Goal: Task Accomplishment & Management: Complete application form

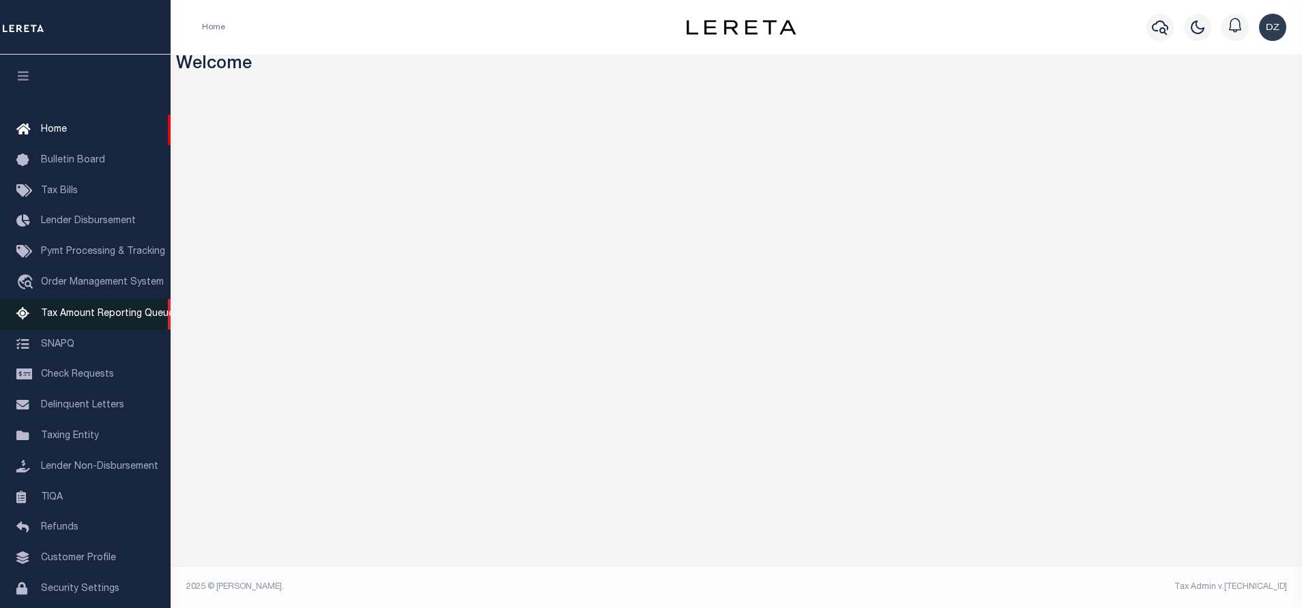
click at [61, 312] on span "Tax Amount Reporting Queue" at bounding box center [107, 314] width 133 height 10
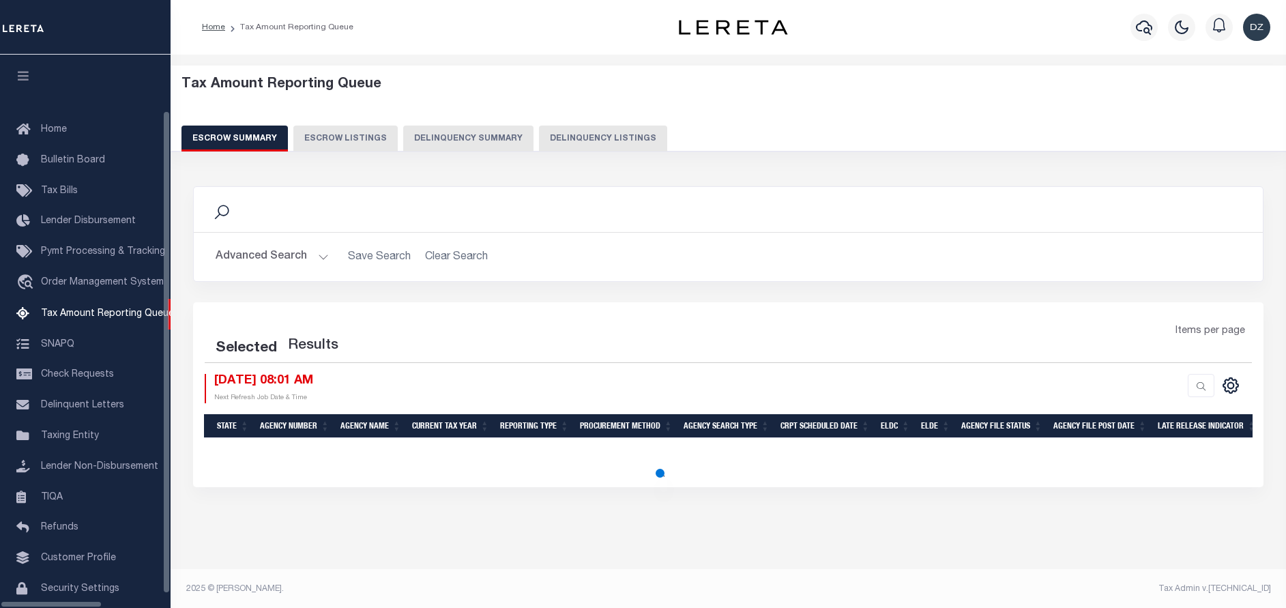
select select "100"
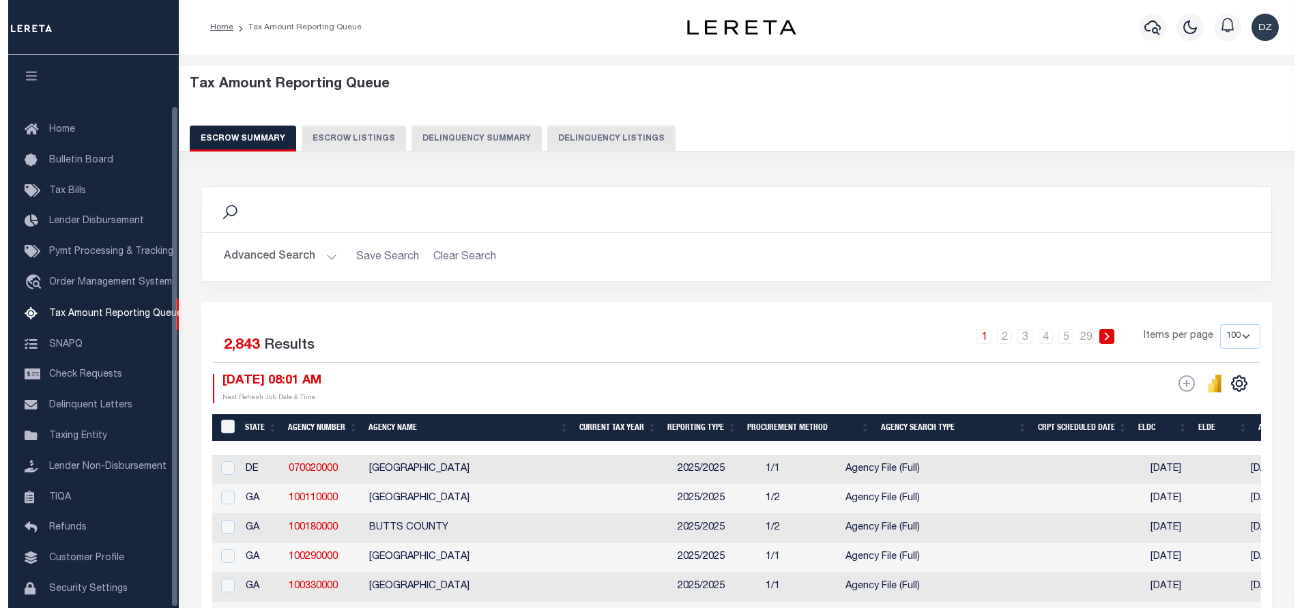
scroll to position [56, 0]
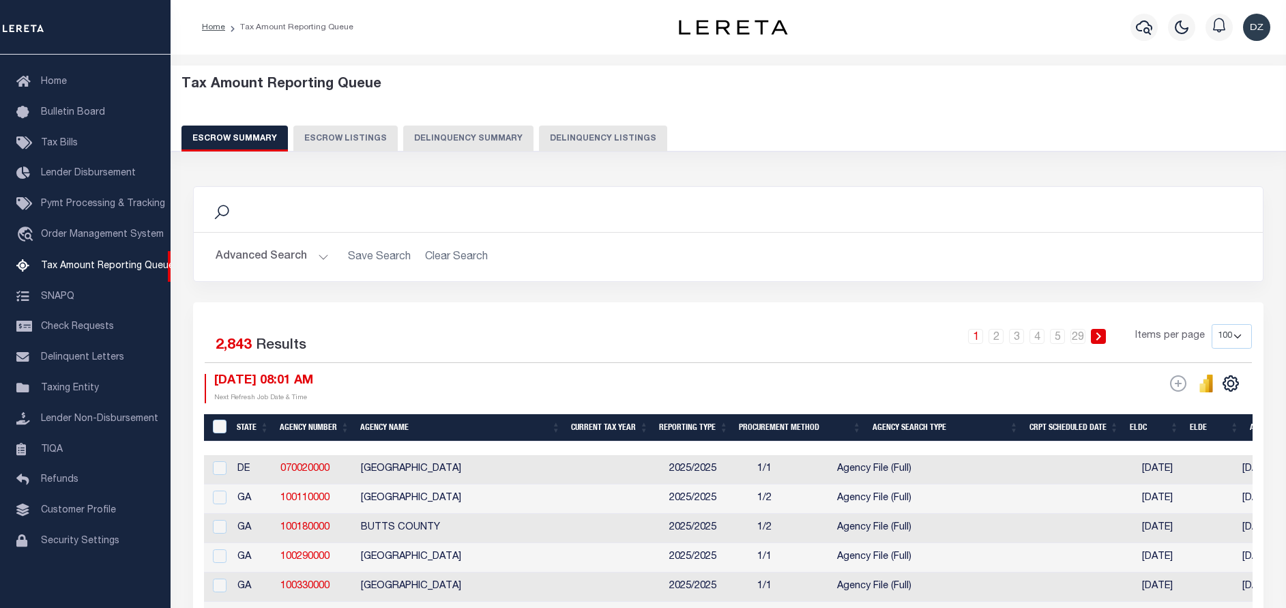
click at [614, 138] on button "Delinquency Listings" at bounding box center [603, 139] width 128 height 26
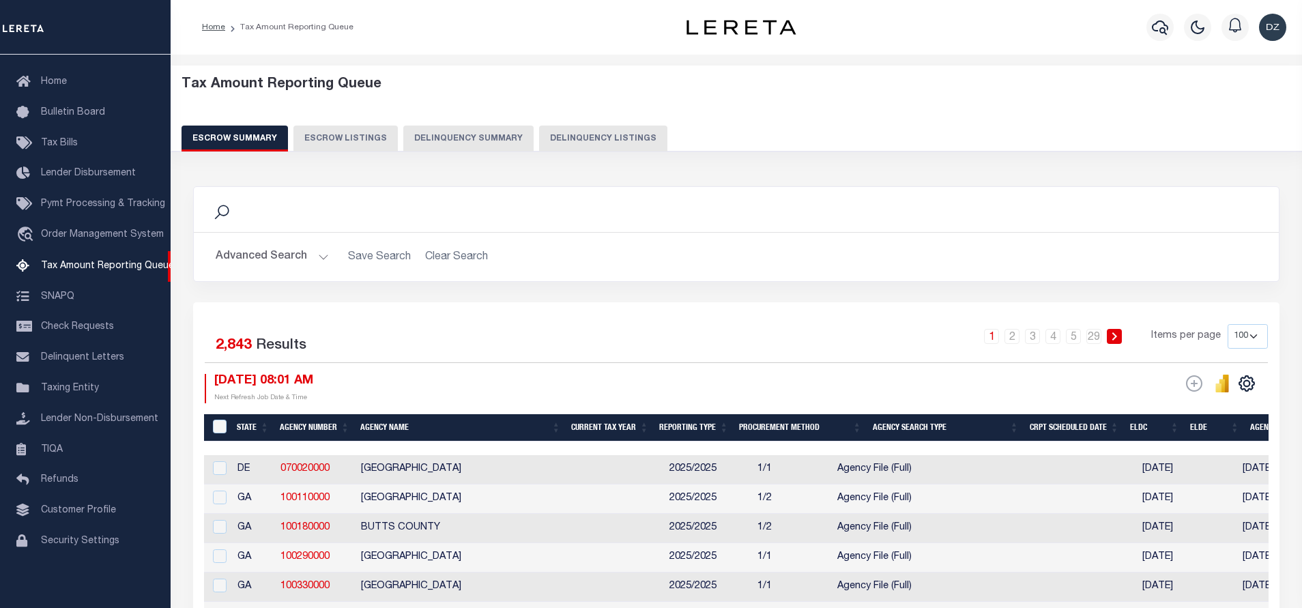
select select
select select "100"
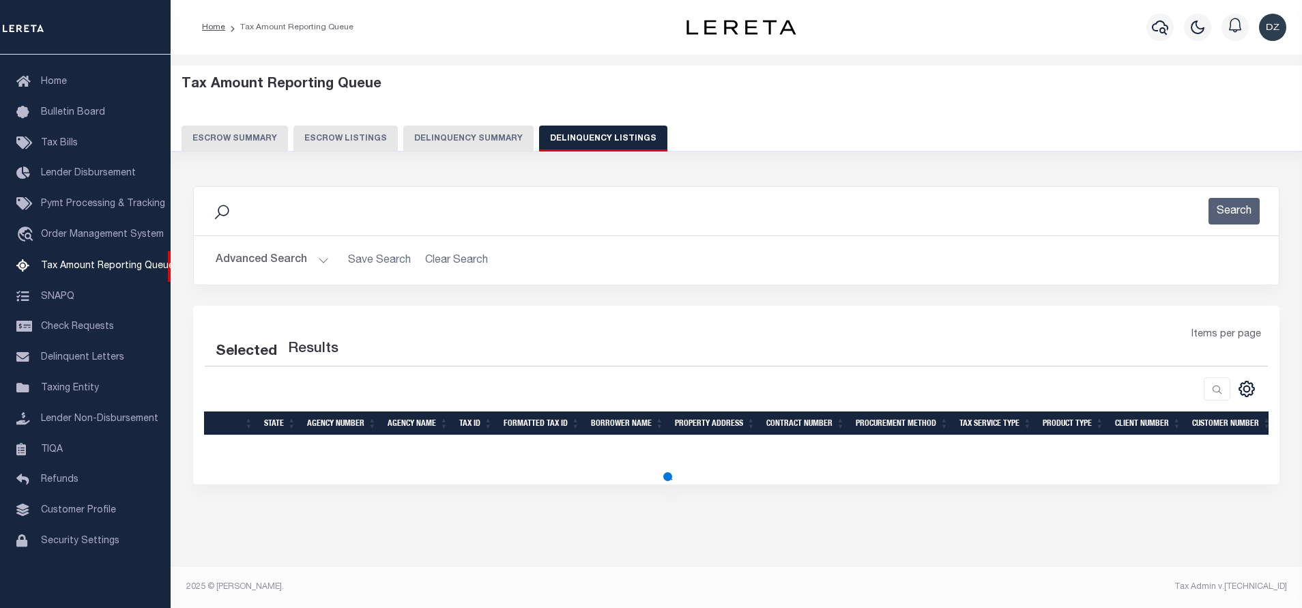
select select "100"
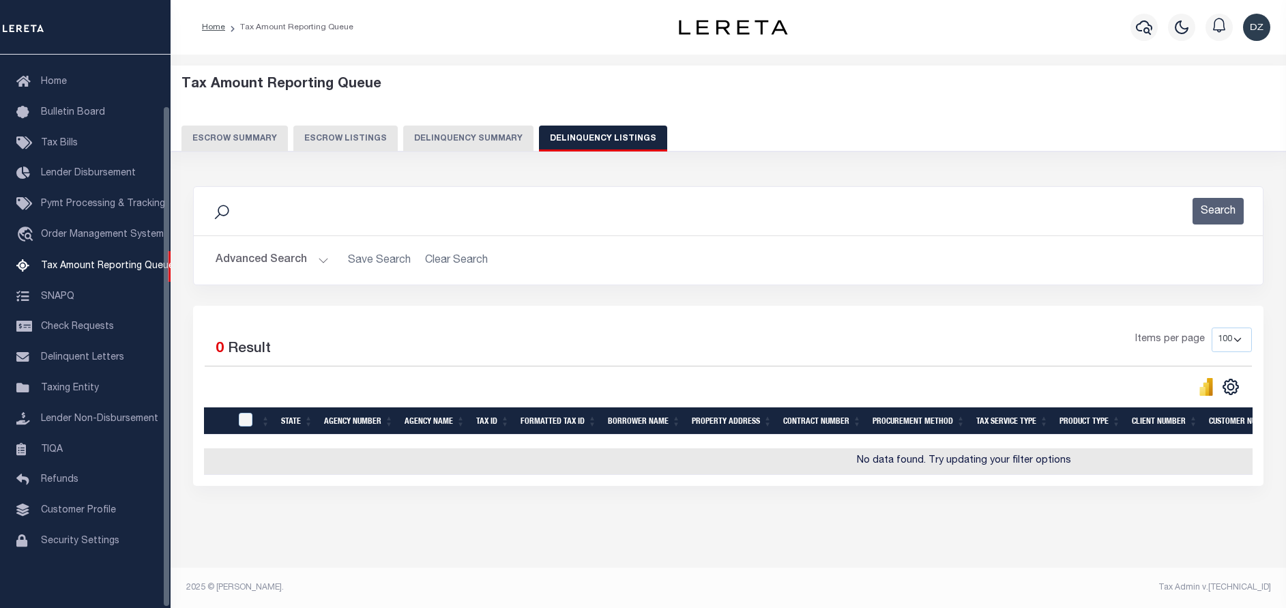
click at [256, 259] on button "Advanced Search" at bounding box center [272, 260] width 113 height 27
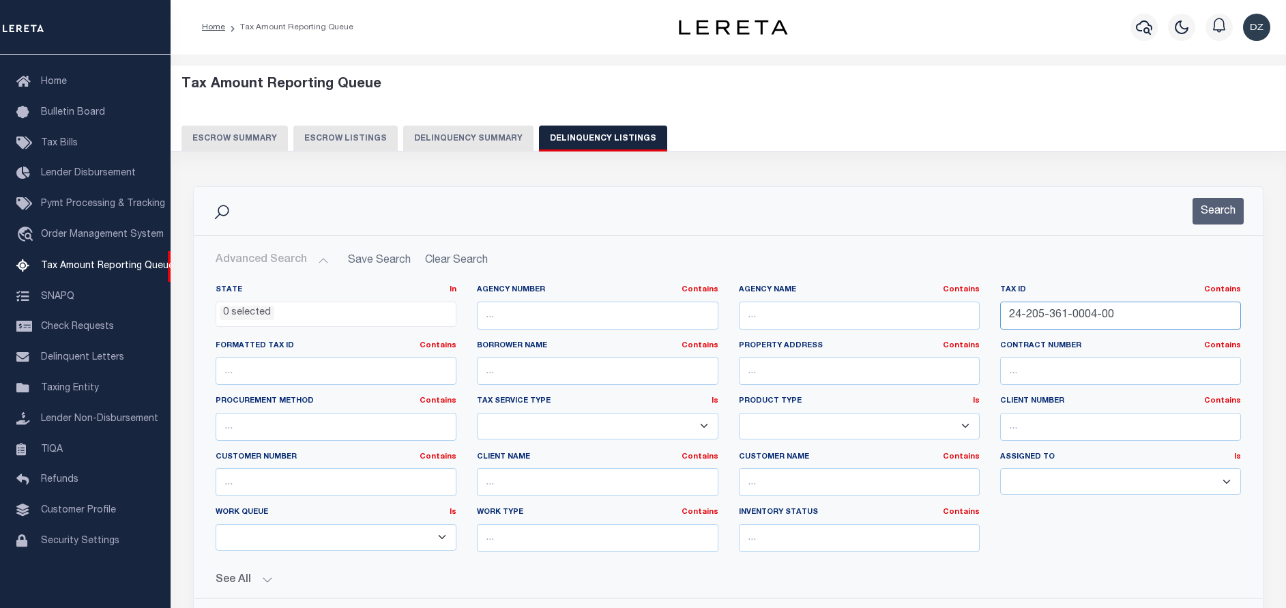
drag, startPoint x: 1131, startPoint y: 323, endPoint x: 990, endPoint y: 302, distance: 142.9
click at [990, 302] on div "Tax ID Contains Contains Is 24-205-361-0004-00" at bounding box center [1120, 312] width 261 height 56
paste input "05-12-595-01"
type input "05-12-595-014-00"
click at [1227, 207] on button "Search" at bounding box center [1217, 211] width 51 height 27
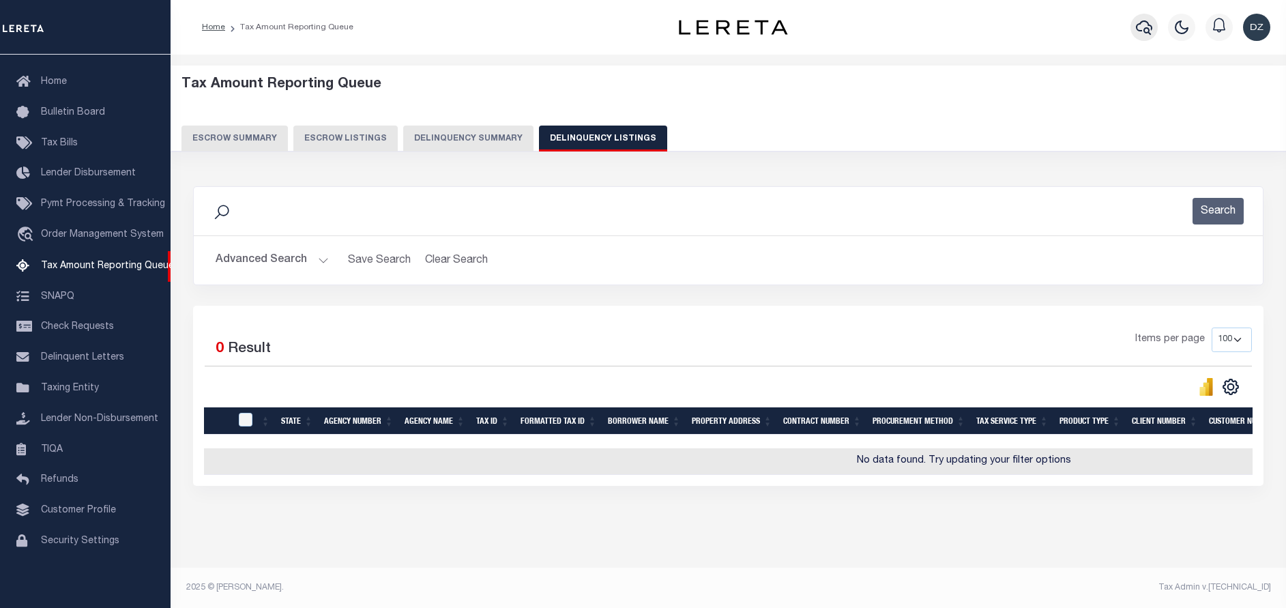
click at [1147, 33] on icon "button" at bounding box center [1144, 27] width 16 height 16
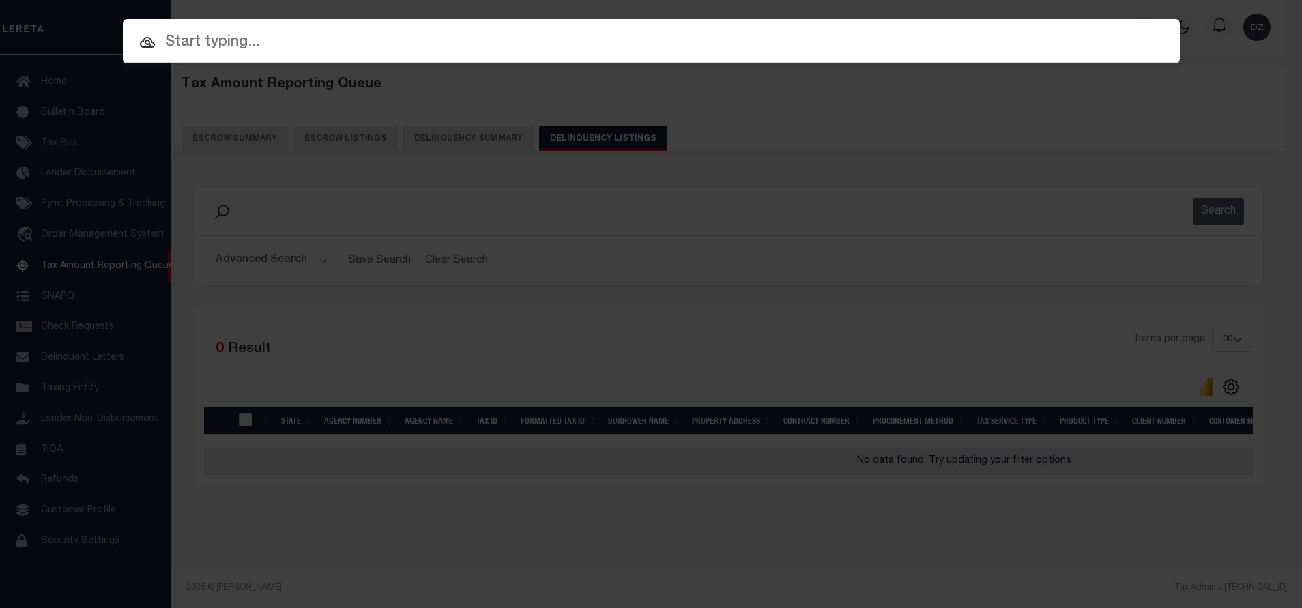
paste input "90012533"
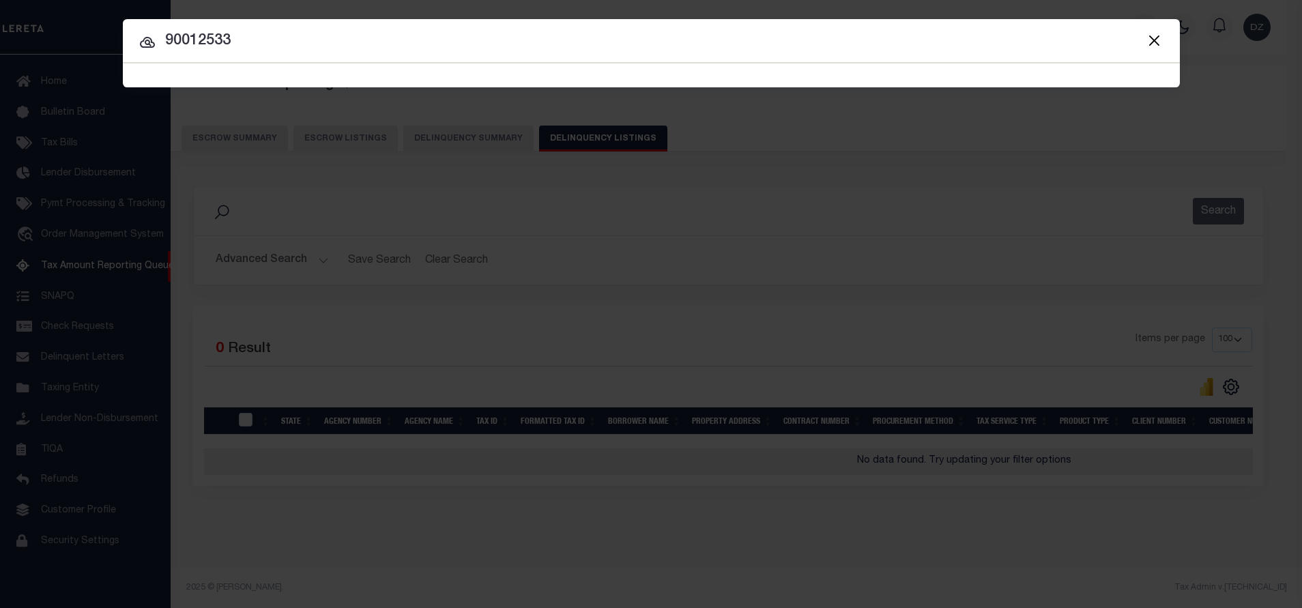
type input "90012533"
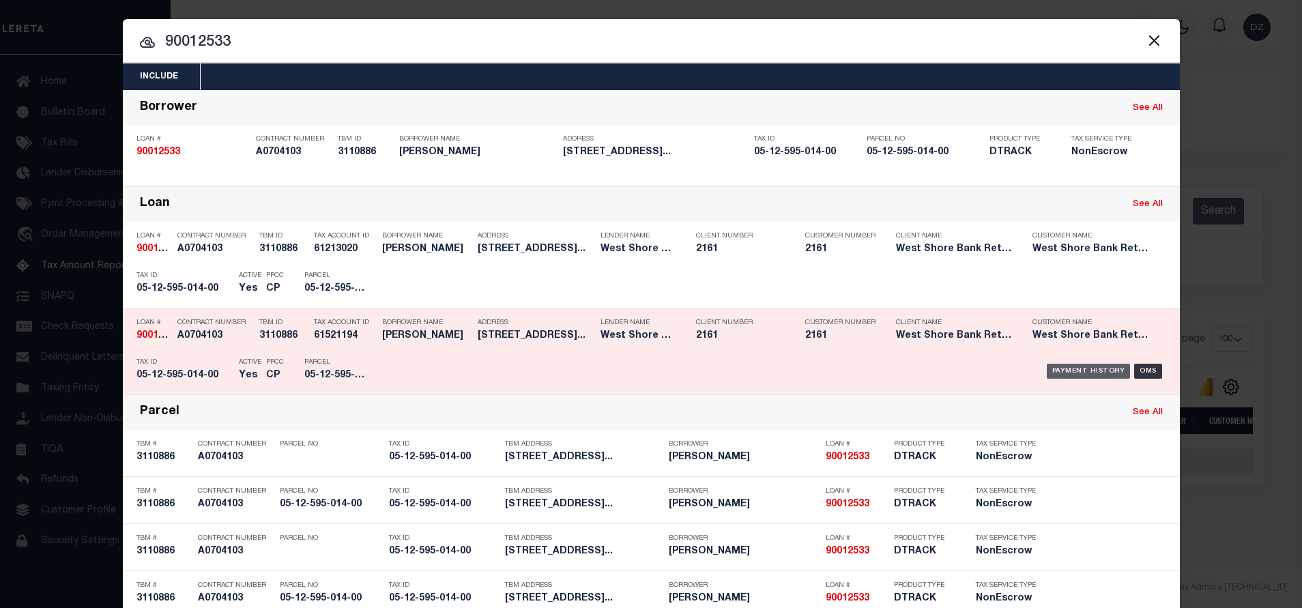
click at [1073, 368] on div "Payment History" at bounding box center [1088, 371] width 84 height 15
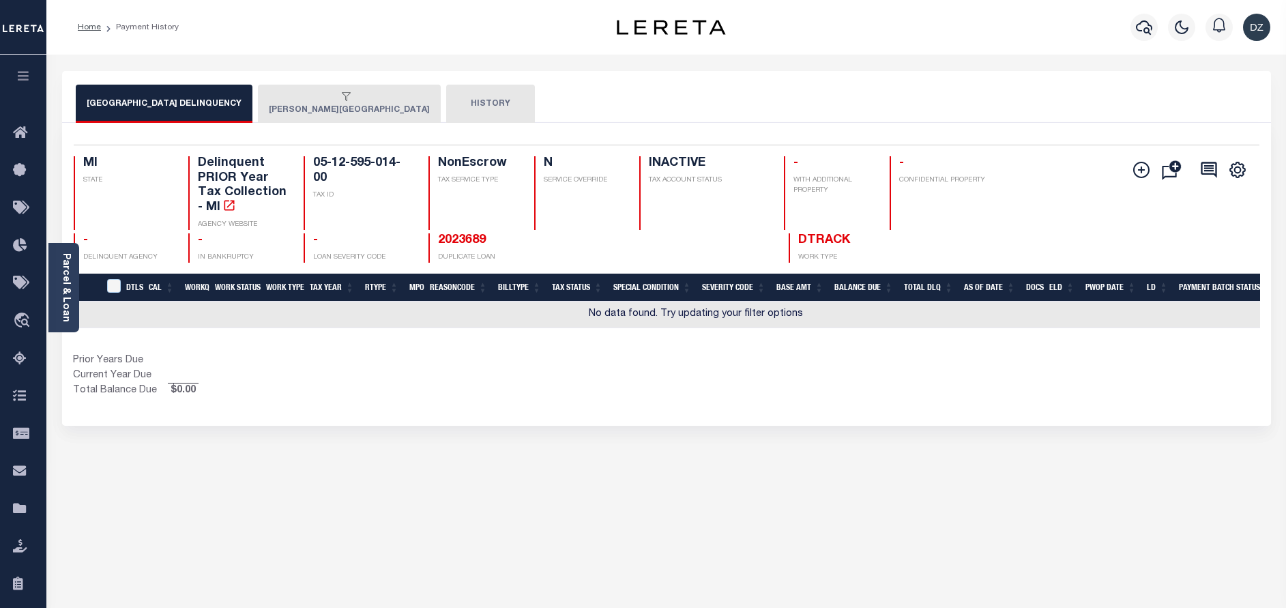
click at [271, 111] on button "MILTON TOWNSHIP" at bounding box center [349, 104] width 183 height 38
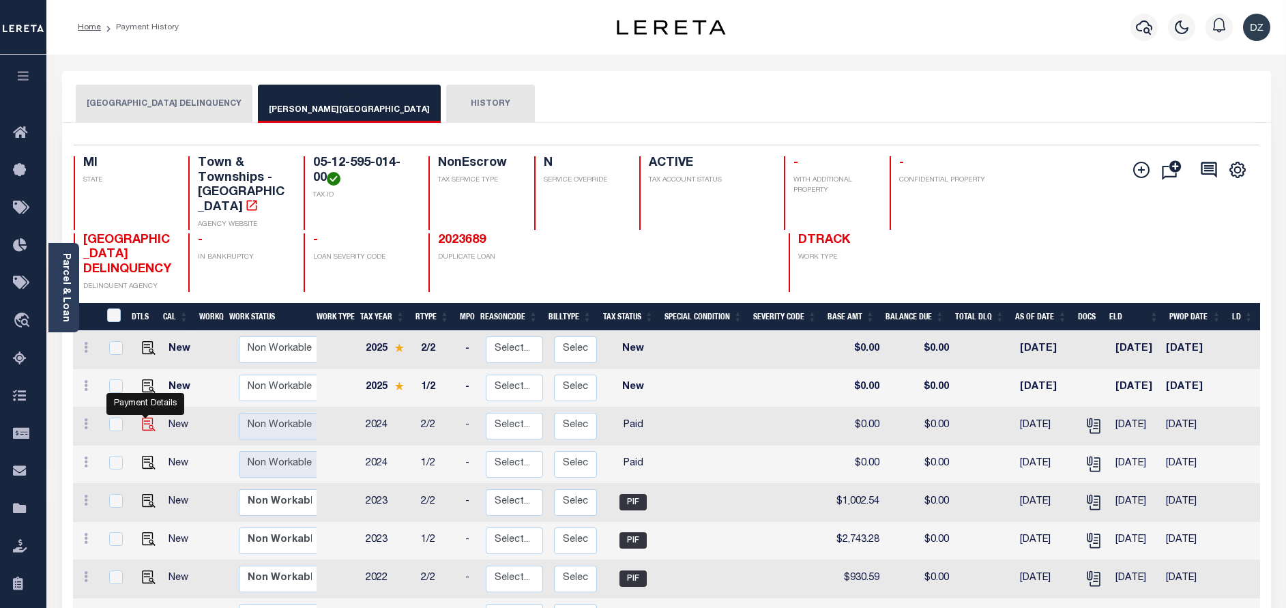
click at [148, 424] on img "" at bounding box center [149, 424] width 14 height 14
checkbox input "true"
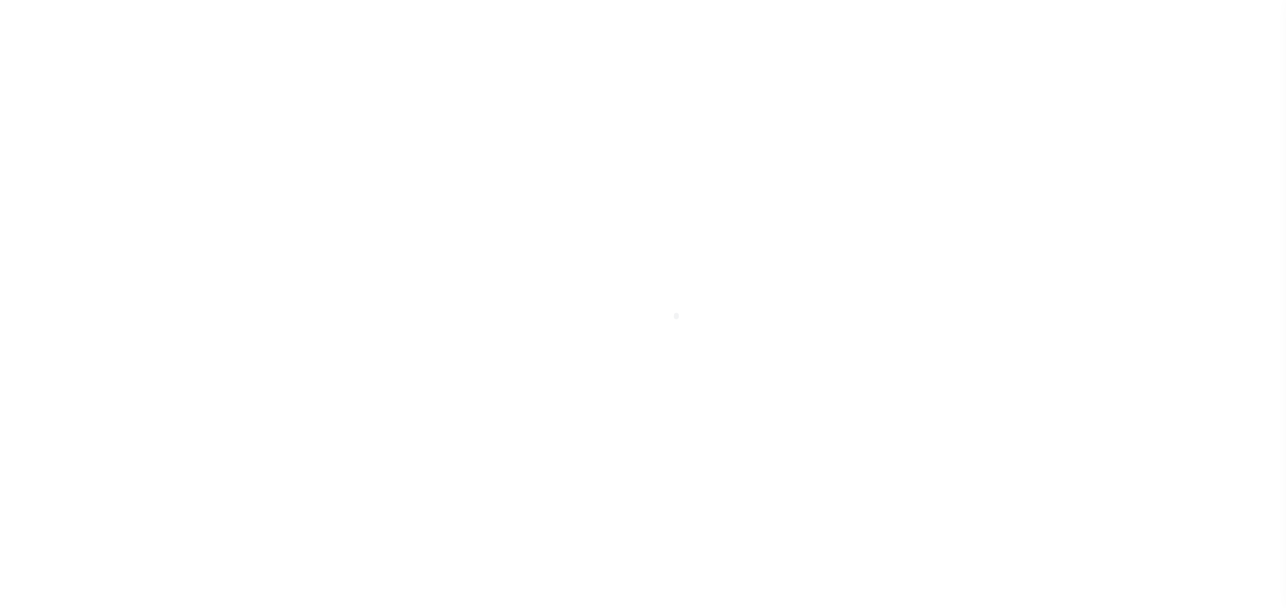
select select "PYD"
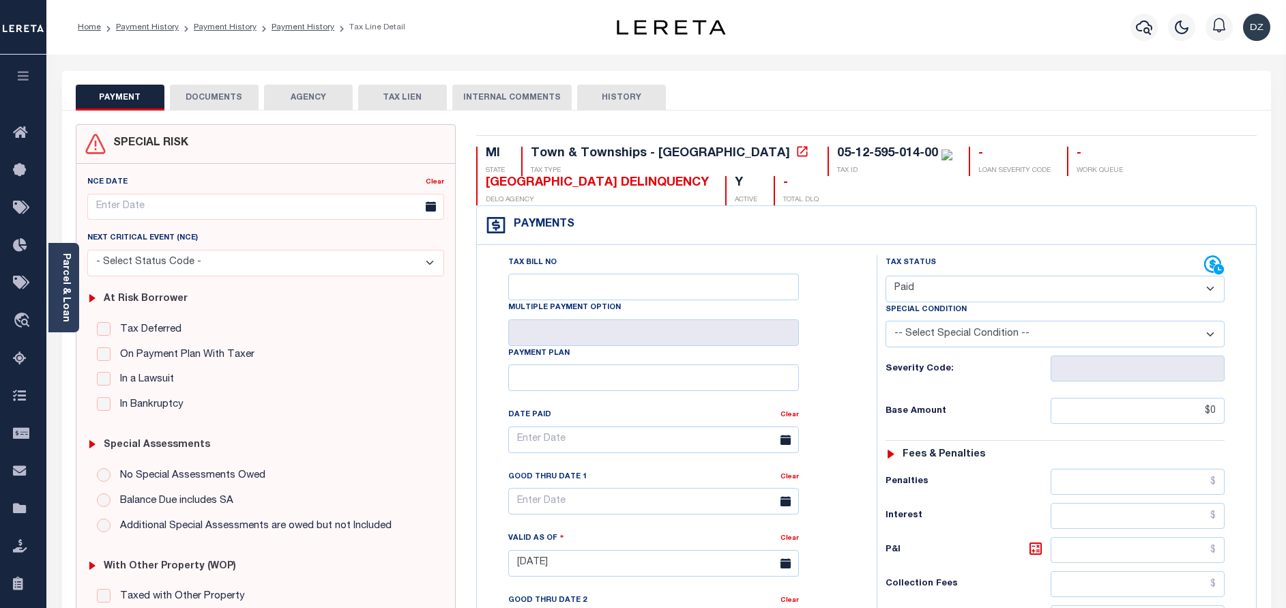
click at [212, 106] on button "DOCUMENTS" at bounding box center [214, 98] width 89 height 26
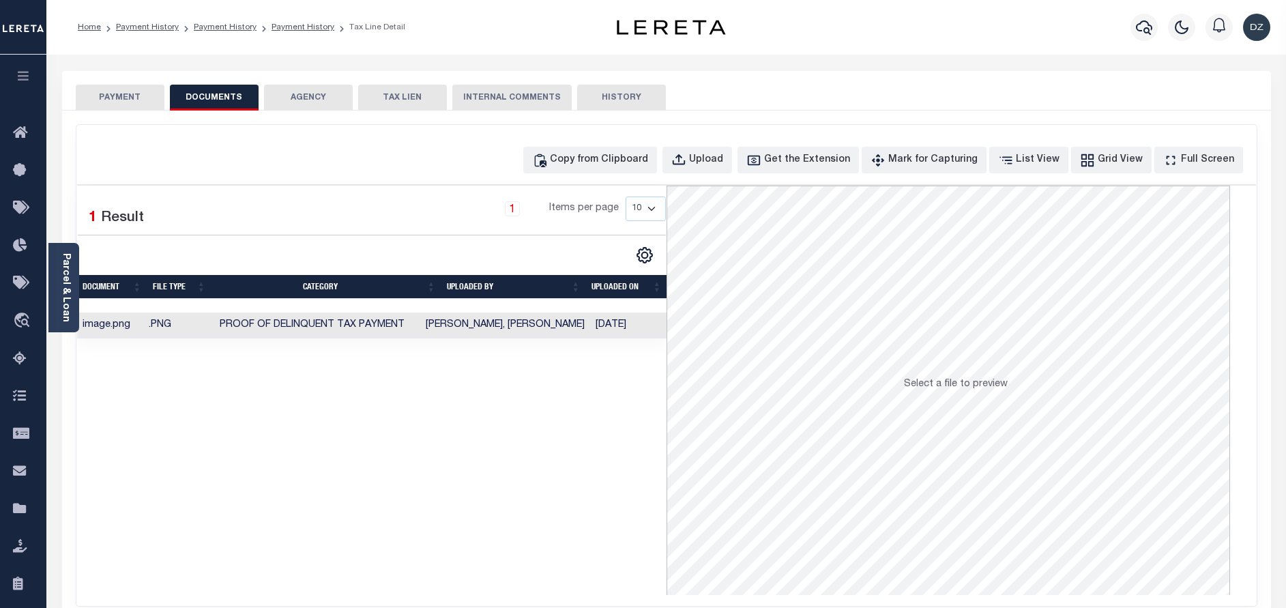
click at [127, 91] on button "PAYMENT" at bounding box center [120, 98] width 89 height 26
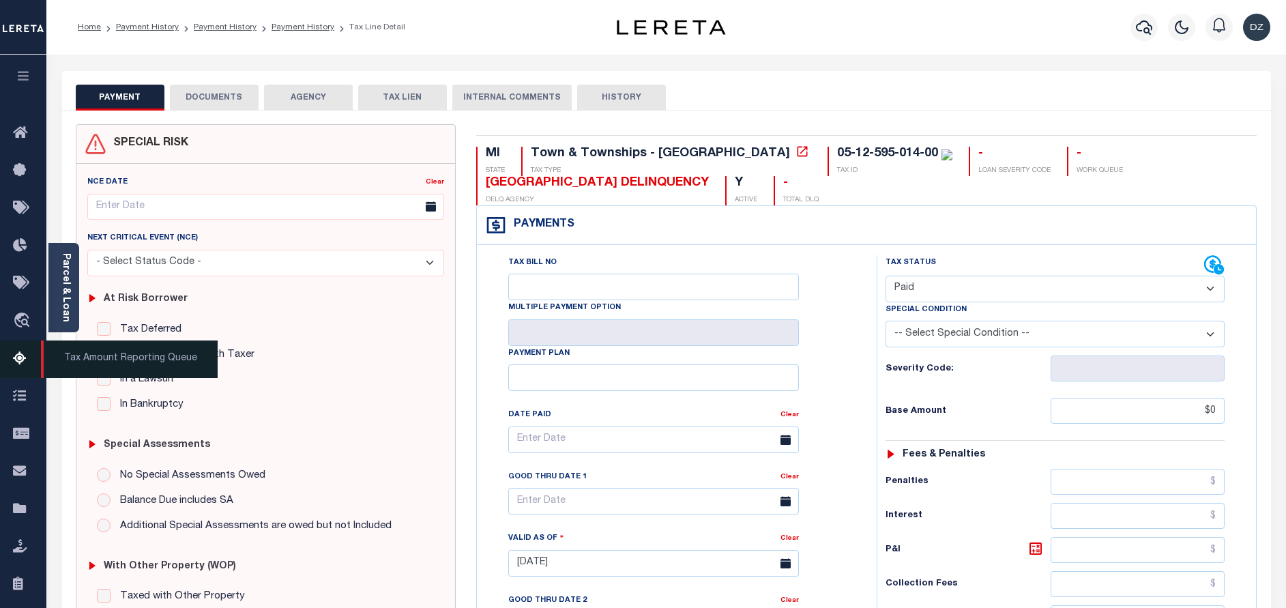
click at [17, 358] on icon at bounding box center [24, 359] width 22 height 17
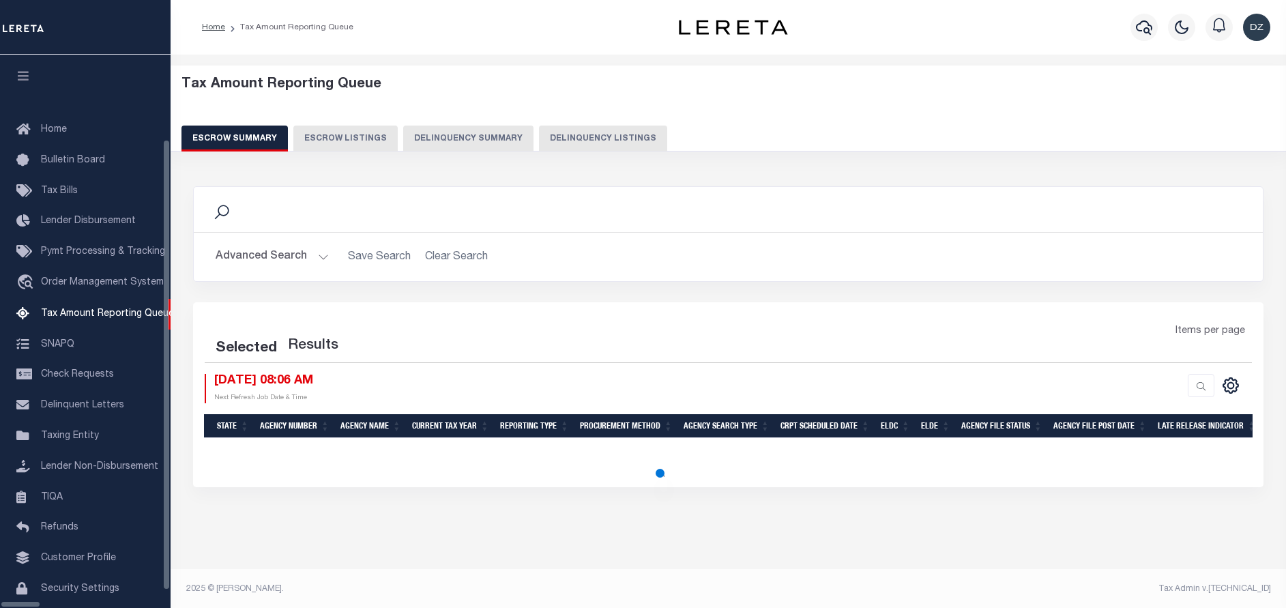
select select "100"
click at [526, 143] on div "Escrow Summary Escrow Listings Delinquency Summary Delinquency Listings" at bounding box center [728, 138] width 1094 height 25
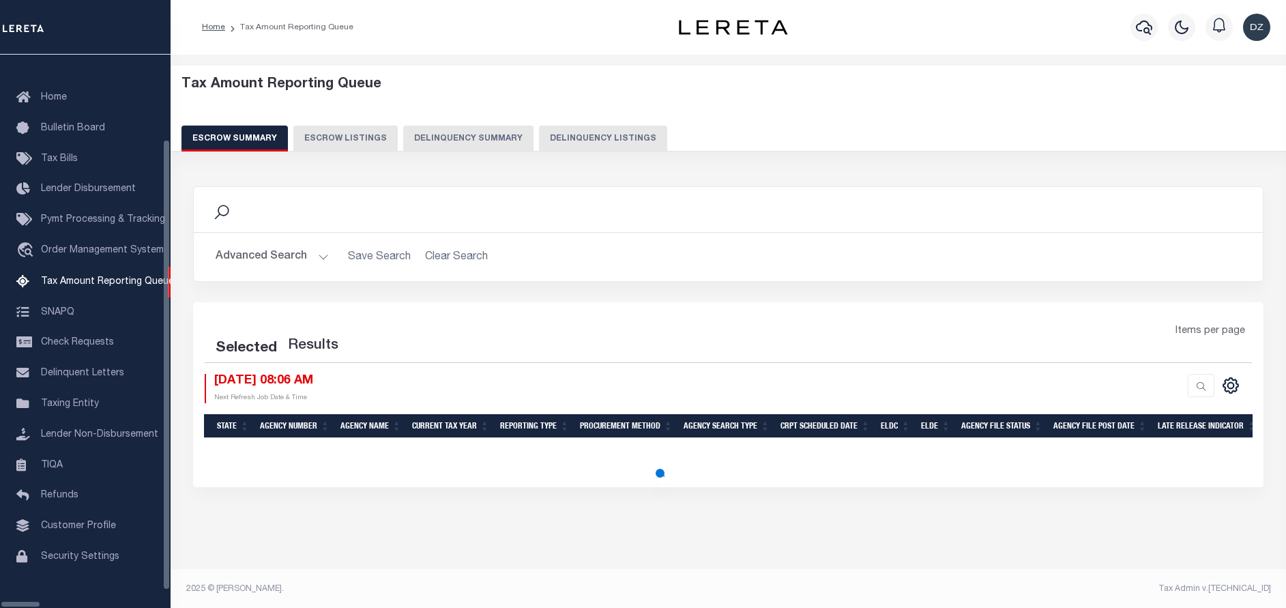
select select "100"
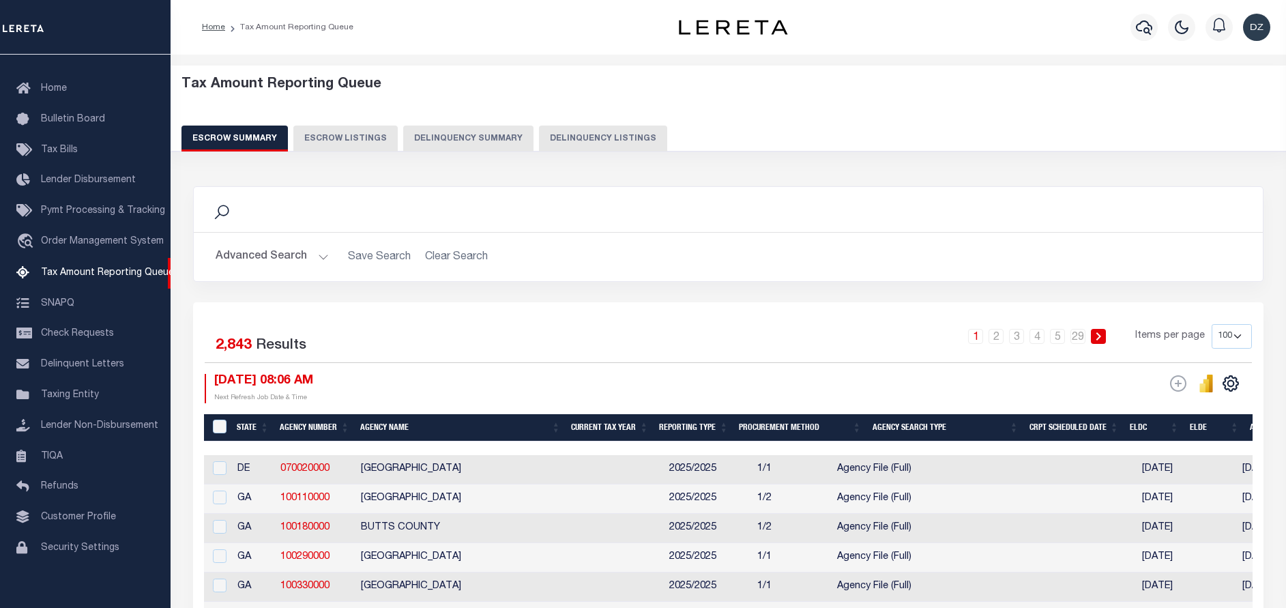
click at [613, 134] on button "Delinquency Listings" at bounding box center [603, 139] width 128 height 26
select select "100"
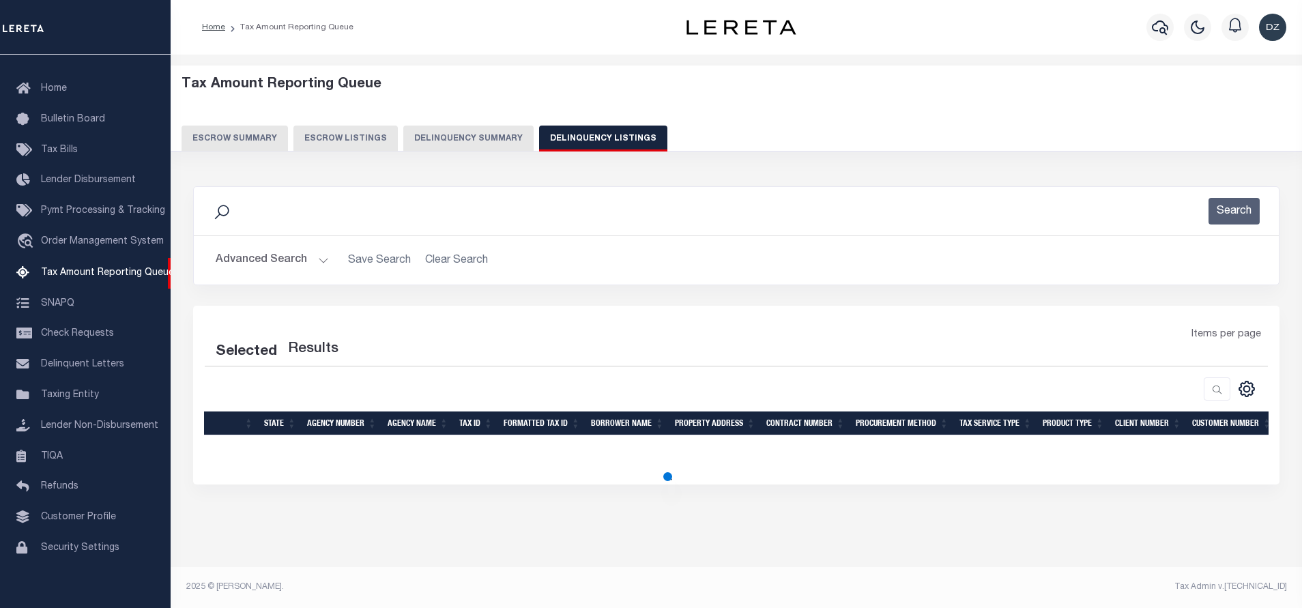
select select "100"
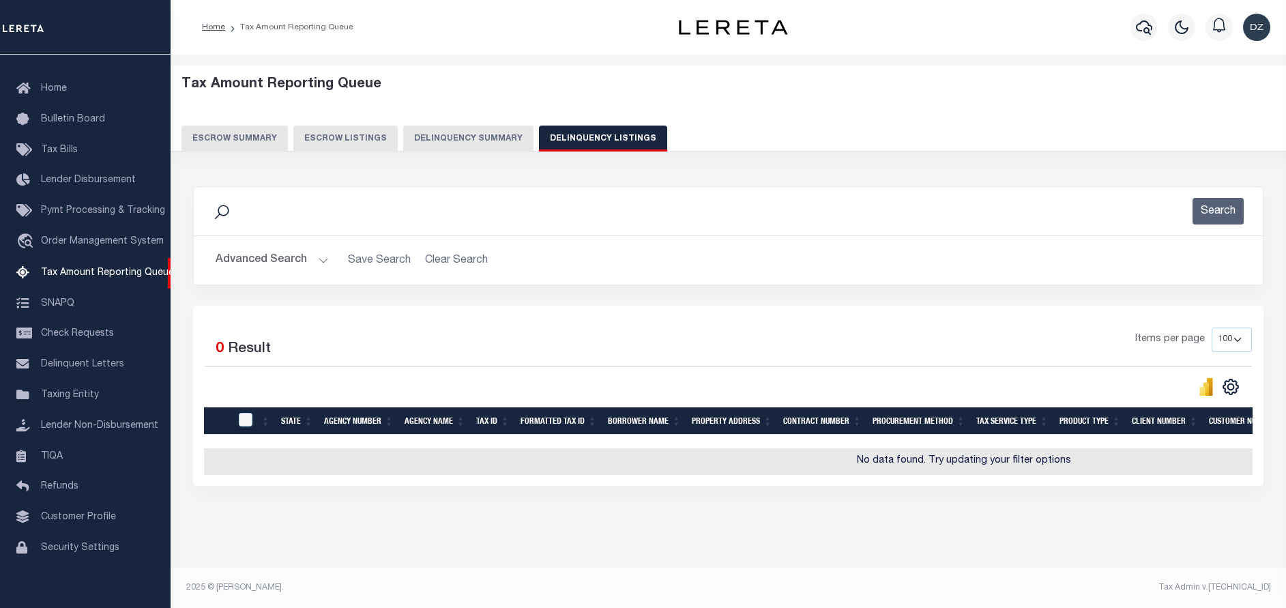
click at [287, 256] on button "Advanced Search" at bounding box center [272, 260] width 113 height 27
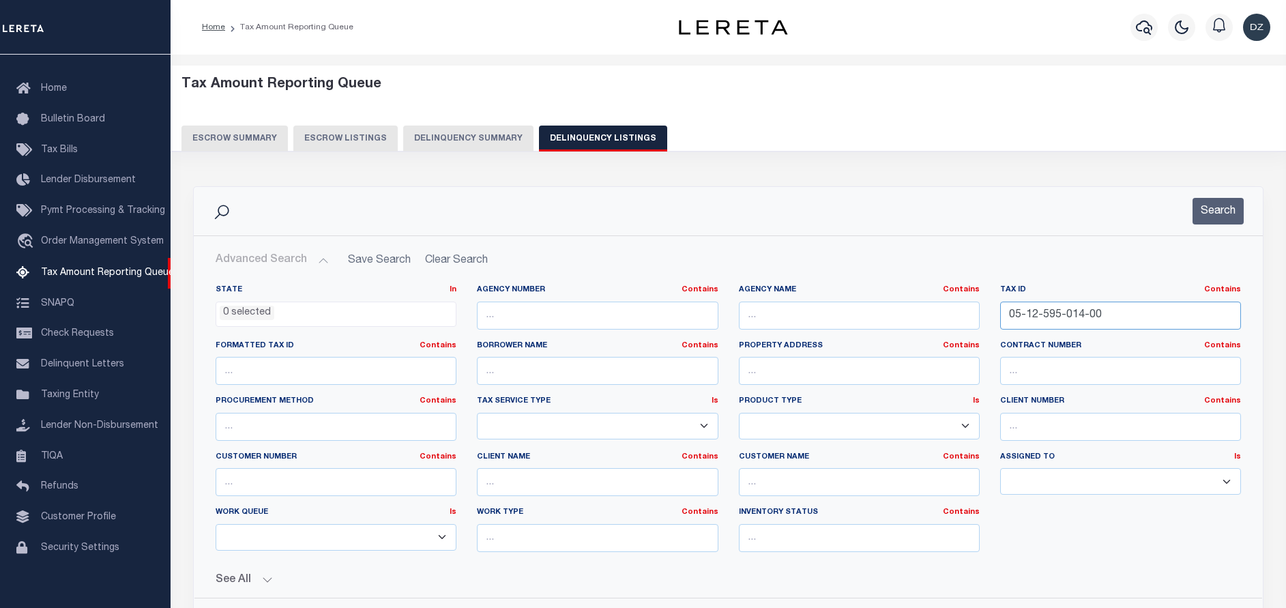
click at [1068, 317] on input "05-12-595-014-00" at bounding box center [1120, 316] width 241 height 28
paste input "21-024-100-0003-1"
type input "21-024-100-0003-10"
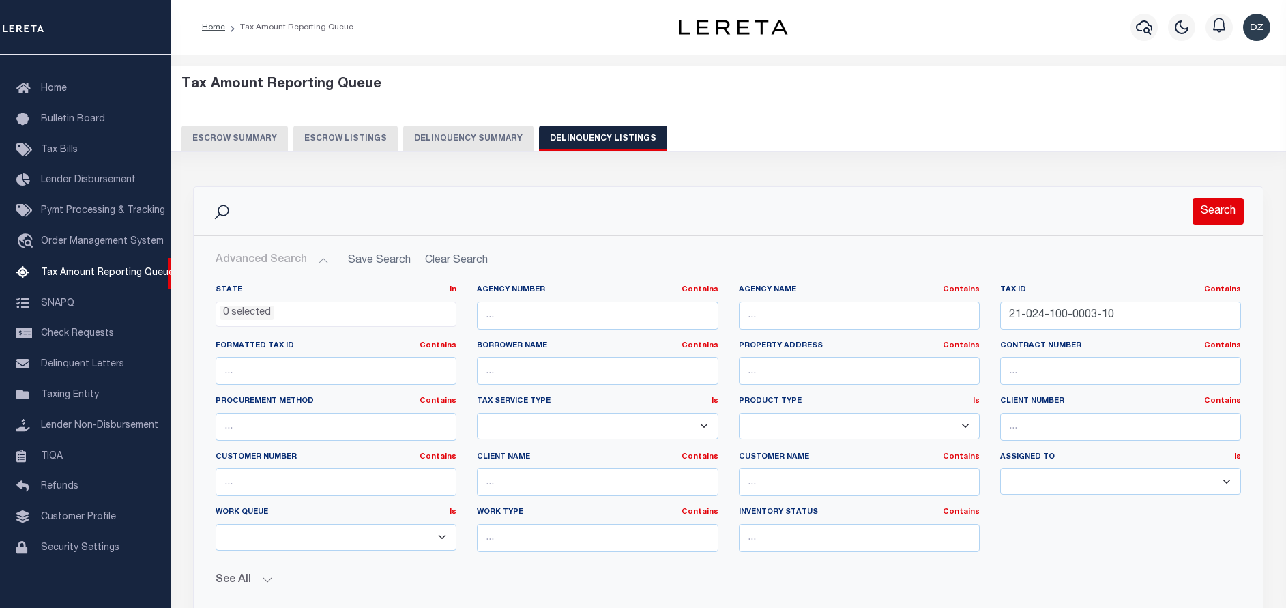
click at [1203, 211] on button "Search" at bounding box center [1217, 211] width 51 height 27
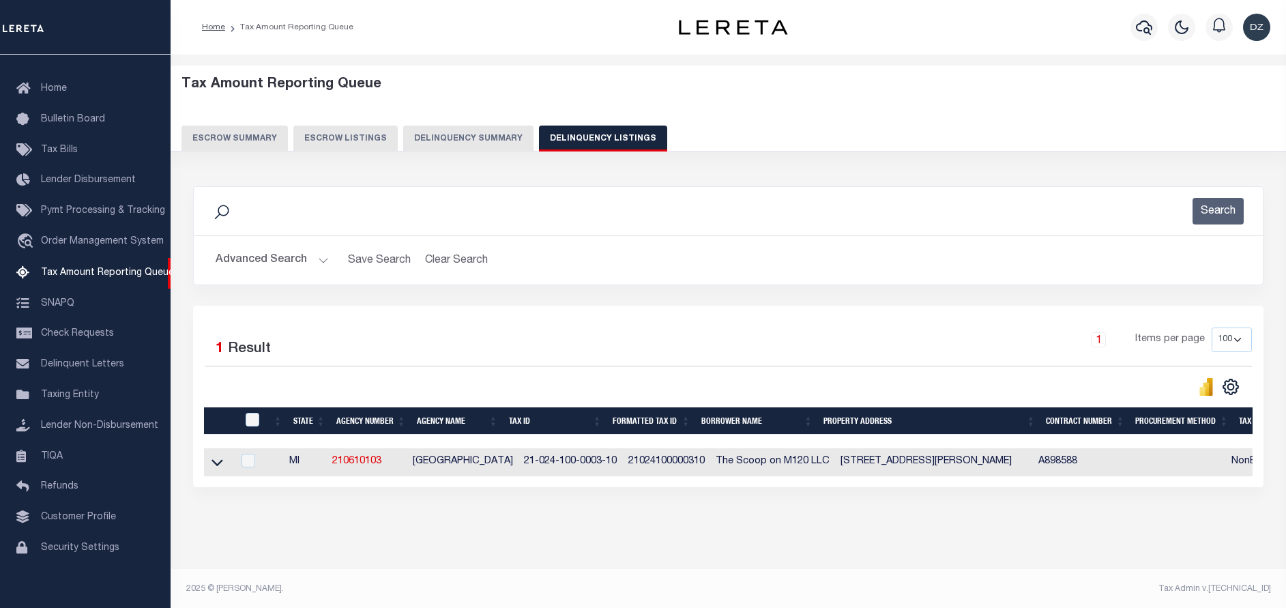
click at [211, 466] on link at bounding box center [217, 461] width 16 height 10
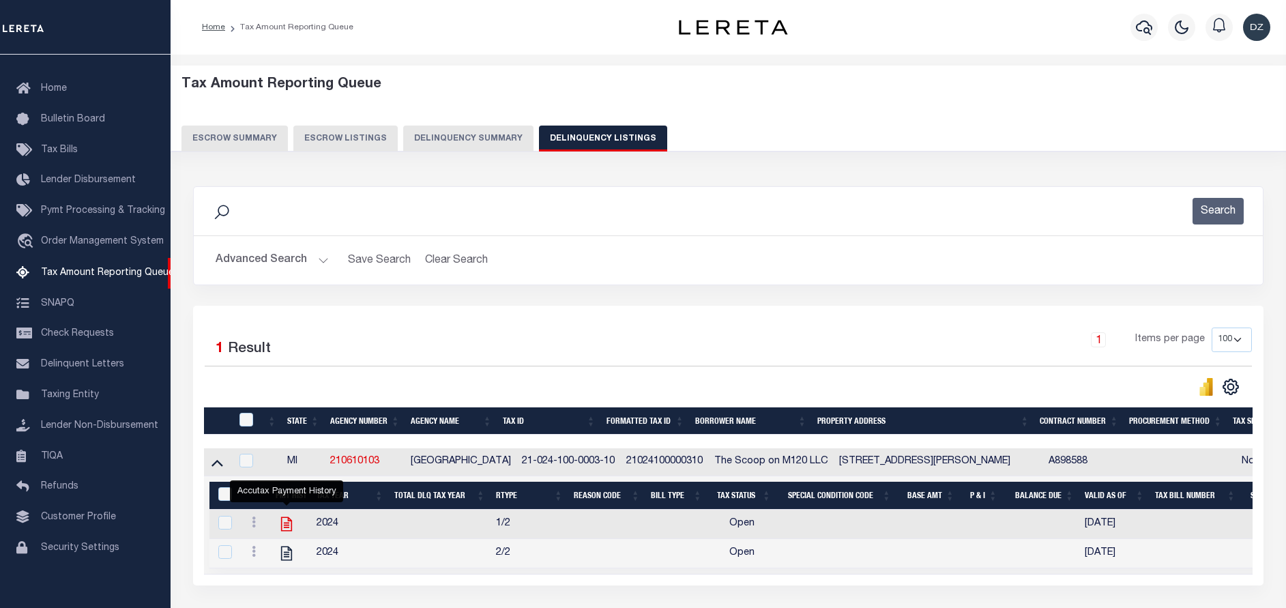
click at [286, 528] on icon "" at bounding box center [287, 524] width 18 height 18
checkbox input "true"
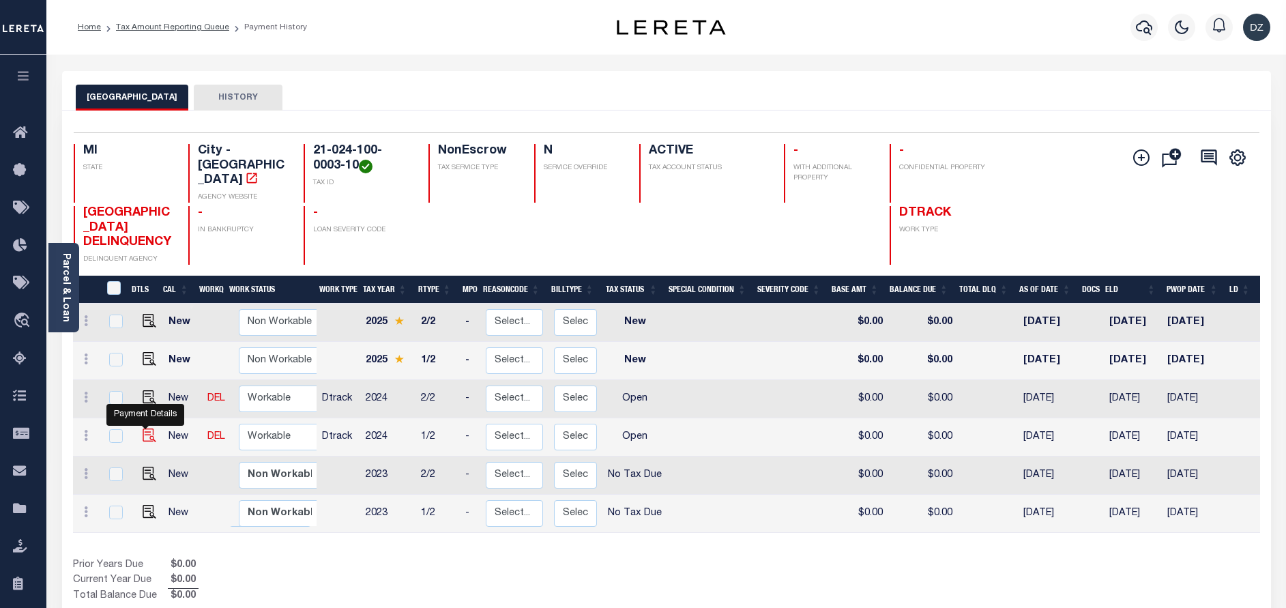
click at [143, 432] on img "" at bounding box center [150, 435] width 14 height 14
checkbox input "true"
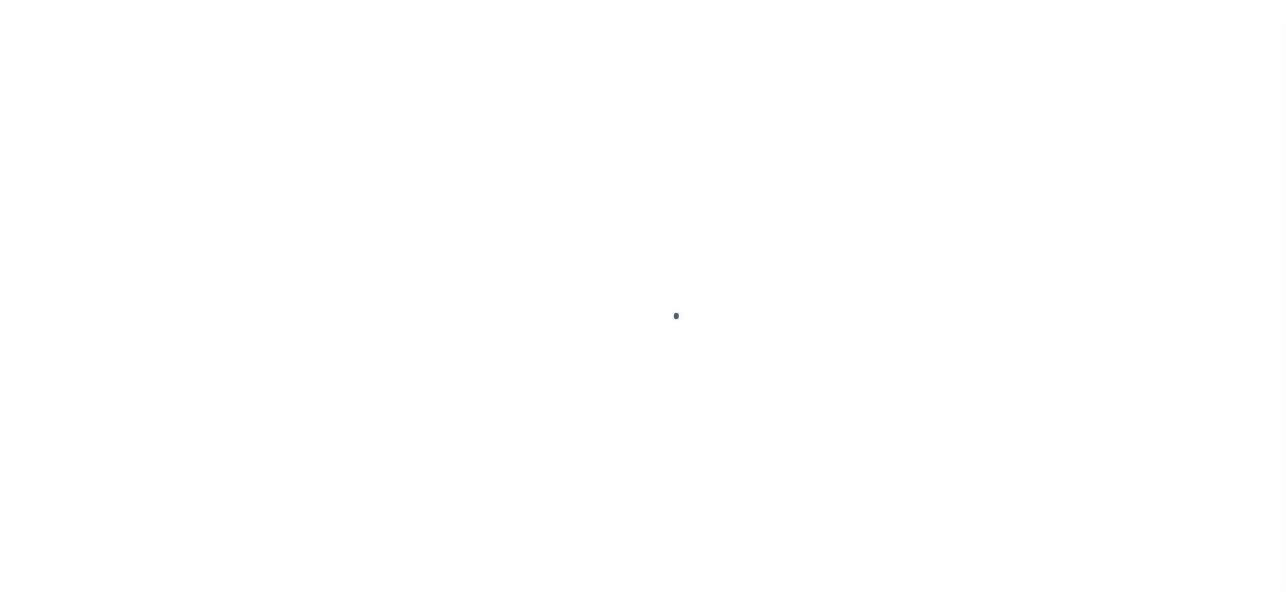
select select "OP2"
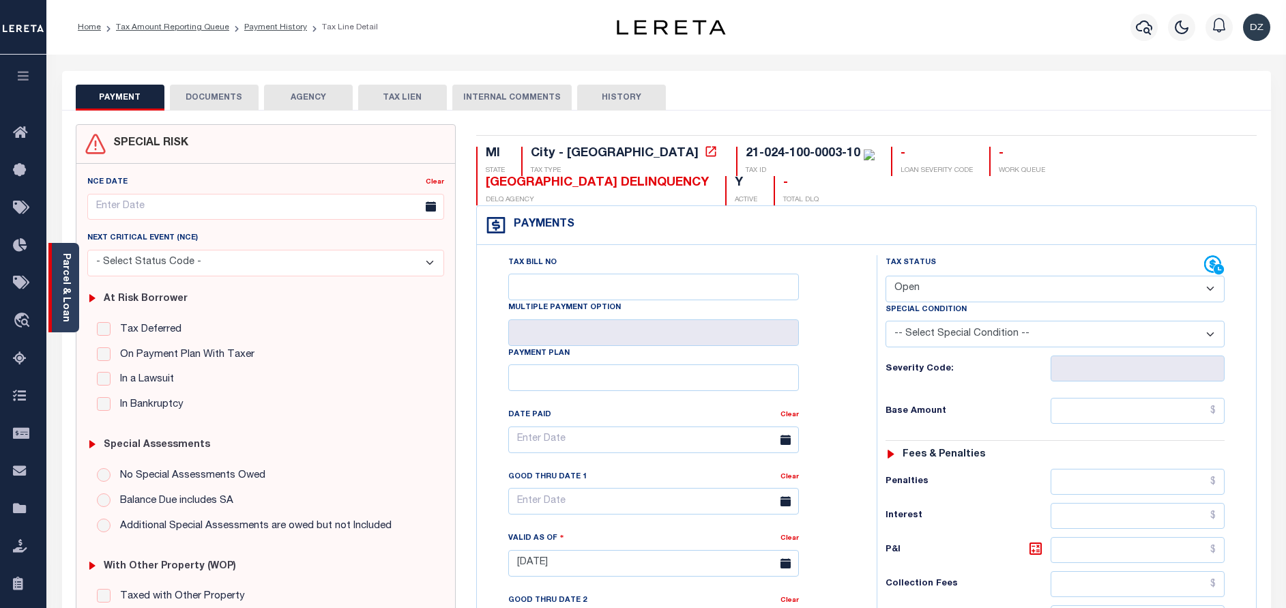
click at [73, 295] on div "Parcel & Loan" at bounding box center [63, 287] width 31 height 89
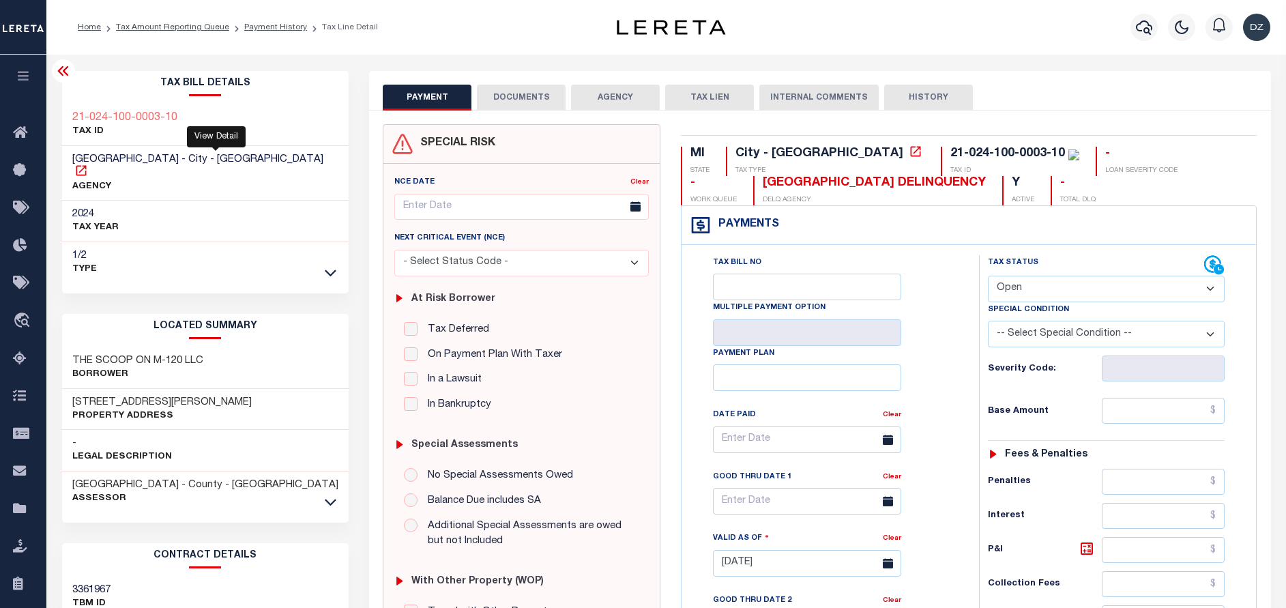
click at [88, 164] on icon at bounding box center [81, 171] width 14 height 14
drag, startPoint x: 816, startPoint y: 183, endPoint x: 693, endPoint y: 179, distance: 122.8
click at [763, 179] on div "[GEOGRAPHIC_DATA] DELINQUENCY" at bounding box center [874, 183] width 223 height 15
copy div "[GEOGRAPHIC_DATA]"
click at [327, 495] on icon at bounding box center [331, 502] width 12 height 14
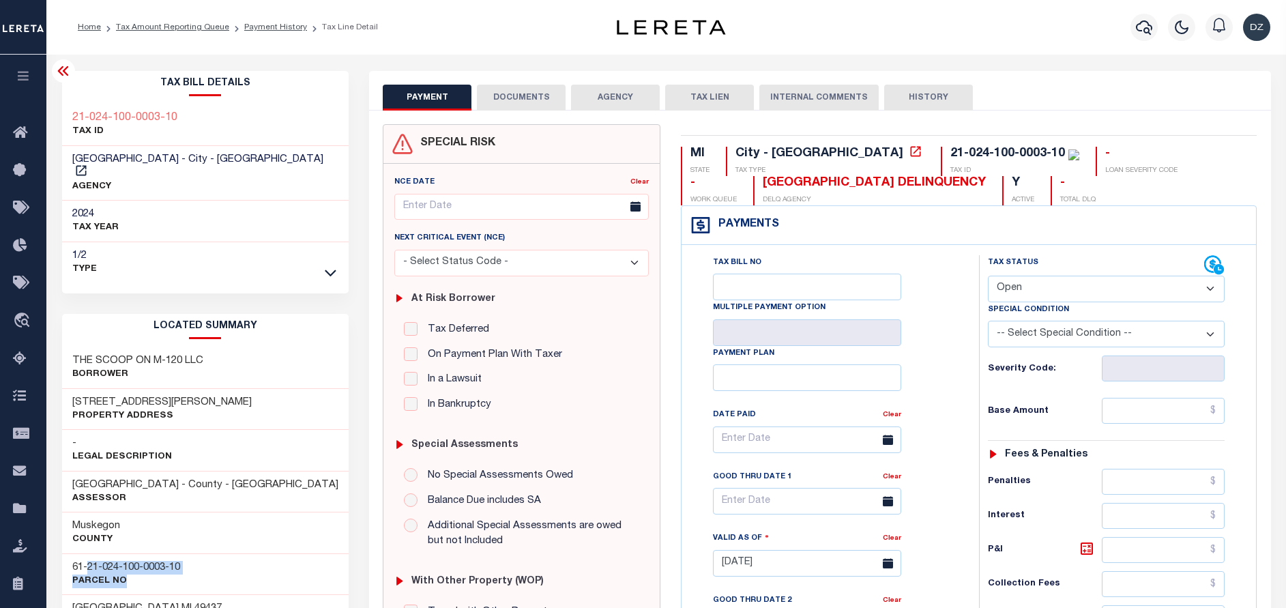
drag, startPoint x: 87, startPoint y: 556, endPoint x: 186, endPoint y: 561, distance: 99.1
click at [186, 561] on div "61-21-024-100-0003-10 Parcel No" at bounding box center [205, 574] width 287 height 42
click at [180, 574] on p "Parcel No" at bounding box center [126, 581] width 108 height 14
drag, startPoint x: 949, startPoint y: 148, endPoint x: 851, endPoint y: 155, distance: 97.8
click at [950, 155] on div "21-024-100-0003-10" at bounding box center [1007, 153] width 115 height 12
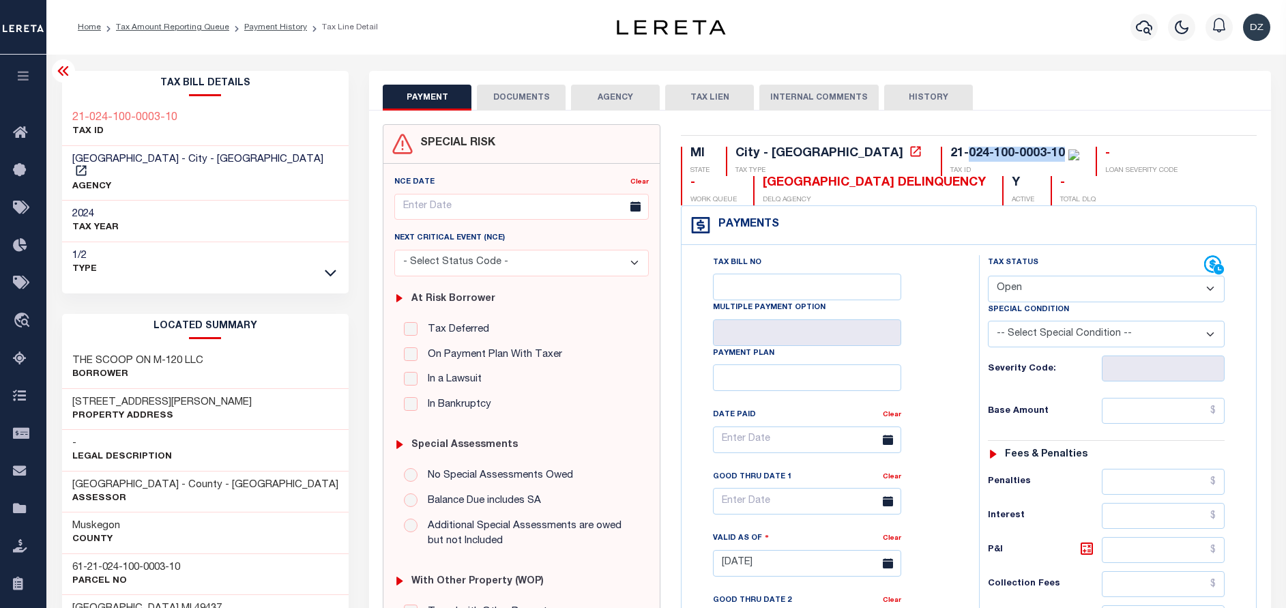
copy div "024-100-0003-10"
drag, startPoint x: 836, startPoint y: 148, endPoint x: 954, endPoint y: 156, distance: 117.6
click at [954, 156] on div "21-024-100-0003-10" at bounding box center [1014, 154] width 129 height 15
copy div "21-024-100-0003-10"
click at [88, 164] on icon at bounding box center [81, 171] width 14 height 14
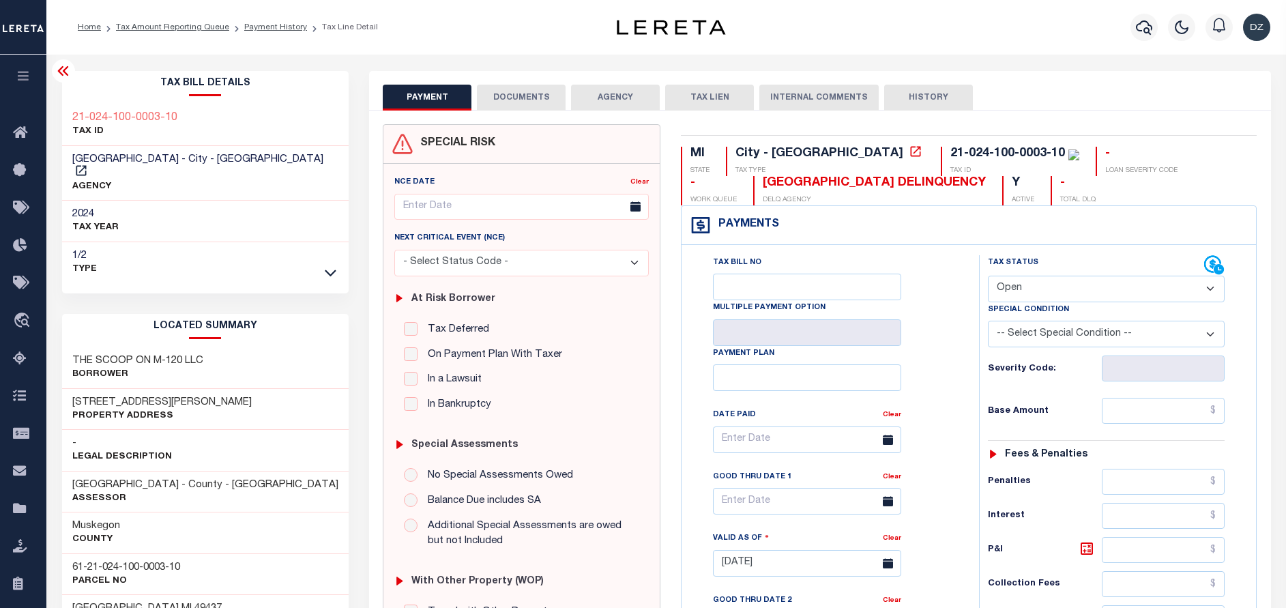
click at [950, 166] on p "TAX ID" at bounding box center [1014, 171] width 129 height 10
drag, startPoint x: 853, startPoint y: 151, endPoint x: 948, endPoint y: 157, distance: 94.3
click at [950, 157] on div "21-024-100-0003-10" at bounding box center [1007, 153] width 115 height 12
copy div "024-100-0003-10"
drag, startPoint x: 128, startPoint y: 157, endPoint x: 74, endPoint y: 151, distance: 54.2
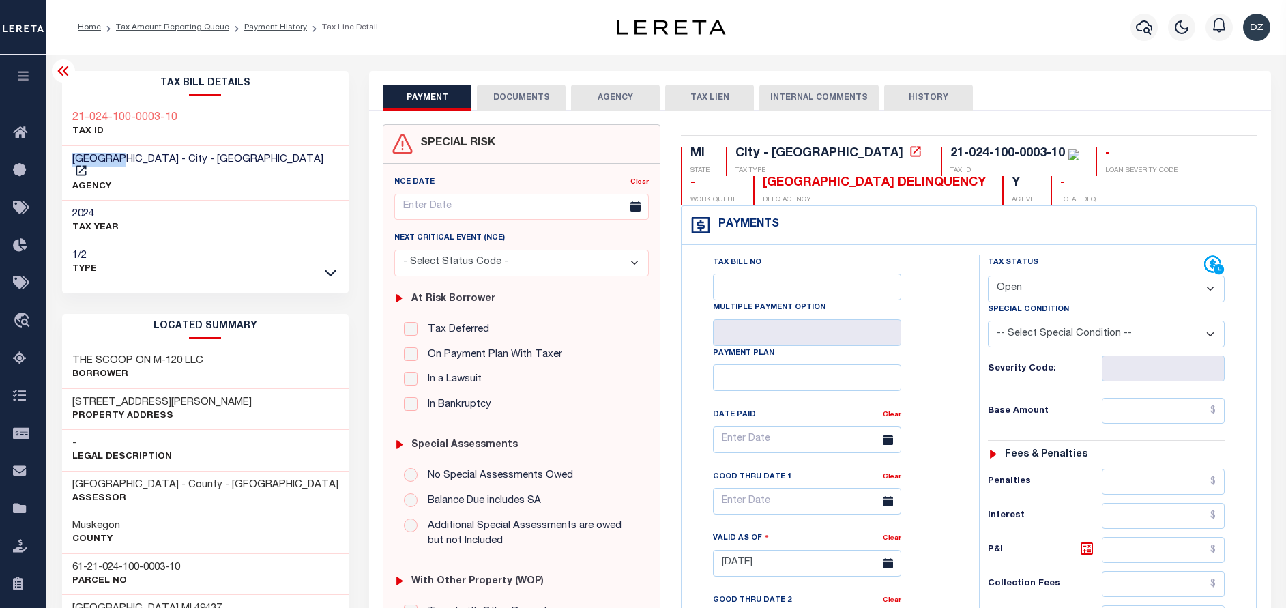
click at [74, 151] on div "MONTAGUE CITY - City - MI AGENCY" at bounding box center [205, 173] width 287 height 55
copy span "MONTAGUE"
drag, startPoint x: 201, startPoint y: 347, endPoint x: 74, endPoint y: 344, distance: 127.6
click at [74, 347] on div "THE SCOOP ON M-120 LLC Borrower" at bounding box center [205, 368] width 287 height 42
copy h3 "THE SCOOP ON M-120 LLC"
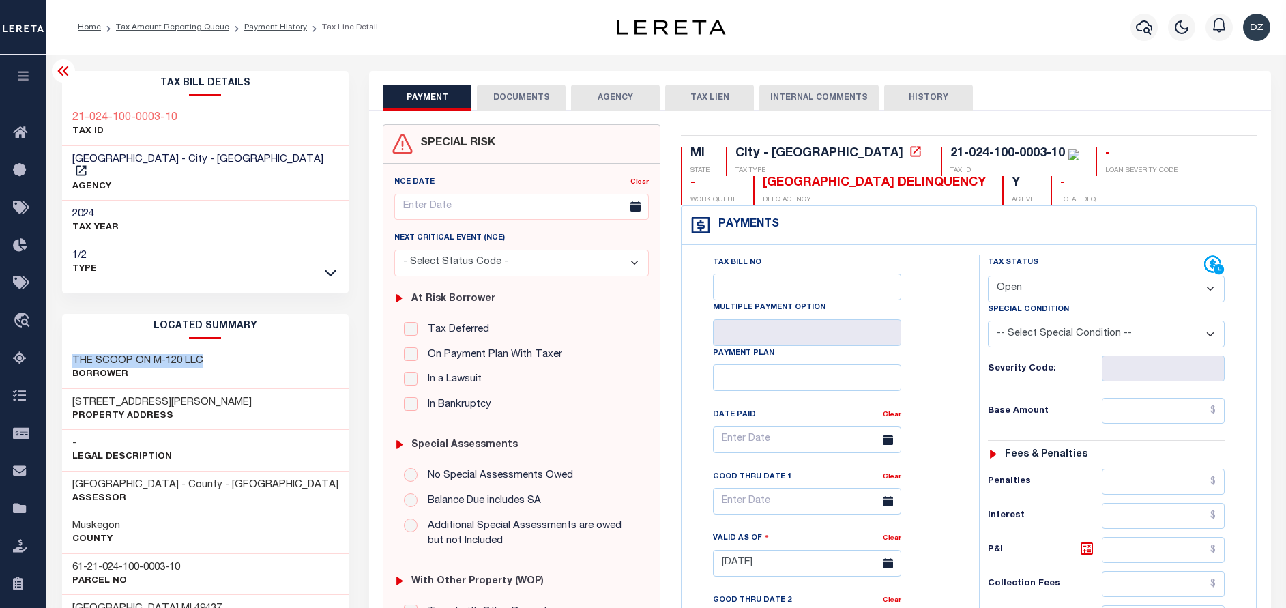
copy h3 "THE SCOOP ON M-120 LLC"
click at [503, 106] on button "DOCUMENTS" at bounding box center [521, 98] width 89 height 26
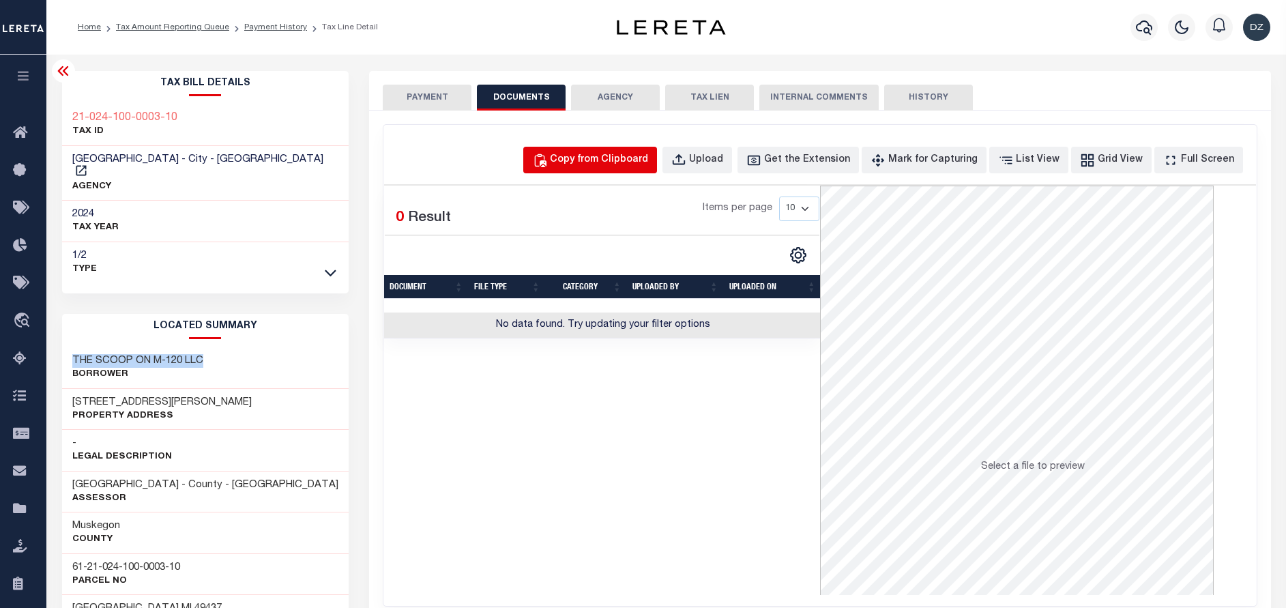
click at [603, 153] on div "Copy from Clipboard" at bounding box center [599, 160] width 98 height 15
select select "POP"
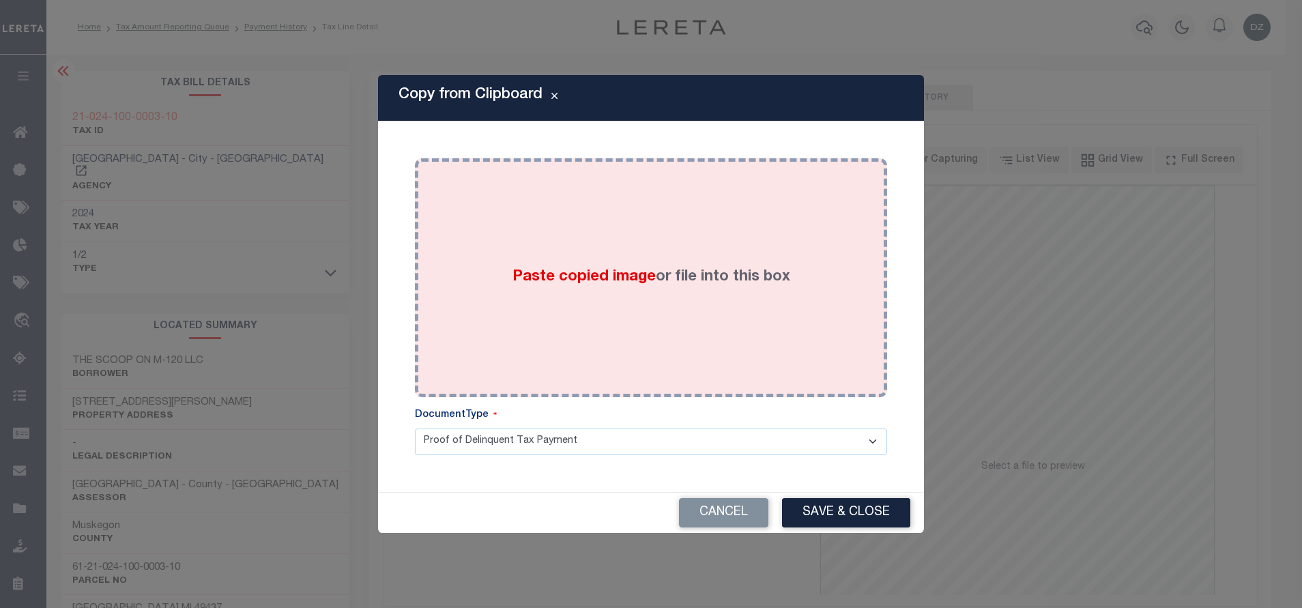
click at [521, 282] on span "Paste copied image" at bounding box center [583, 276] width 143 height 15
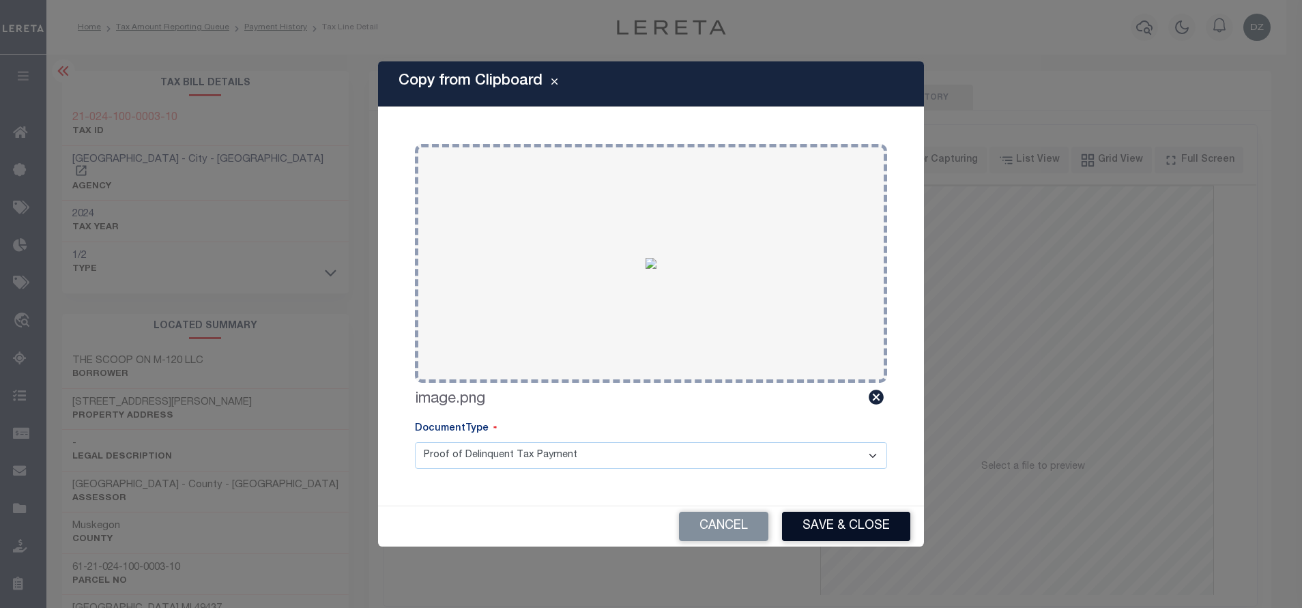
click at [837, 523] on button "Save & Close" at bounding box center [846, 526] width 128 height 29
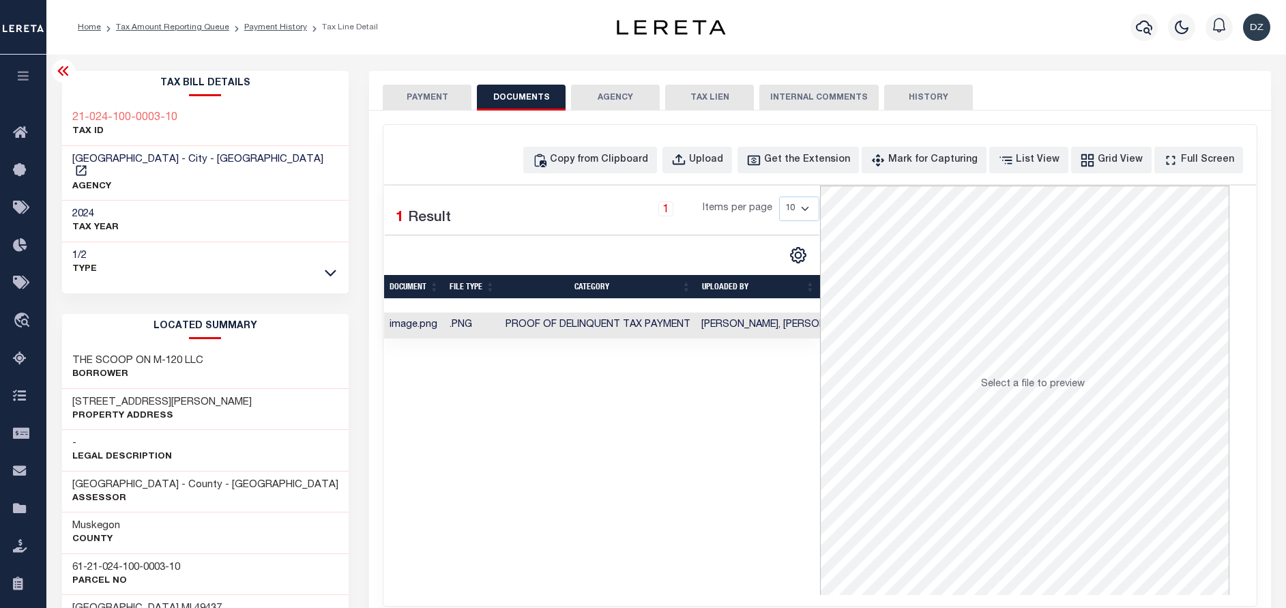
click at [419, 100] on button "PAYMENT" at bounding box center [427, 98] width 89 height 26
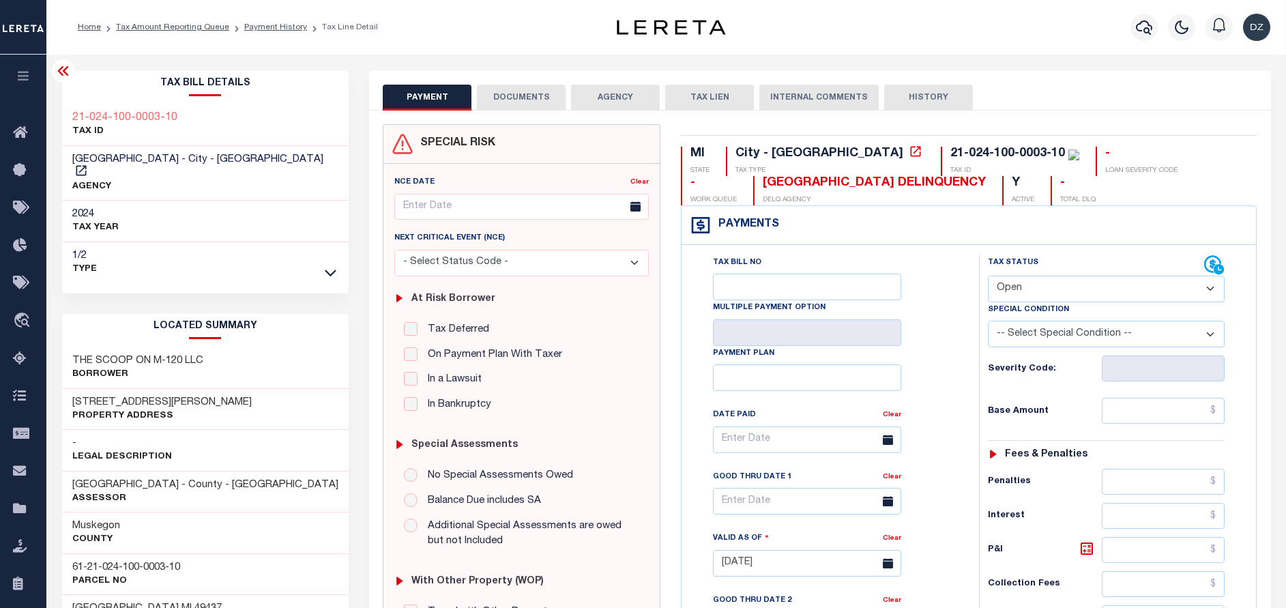
click at [1063, 288] on select "- Select Status Code - Open Due/Unpaid Paid Incomplete No Tax Due Internal Refu…" at bounding box center [1106, 289] width 237 height 27
select select "PYD"
click at [988, 276] on select "- Select Status Code - Open Due/Unpaid Paid Incomplete No Tax Due Internal Refu…" at bounding box center [1106, 289] width 237 height 27
type input "[DATE]"
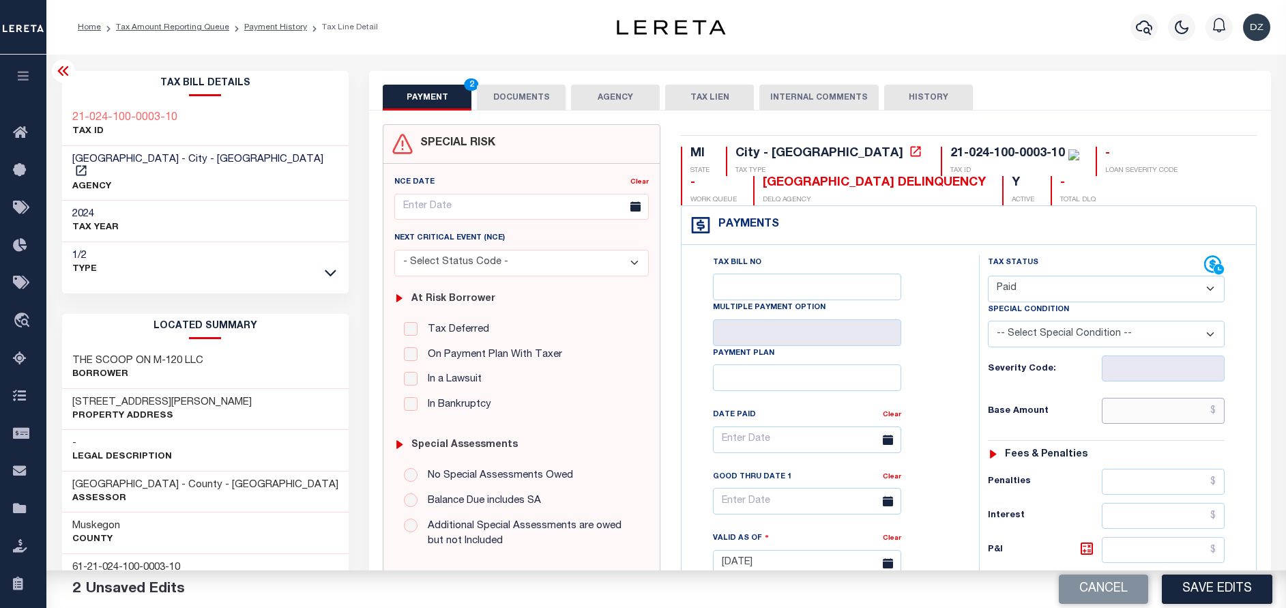
click at [1194, 411] on input "text" at bounding box center [1163, 411] width 123 height 26
paste input "773.16"
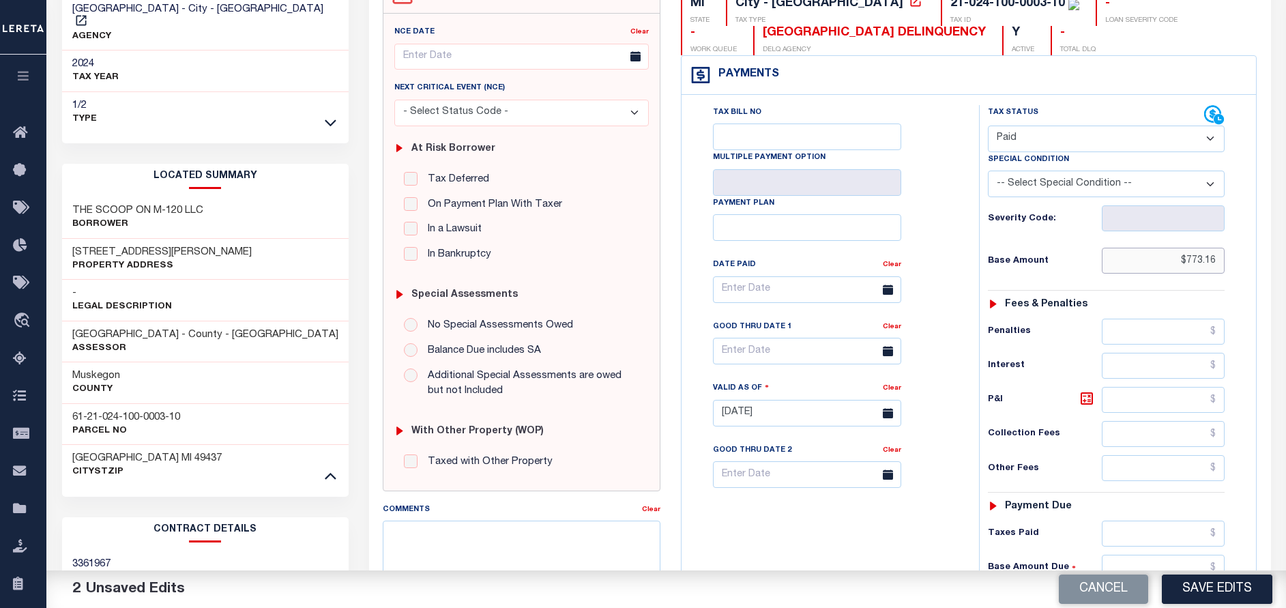
scroll to position [205, 0]
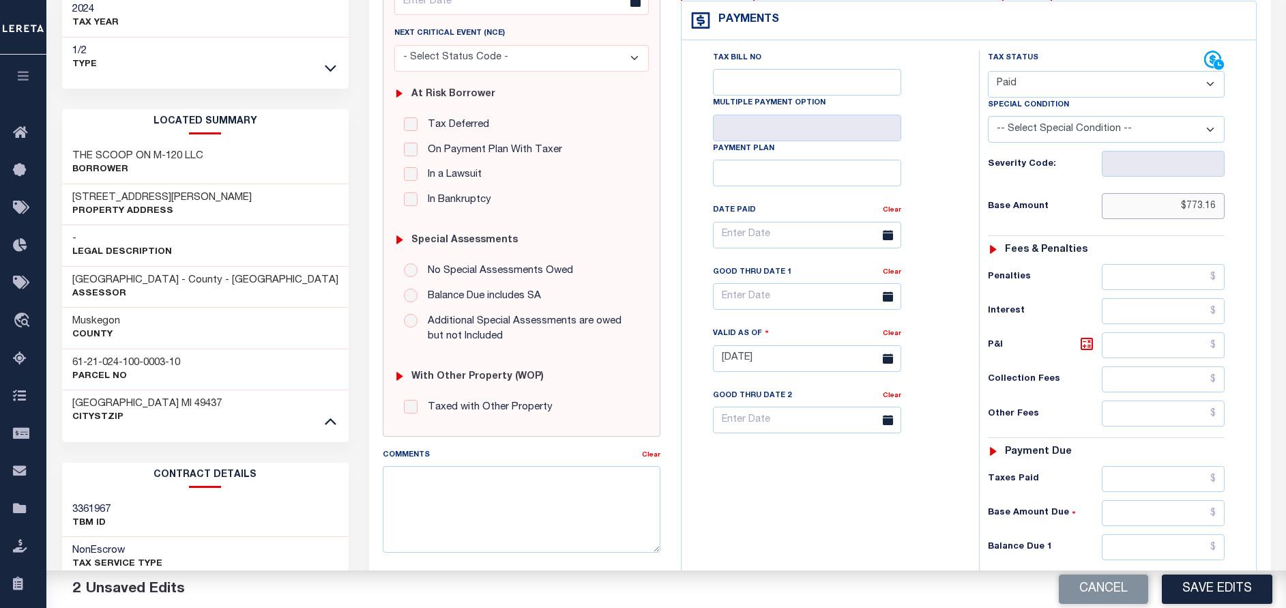
type input "$773.16"
click at [1181, 547] on input "text" at bounding box center [1163, 547] width 123 height 26
type input "$0.00"
click at [1195, 587] on button "Save Edits" at bounding box center [1217, 588] width 111 height 29
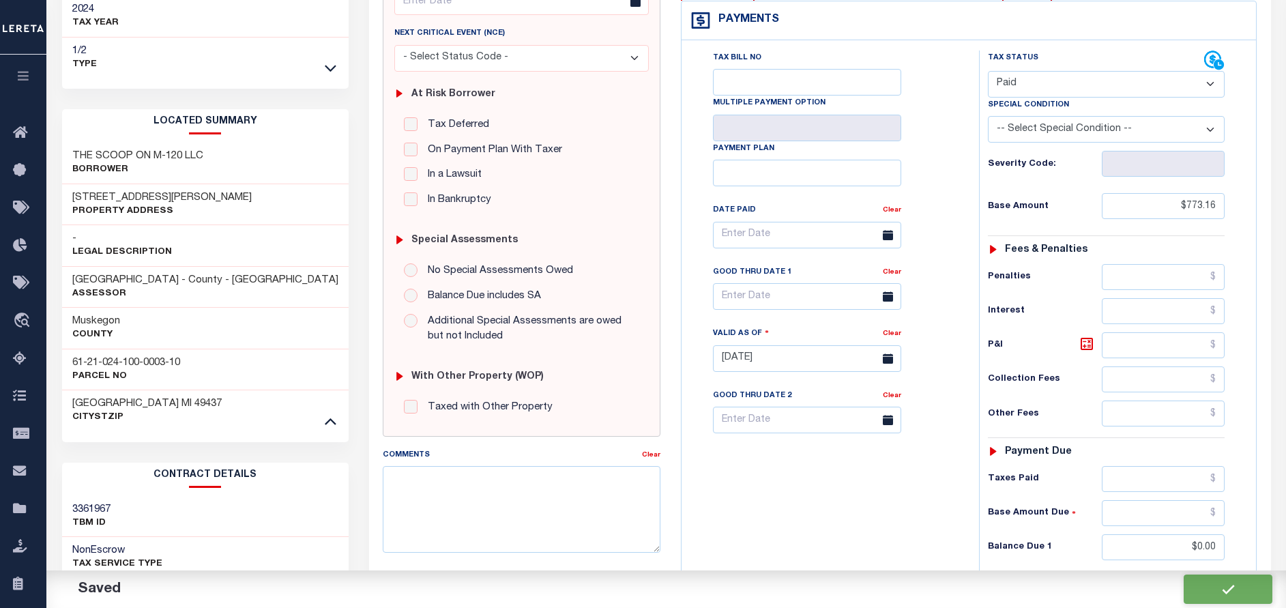
checkbox input "false"
type input "$773.16"
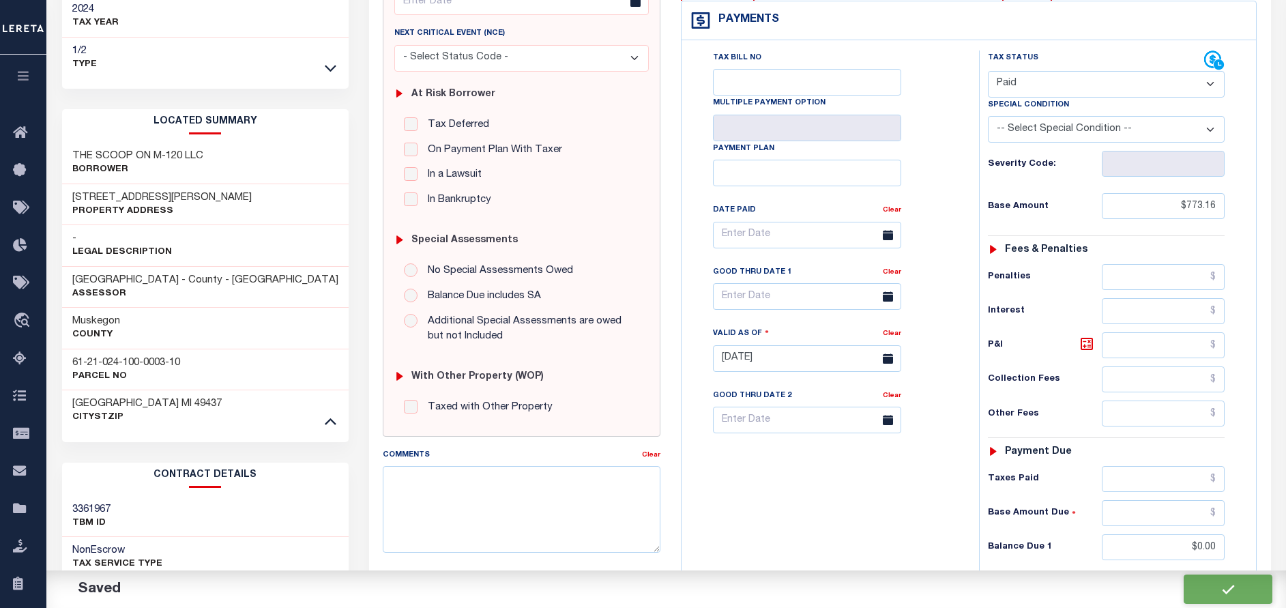
type input "$0"
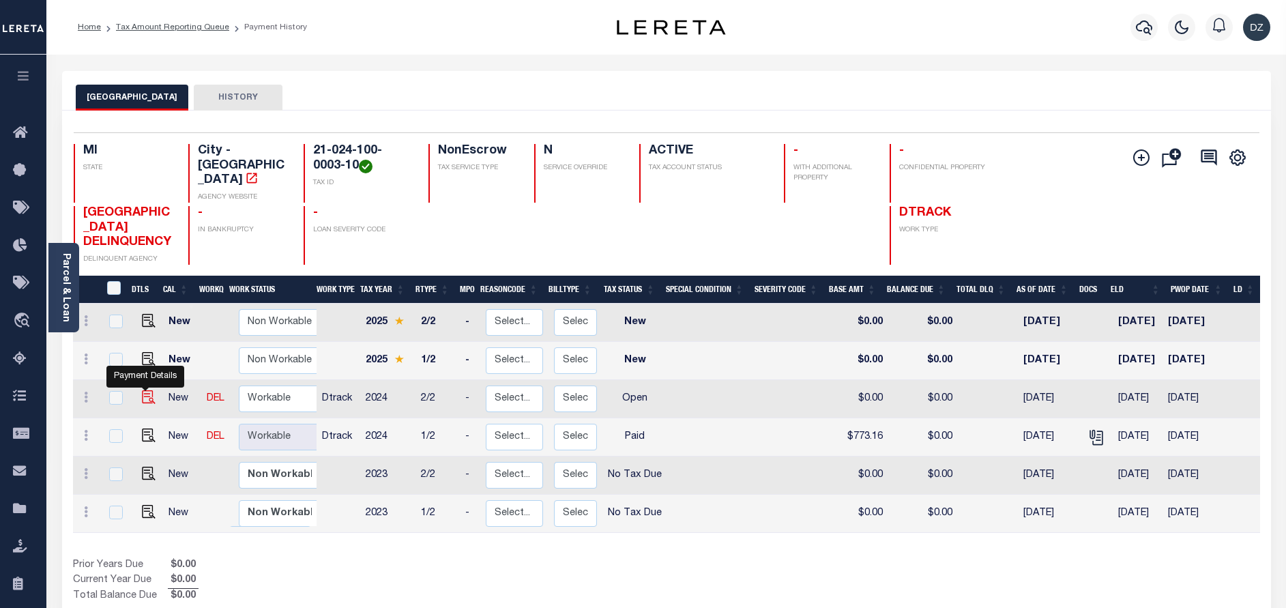
click at [143, 396] on img "" at bounding box center [149, 397] width 14 height 14
checkbox input "true"
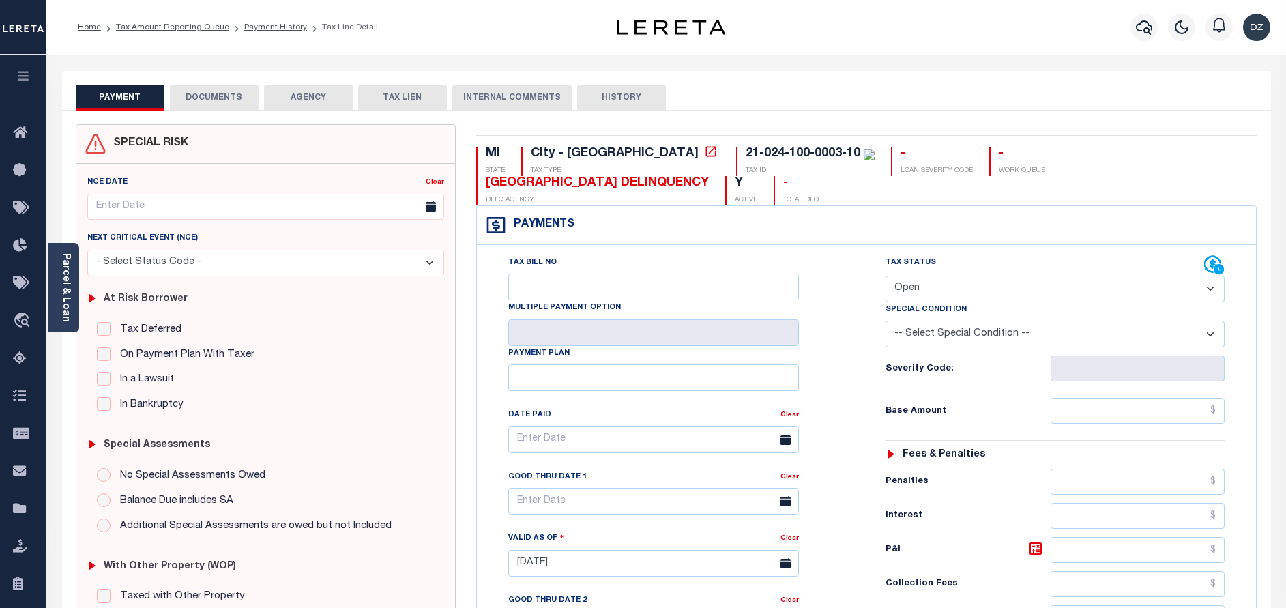
click at [892, 285] on select "- Select Status Code - Open Due/Unpaid Paid Incomplete No Tax Due Internal Refu…" at bounding box center [1054, 289] width 339 height 27
select select "PYD"
click at [885, 276] on select "- Select Status Code - Open Due/Unpaid Paid Incomplete No Tax Due Internal Refu…" at bounding box center [1054, 289] width 339 height 27
type input "[DATE]"
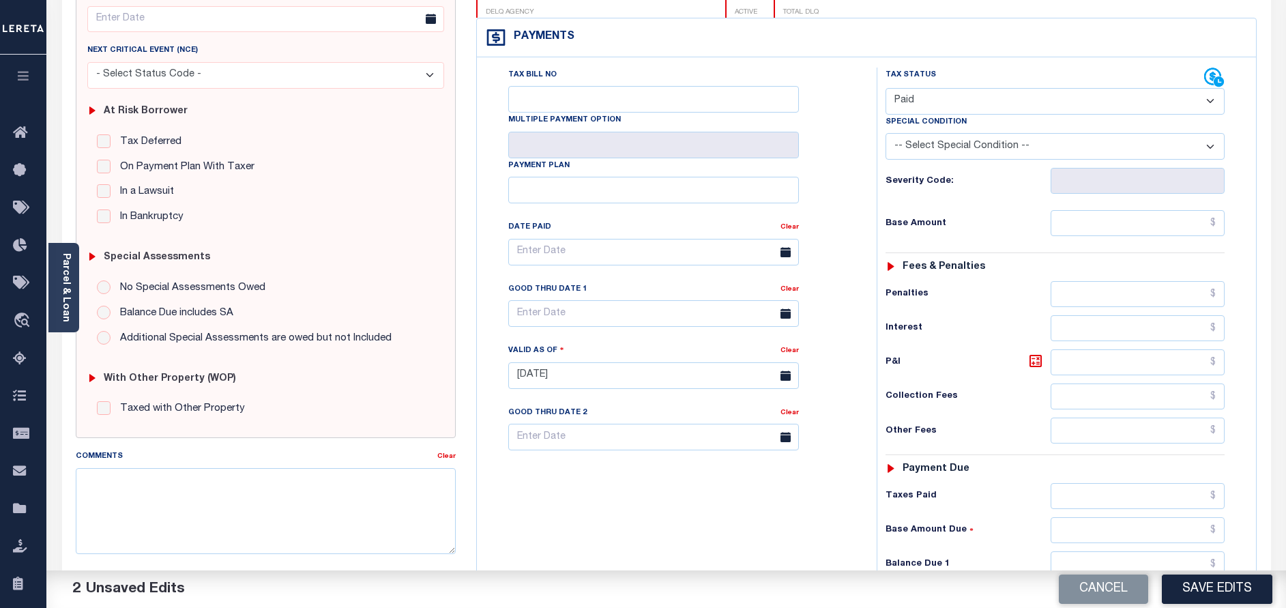
scroll to position [205, 0]
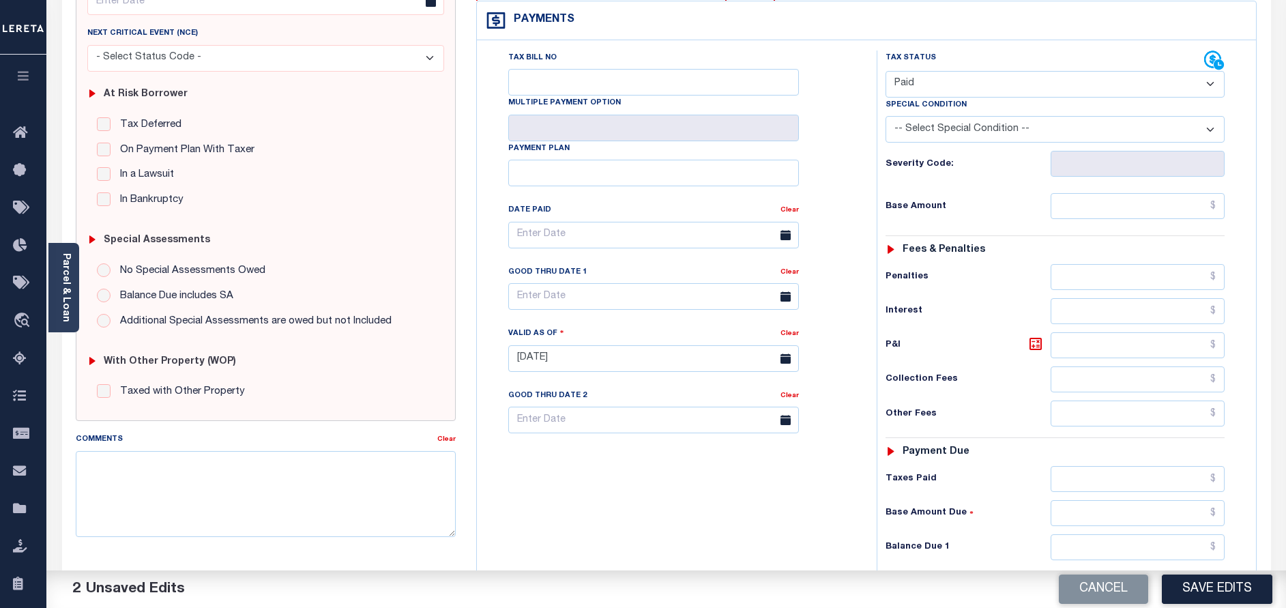
click at [1182, 190] on div "Tax Status Status - Select Status Code -" at bounding box center [1060, 351] width 366 height 602
click at [1179, 202] on input "text" at bounding box center [1138, 206] width 174 height 26
paste input "2,643.41"
type input "$2,643.41"
click at [1111, 547] on input "text" at bounding box center [1138, 547] width 174 height 26
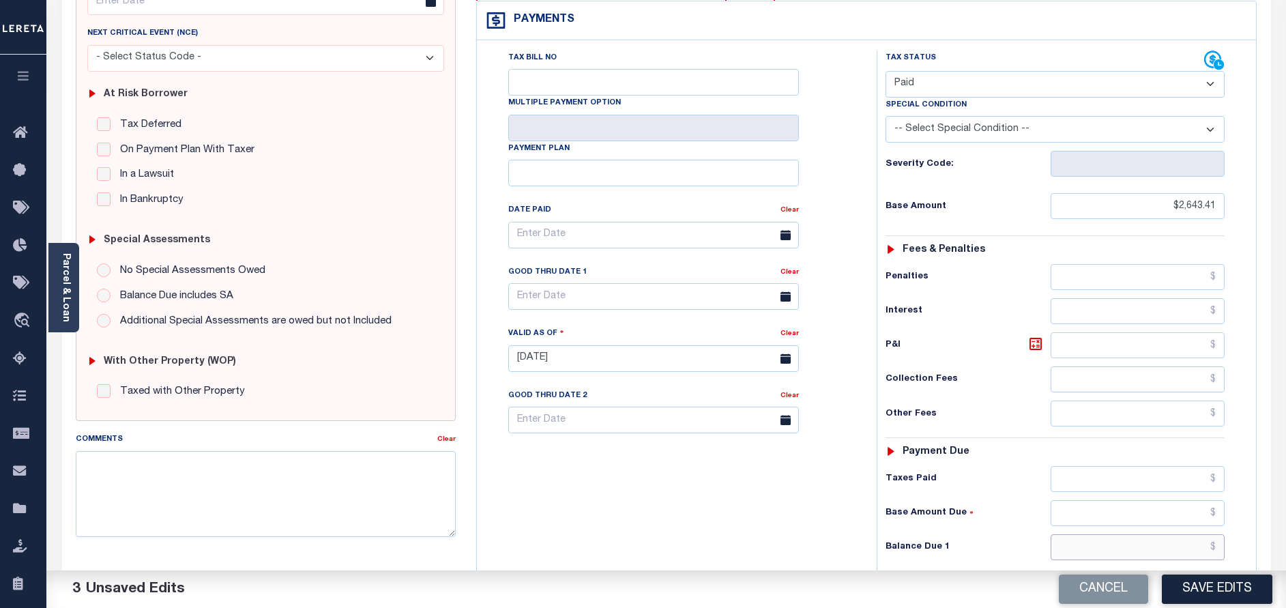
type input "$0.00"
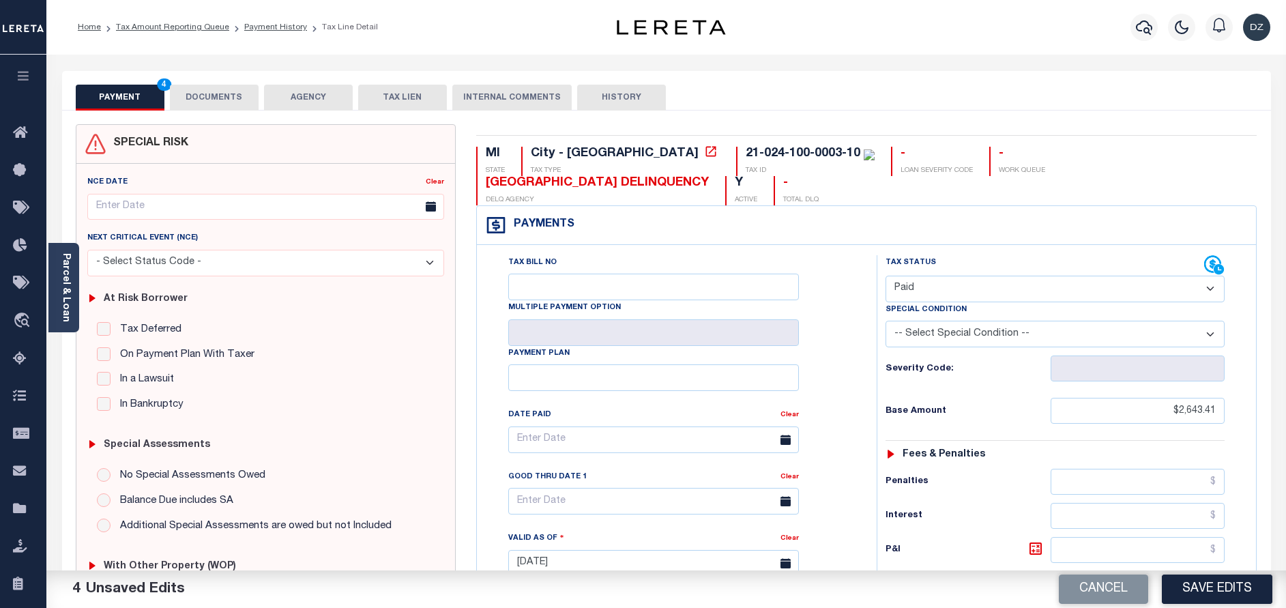
click at [224, 91] on button "DOCUMENTS" at bounding box center [214, 98] width 89 height 26
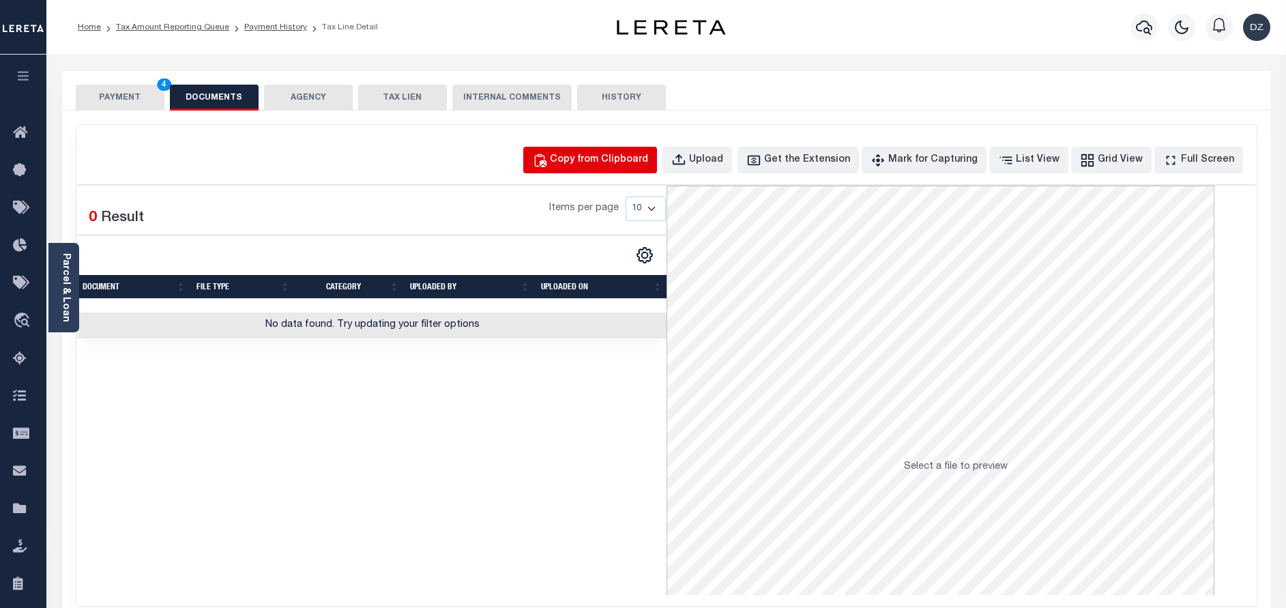
click at [606, 166] on div "Copy from Clipboard" at bounding box center [599, 160] width 98 height 15
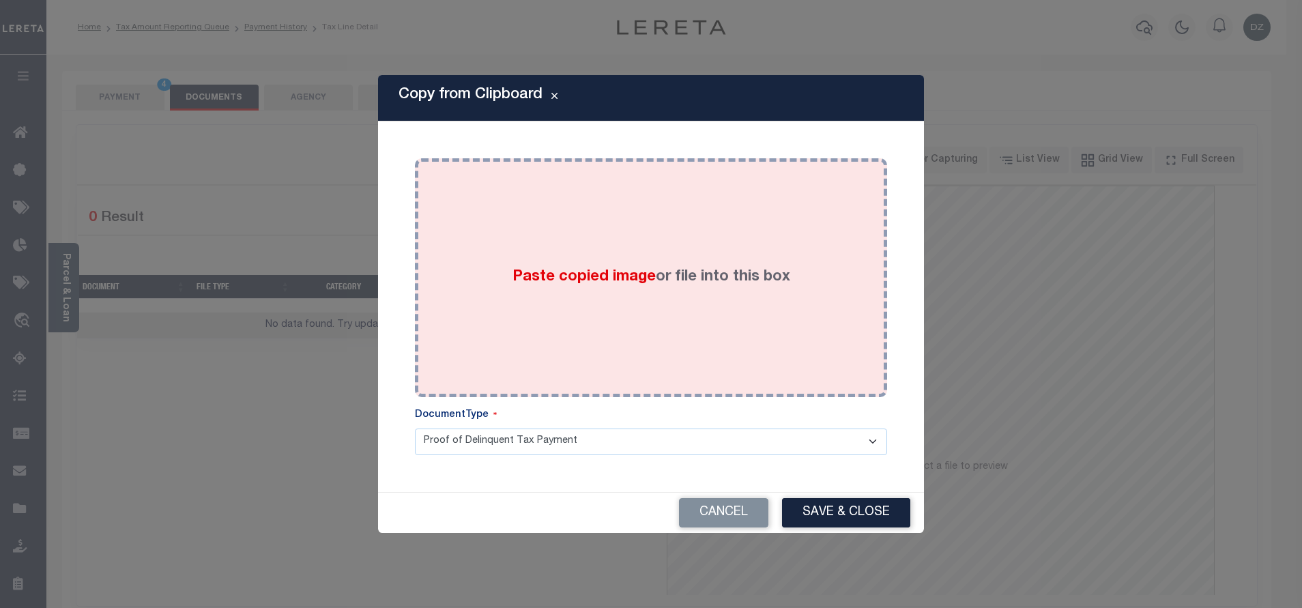
click at [626, 282] on span "Paste copied image" at bounding box center [583, 276] width 143 height 15
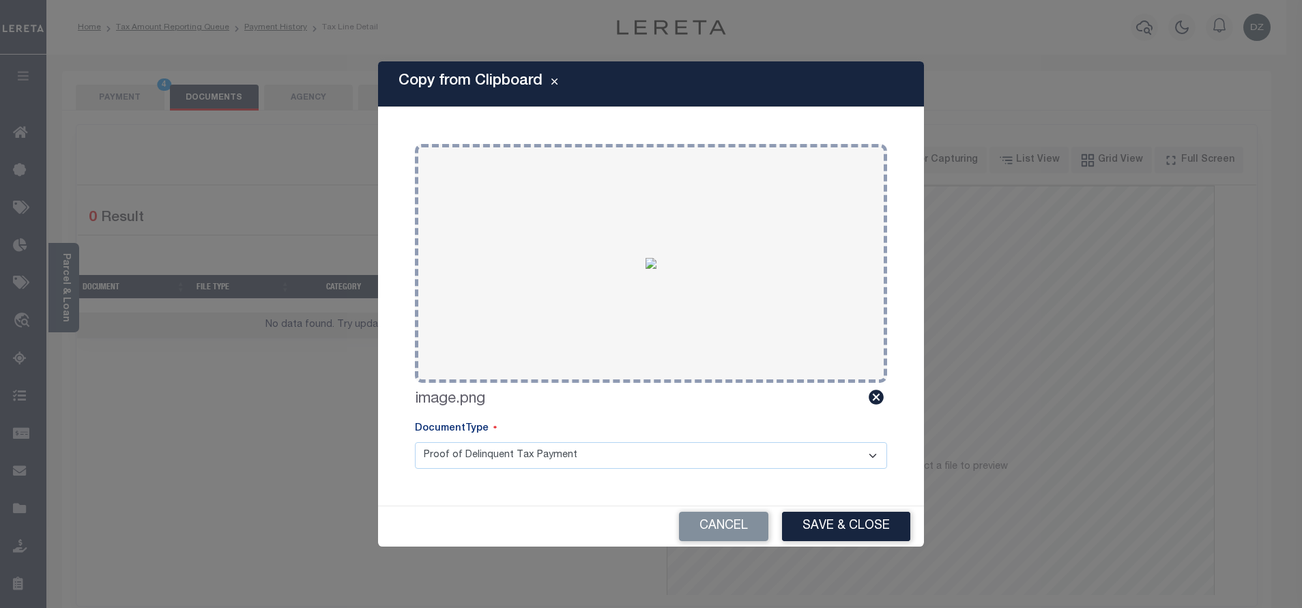
click at [853, 525] on button "Save & Close" at bounding box center [846, 526] width 128 height 29
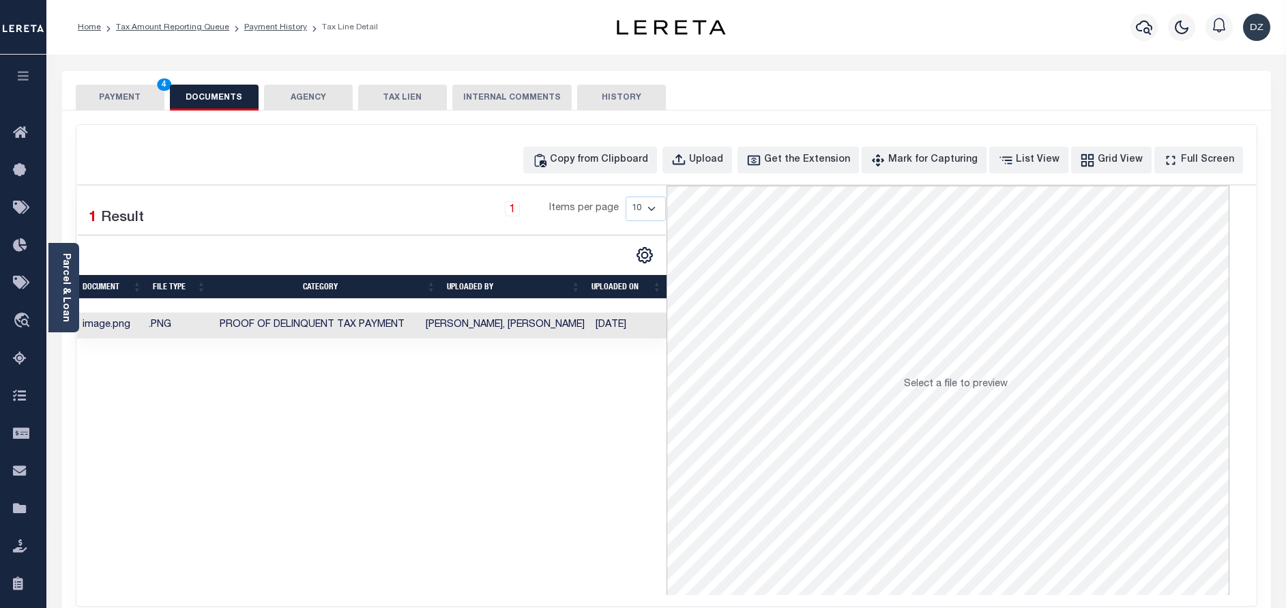
click at [94, 91] on button "PAYMENT 4" at bounding box center [120, 98] width 89 height 26
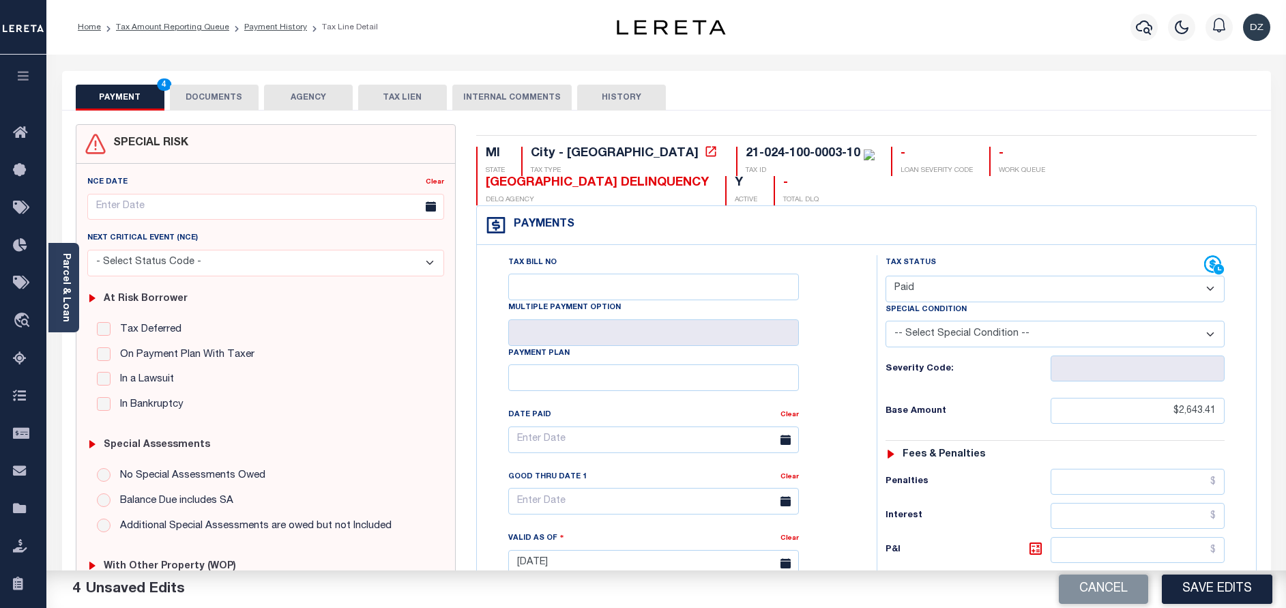
click at [1182, 570] on div "Cancel Save Edits" at bounding box center [976, 589] width 620 height 38
click at [1193, 586] on button "Save Edits" at bounding box center [1217, 588] width 111 height 29
checkbox input "false"
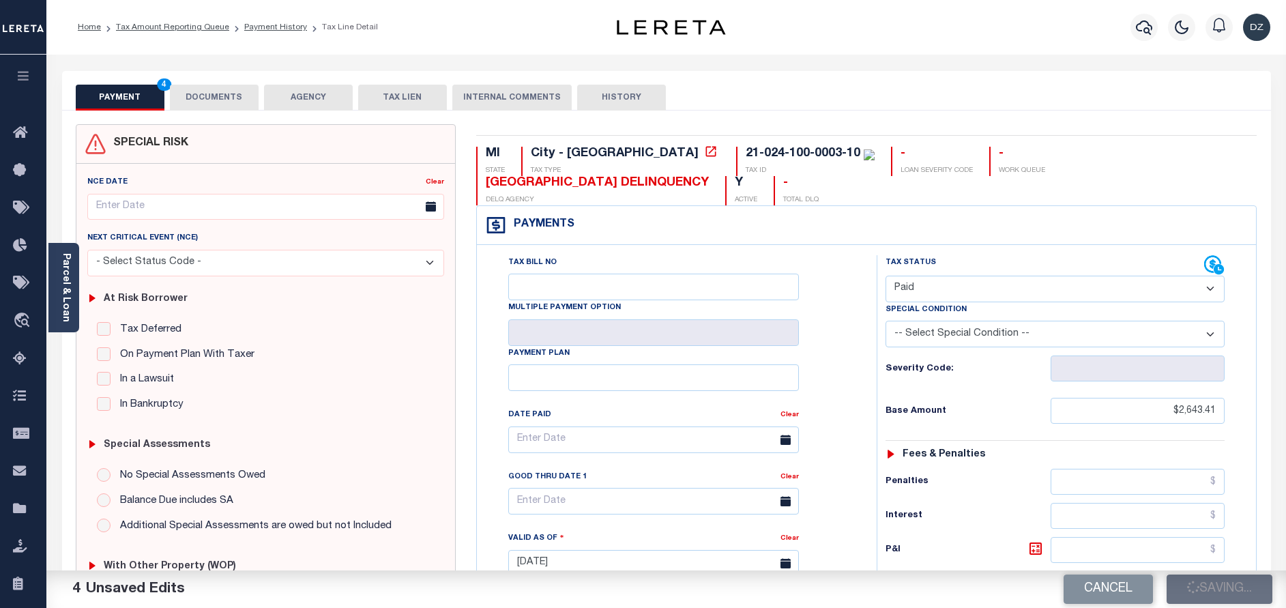
checkbox input "false"
type input "$2,643.41"
type input "$0"
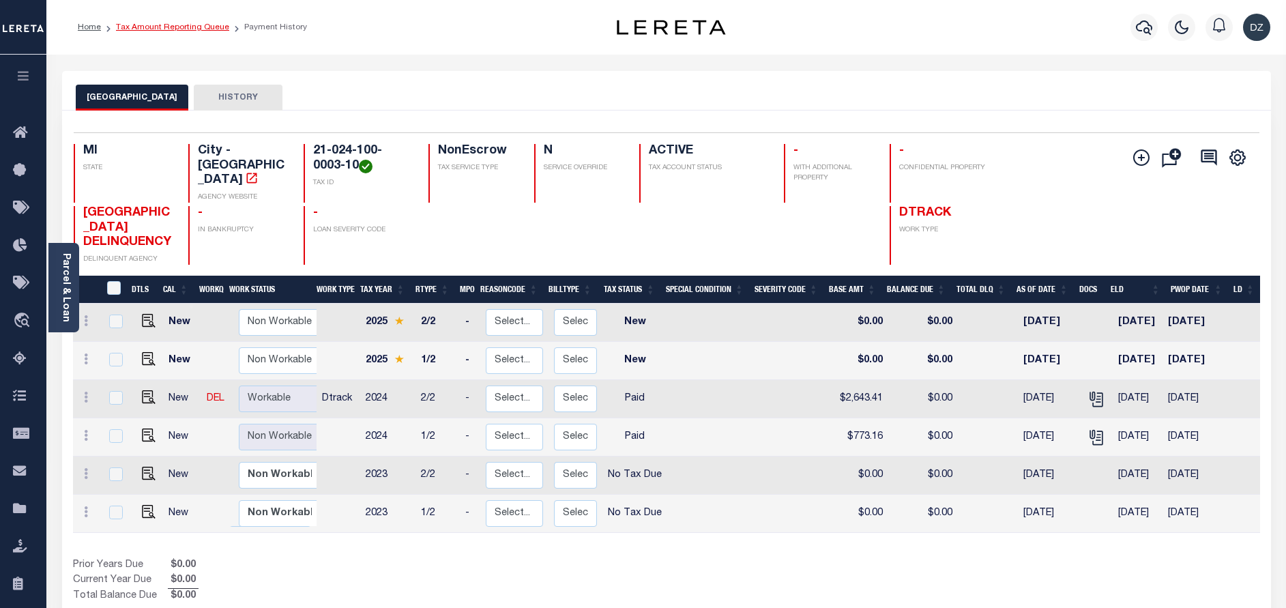
click at [158, 31] on link "Tax Amount Reporting Queue" at bounding box center [172, 27] width 113 height 8
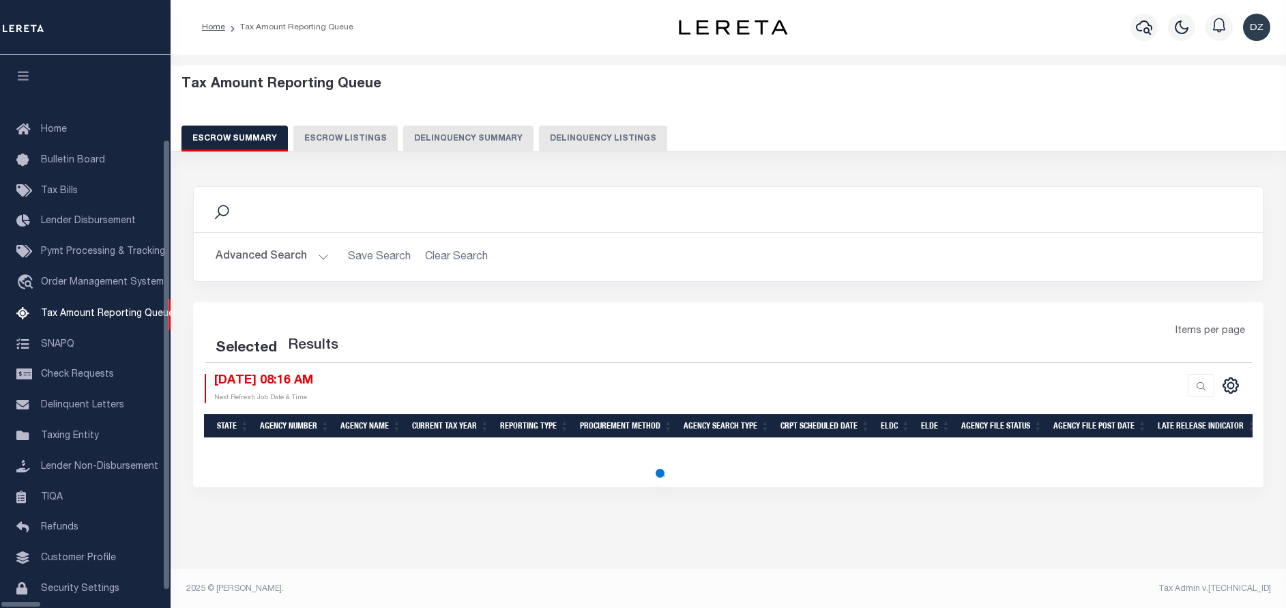
click at [564, 145] on button "Delinquency Listings" at bounding box center [603, 139] width 128 height 26
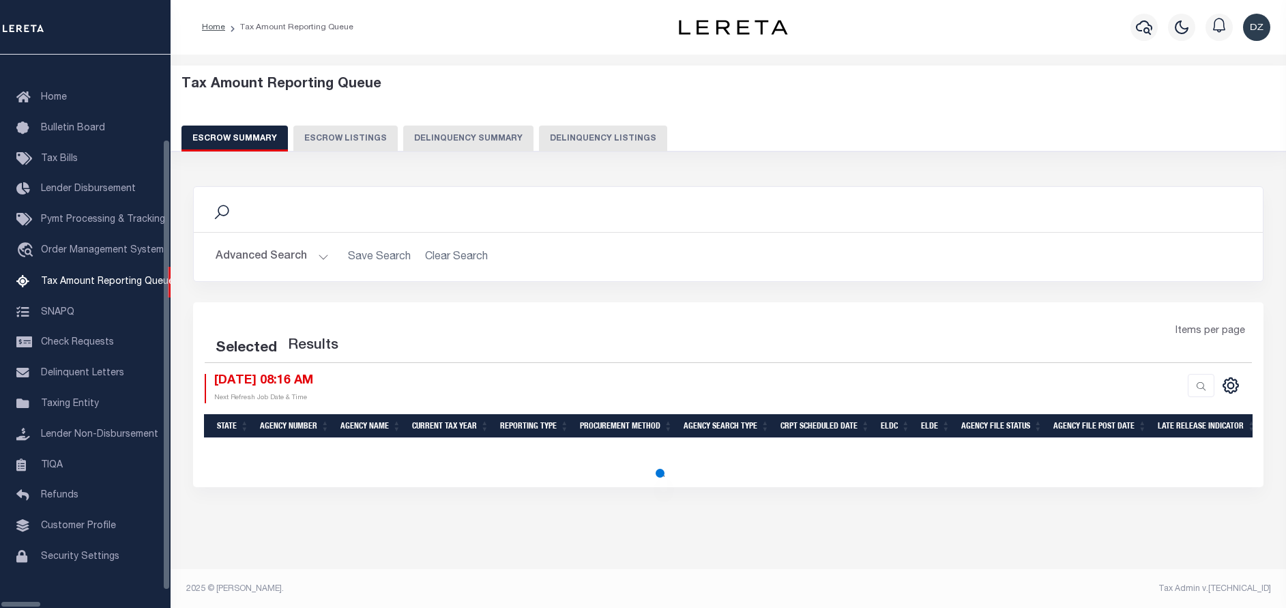
select select "100"
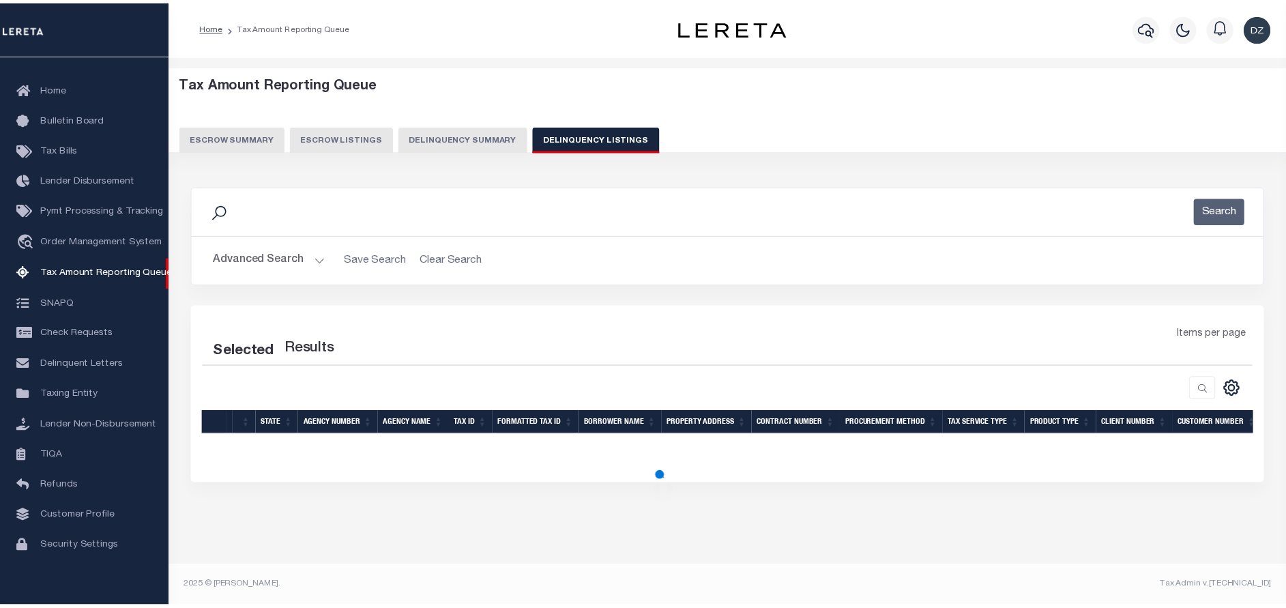
select select "100"
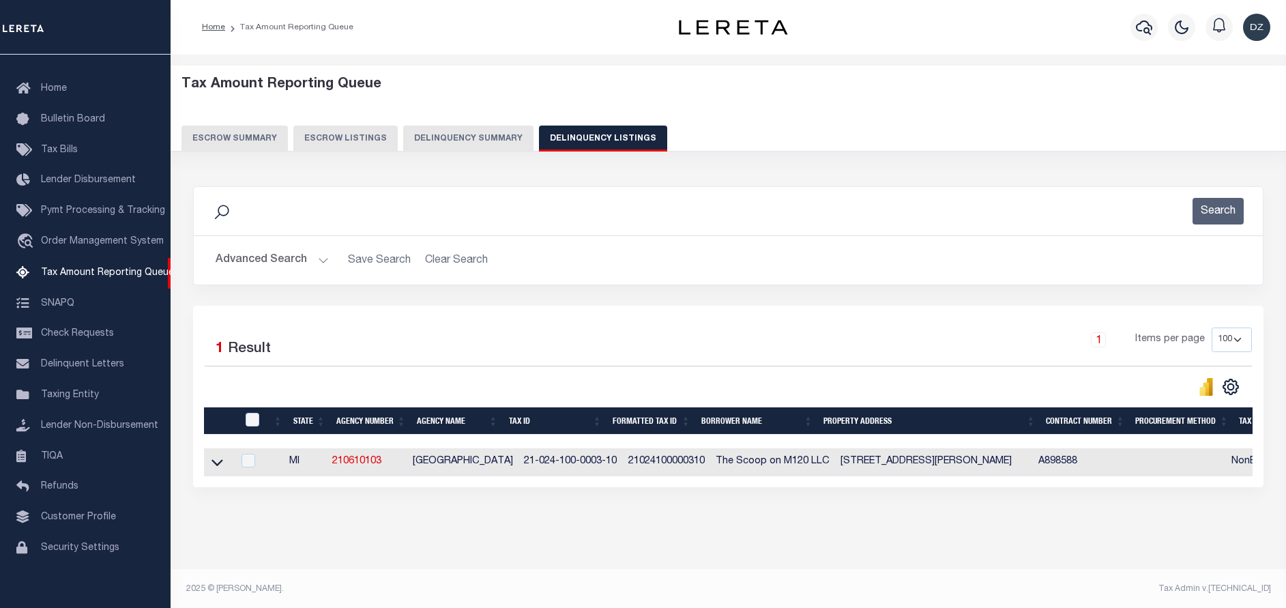
click at [295, 263] on button "Advanced Search" at bounding box center [272, 260] width 113 height 27
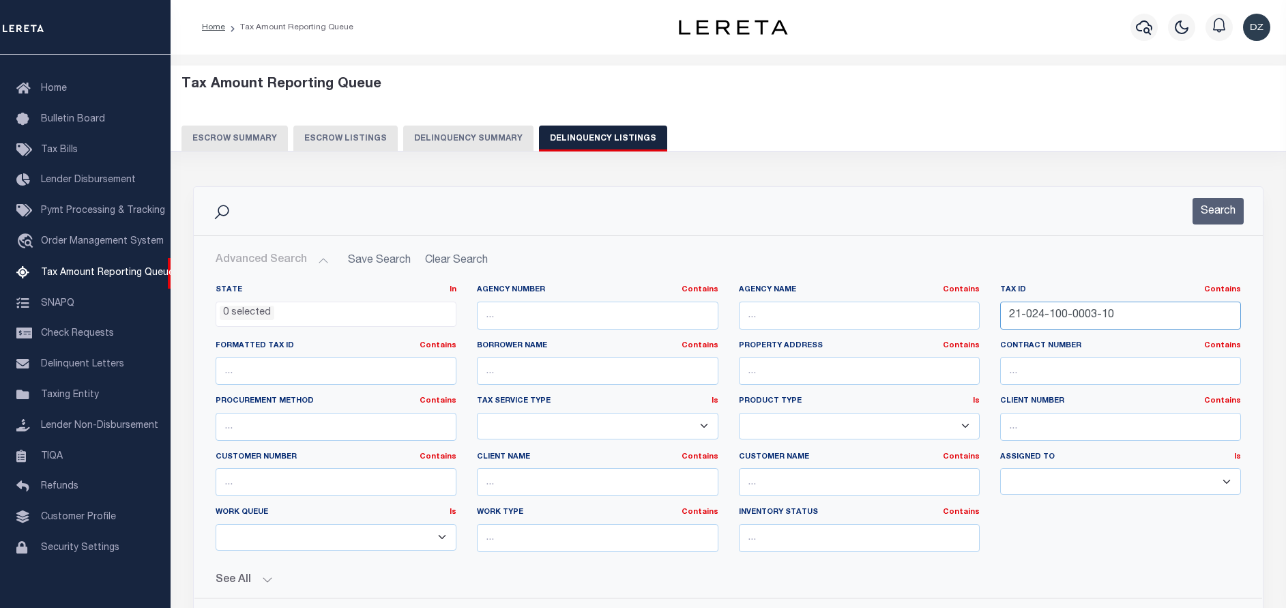
click at [1029, 314] on input "21-024-100-0003-10" at bounding box center [1120, 316] width 241 height 28
paste input "61-21-021-300-0012-0"
type input "61-21-021-300-0012-00"
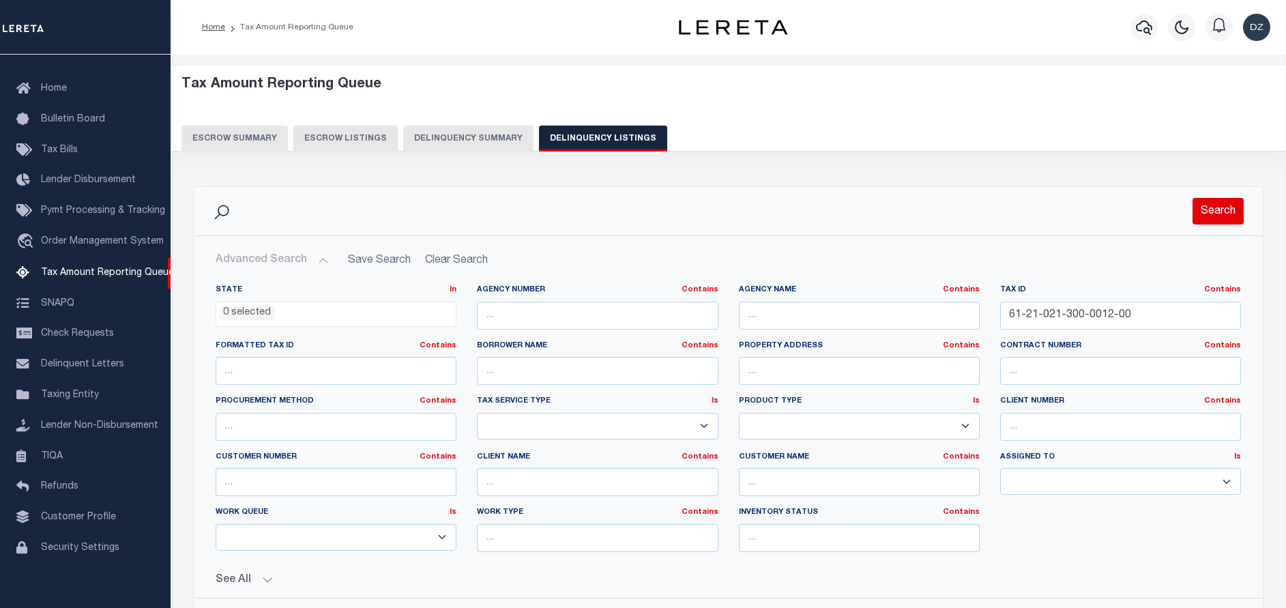
click at [1235, 204] on button "Search" at bounding box center [1217, 211] width 51 height 27
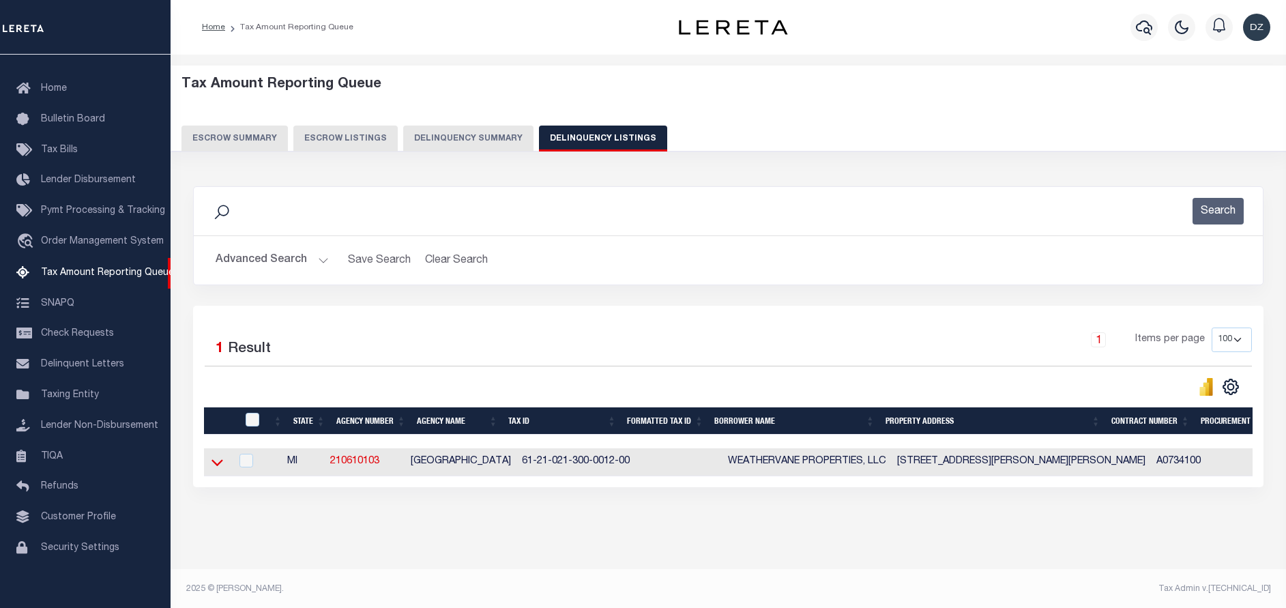
click at [212, 460] on icon at bounding box center [217, 462] width 12 height 14
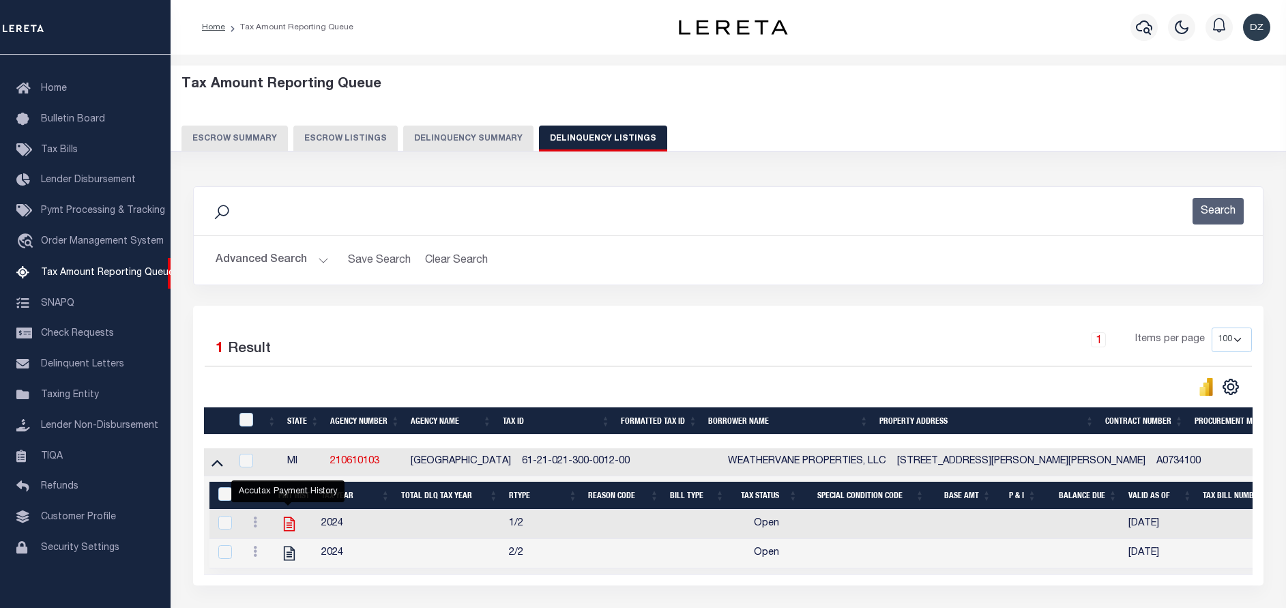
click at [280, 524] on icon "" at bounding box center [289, 524] width 18 height 18
checkbox input "true"
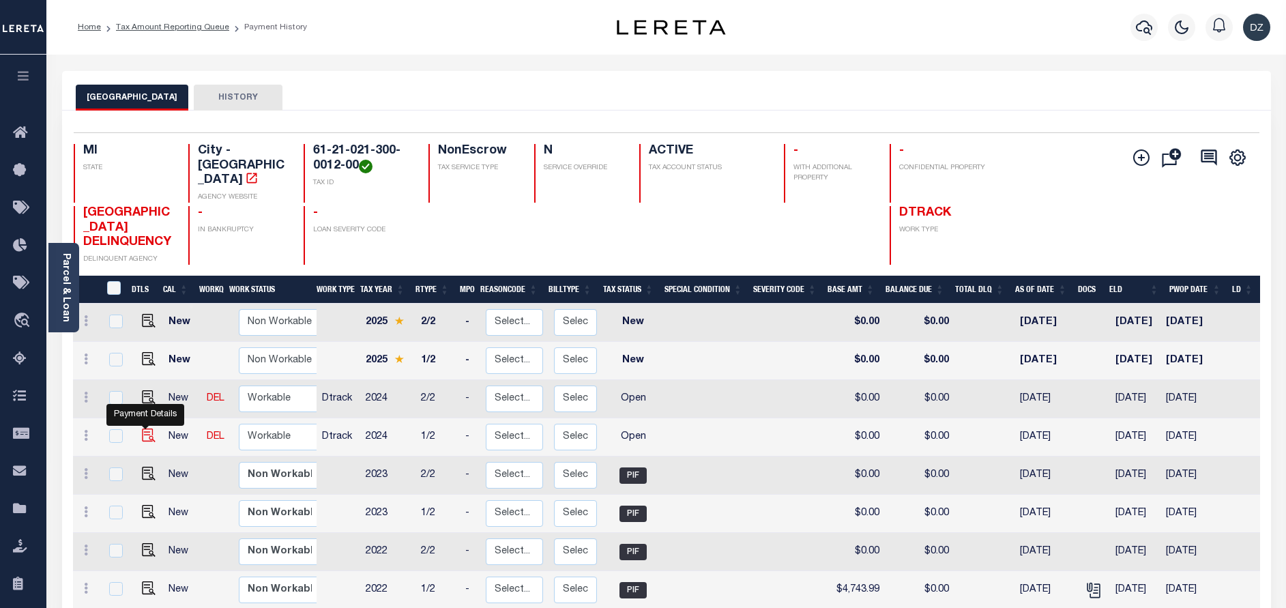
click at [142, 442] on img "" at bounding box center [149, 435] width 14 height 14
checkbox input "true"
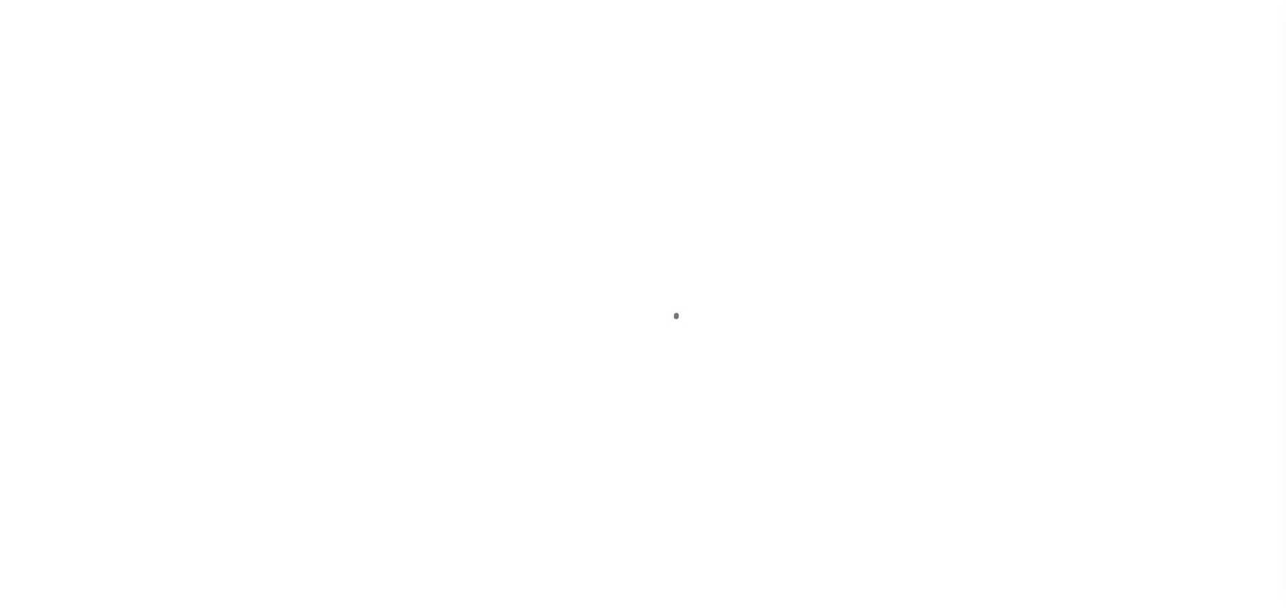
select select "OP2"
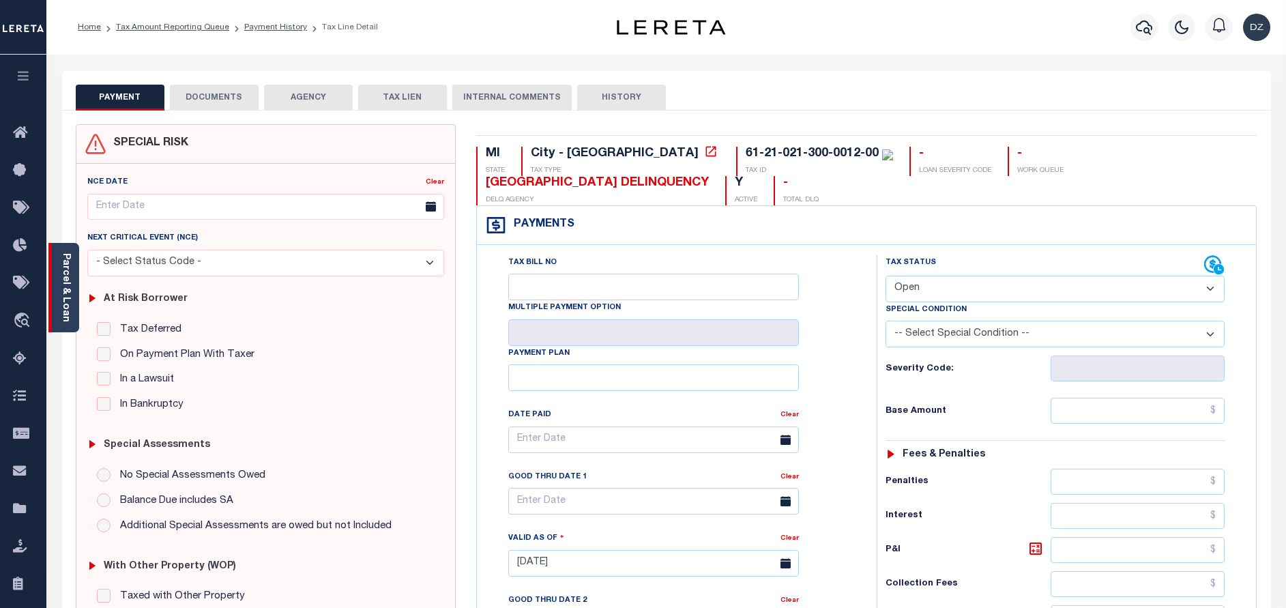
click at [63, 317] on link "Parcel & Loan" at bounding box center [66, 287] width 10 height 69
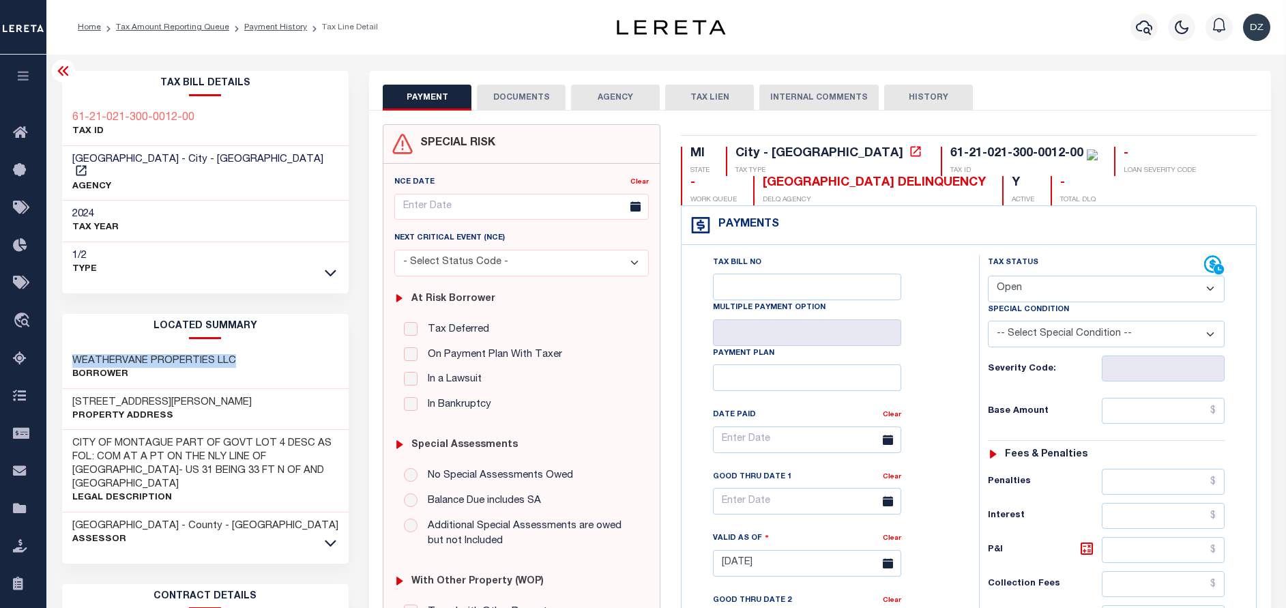
drag, startPoint x: 234, startPoint y: 348, endPoint x: 71, endPoint y: 345, distance: 163.1
click at [71, 347] on div "WEATHERVANE PROPERTIES LLC Borrower" at bounding box center [205, 368] width 287 height 42
copy h3 "WEATHERVANE PROPERTIES LLC"
click at [540, 100] on button "DOCUMENTS" at bounding box center [521, 98] width 89 height 26
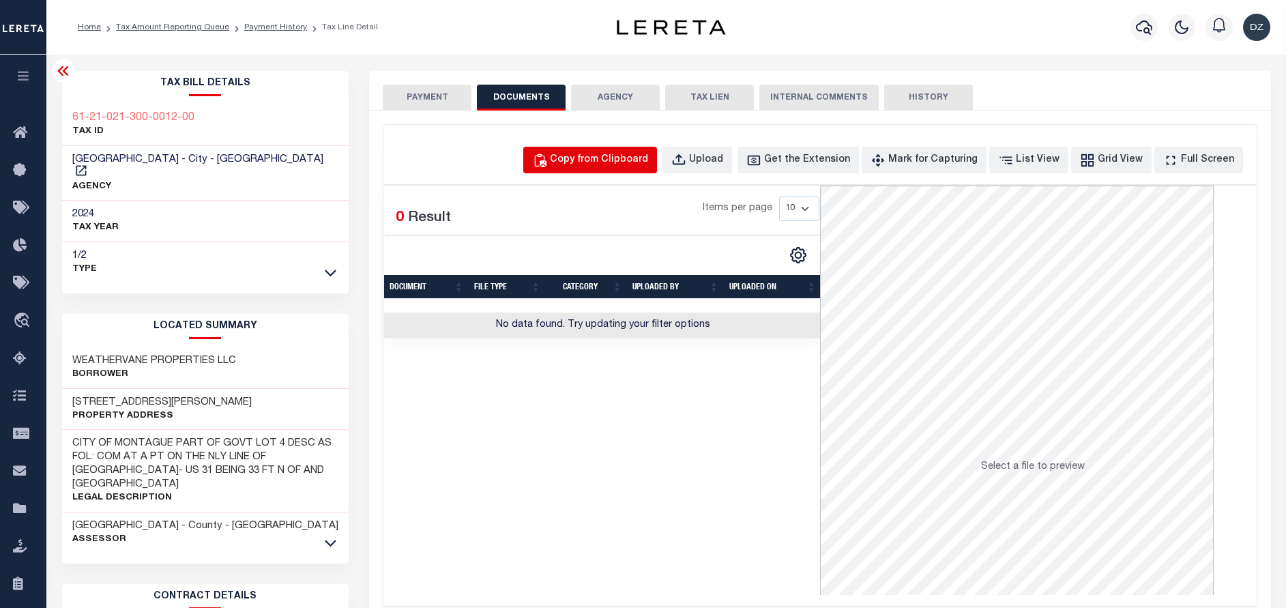
click at [629, 147] on div "Copy from Clipboard Upload Get the Extension Mark for Capturing Got it List Vie…" at bounding box center [819, 365] width 873 height 481
click at [634, 164] on div "Copy from Clipboard" at bounding box center [599, 160] width 98 height 15
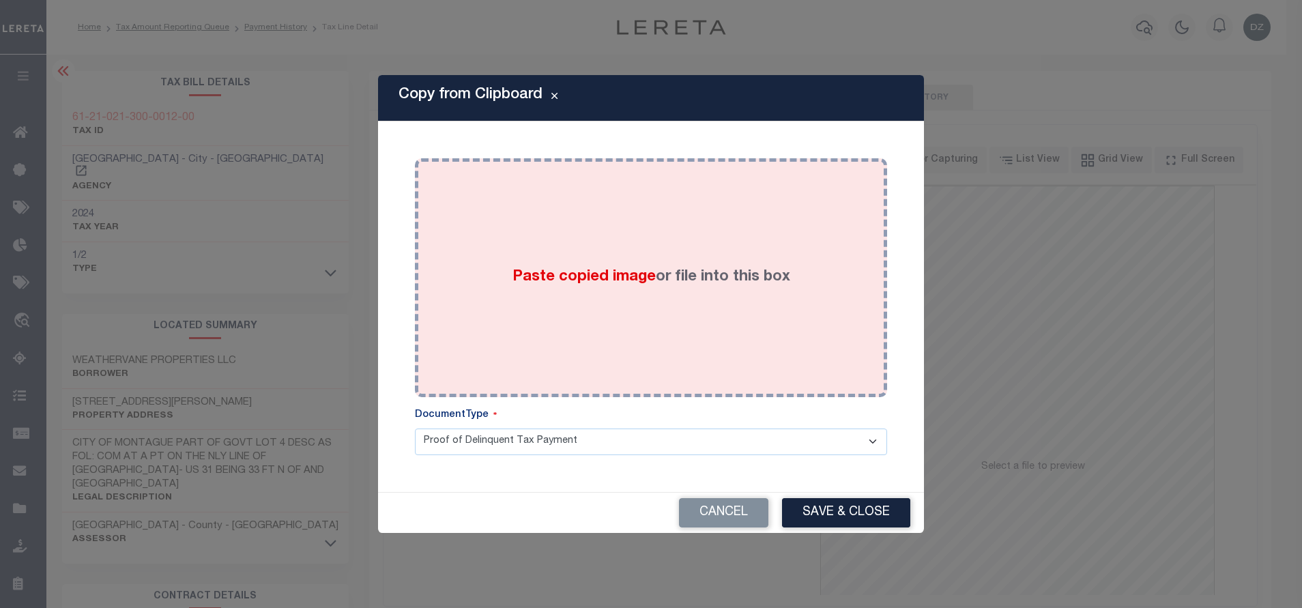
click at [691, 265] on div "Paste copied image or file into this box" at bounding box center [651, 277] width 452 height 218
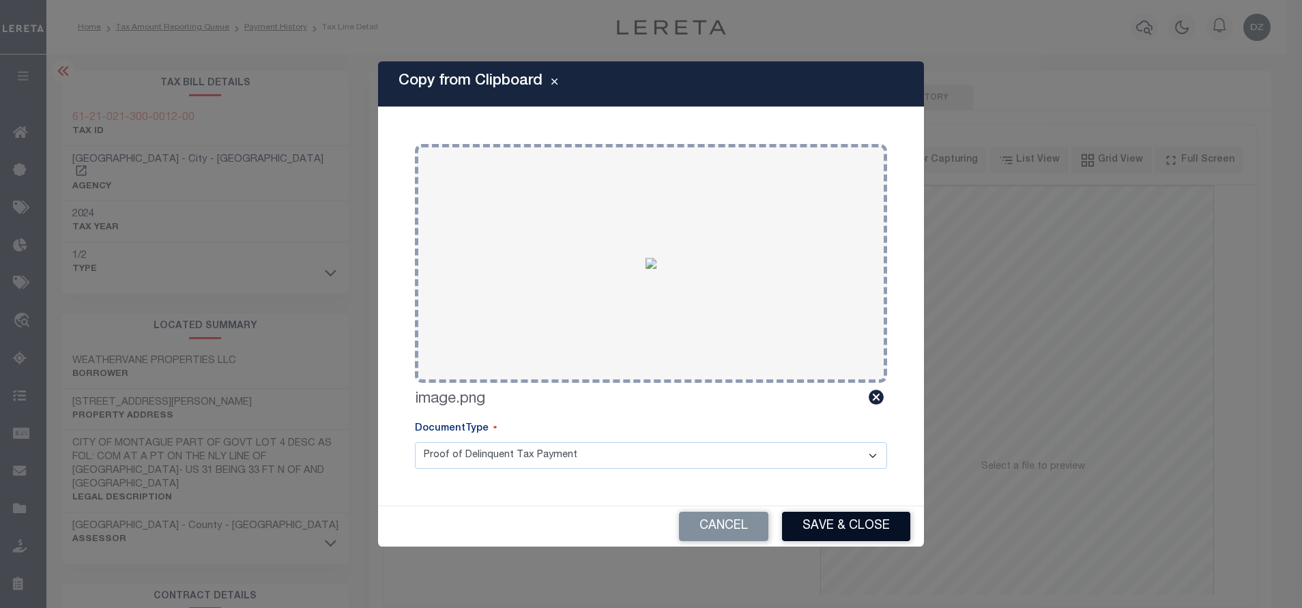
click at [874, 527] on button "Save & Close" at bounding box center [846, 526] width 128 height 29
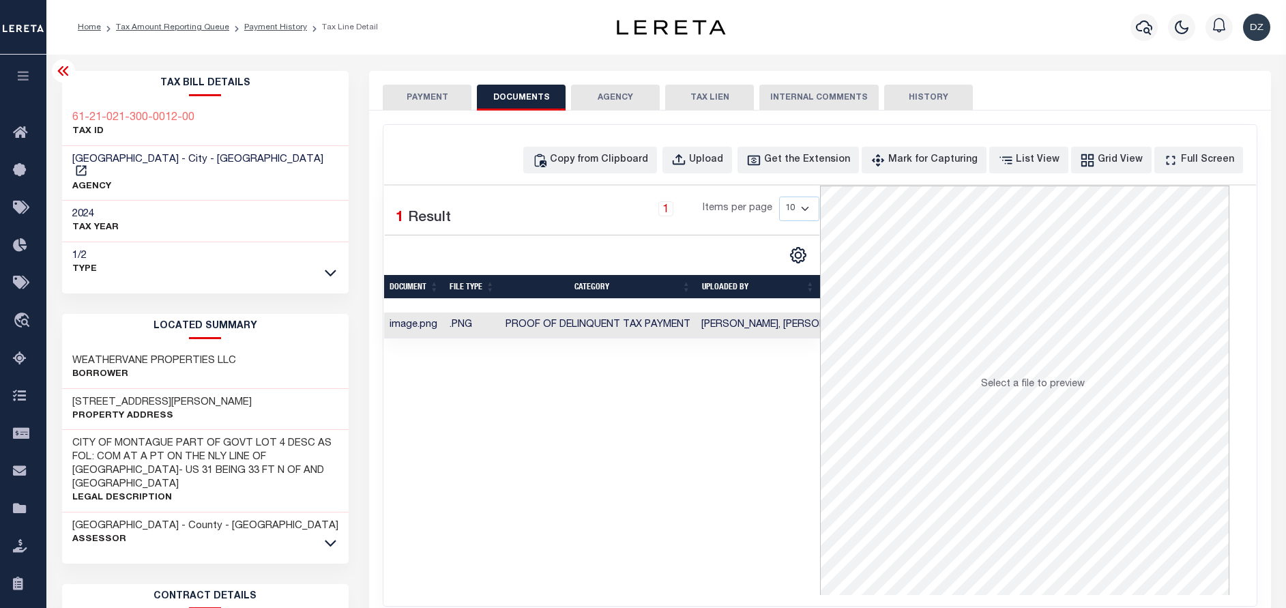
click at [448, 102] on button "PAYMENT" at bounding box center [427, 98] width 89 height 26
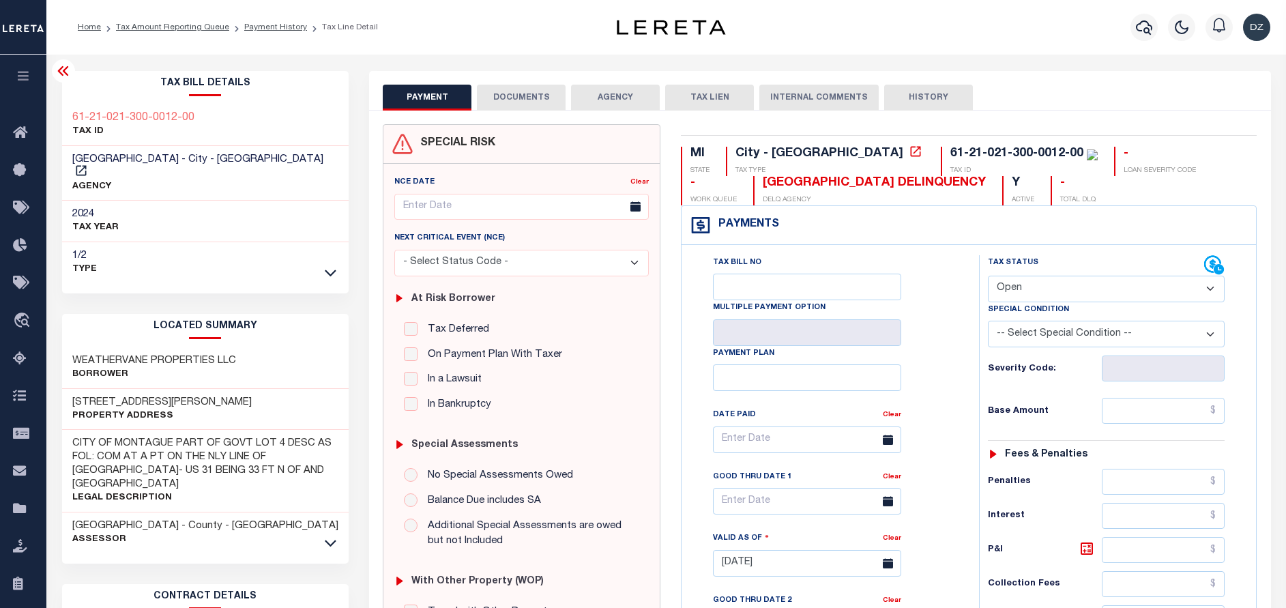
click at [1084, 290] on select "- Select Status Code - Open Due/Unpaid Paid Incomplete No Tax Due Internal Refu…" at bounding box center [1106, 289] width 237 height 27
select select "PYD"
click at [988, 276] on select "- Select Status Code - Open Due/Unpaid Paid Incomplete No Tax Due Internal Refu…" at bounding box center [1106, 289] width 237 height 27
type input "[DATE]"
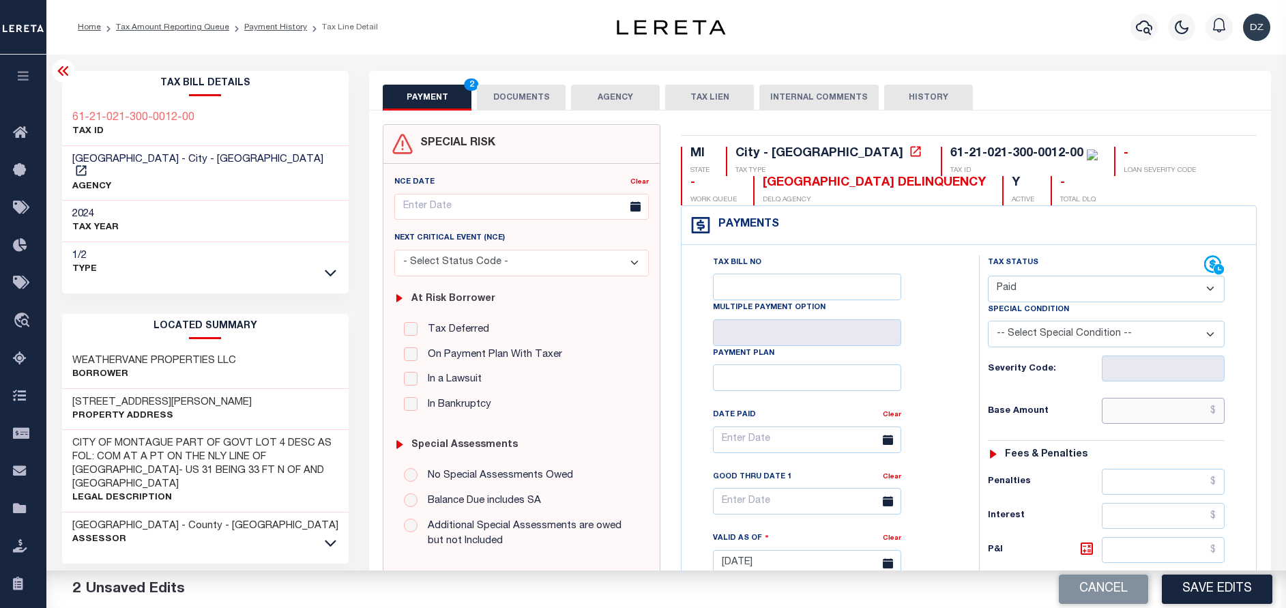
click at [1195, 410] on input "text" at bounding box center [1163, 411] width 123 height 26
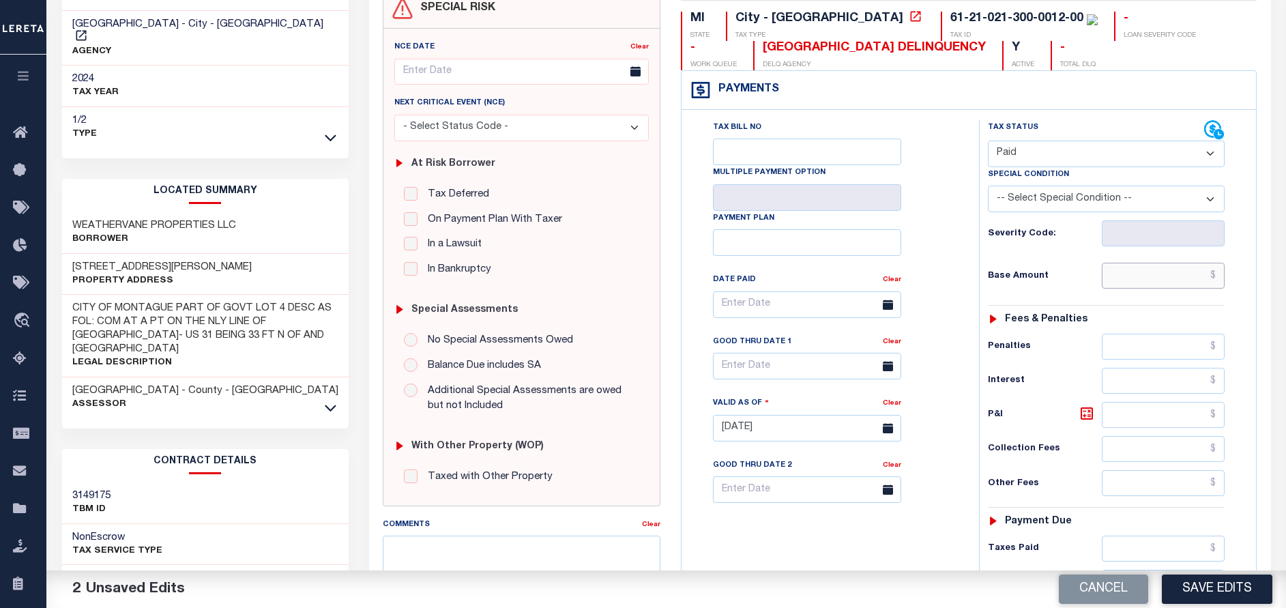
scroll to position [205, 0]
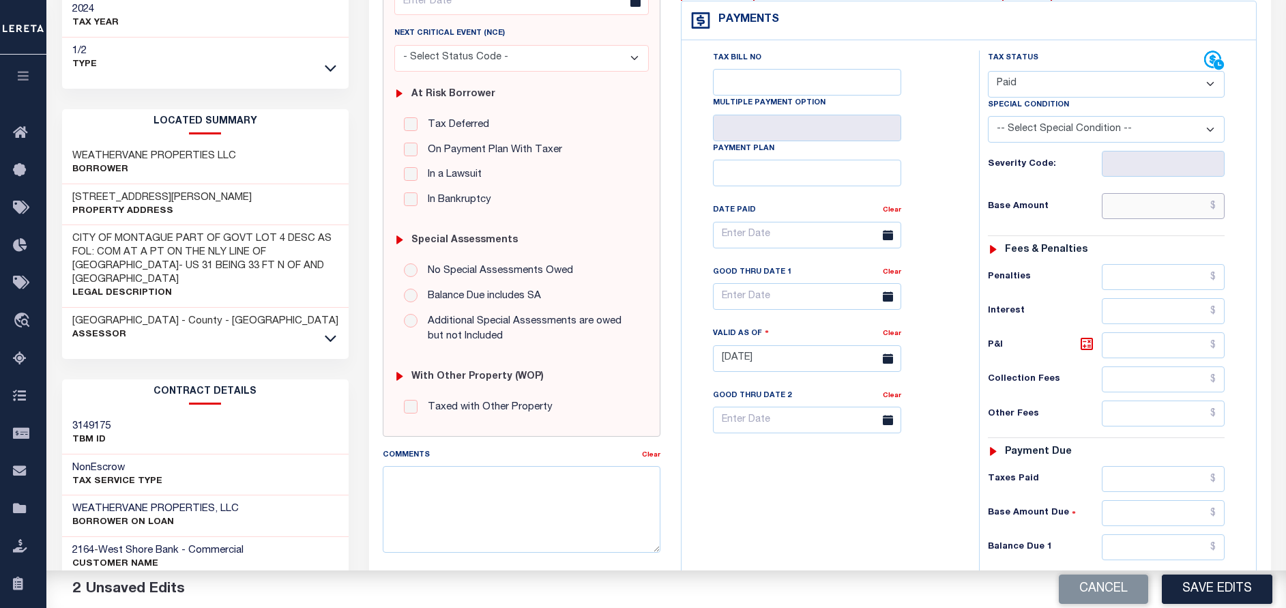
paste input "6,402.95"
type input "$6,402.95"
click at [1193, 558] on input "text" at bounding box center [1163, 547] width 123 height 26
type input "$0.00"
click at [1192, 595] on button "Save Edits" at bounding box center [1217, 588] width 111 height 29
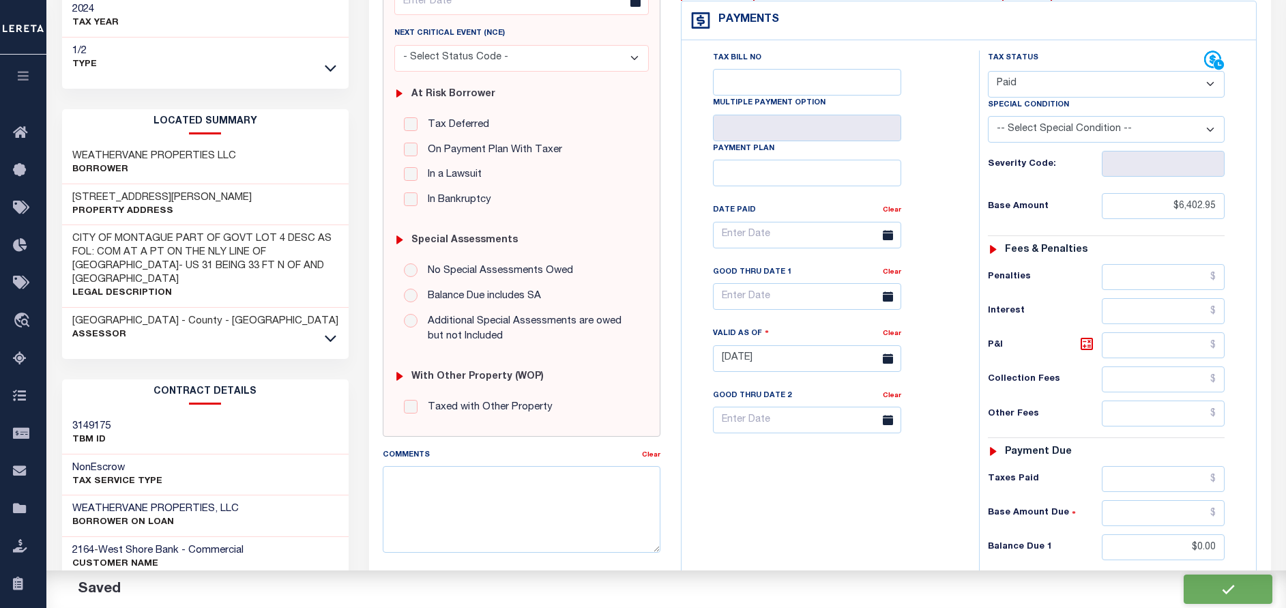
checkbox input "false"
type input "$6,402.95"
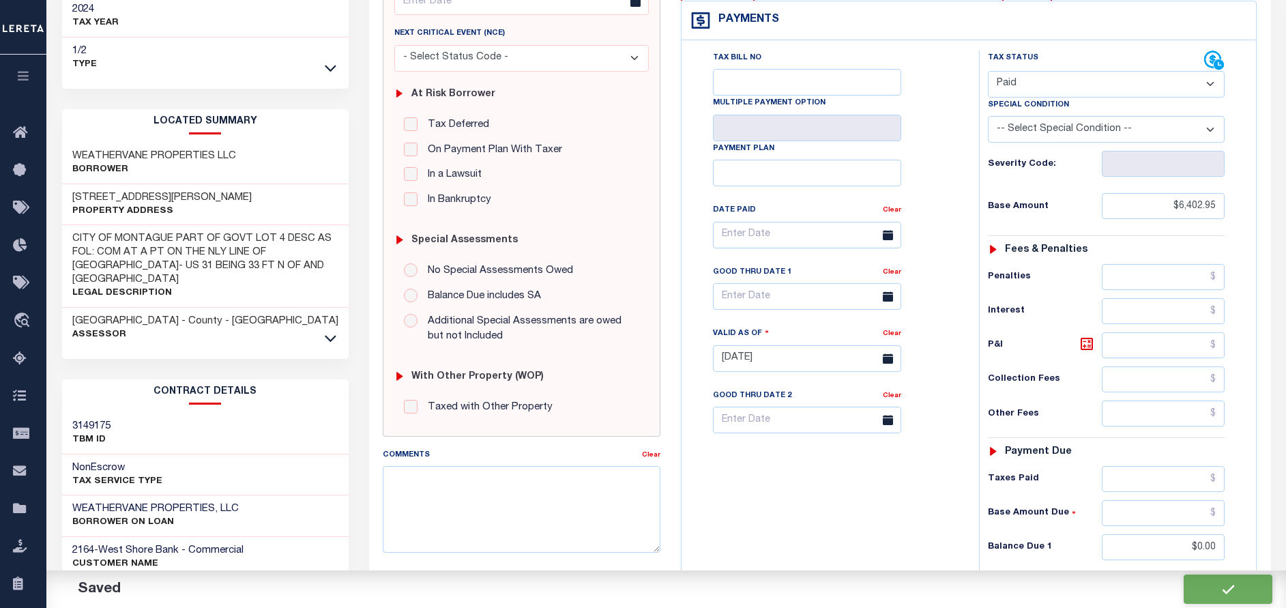
type input "$0"
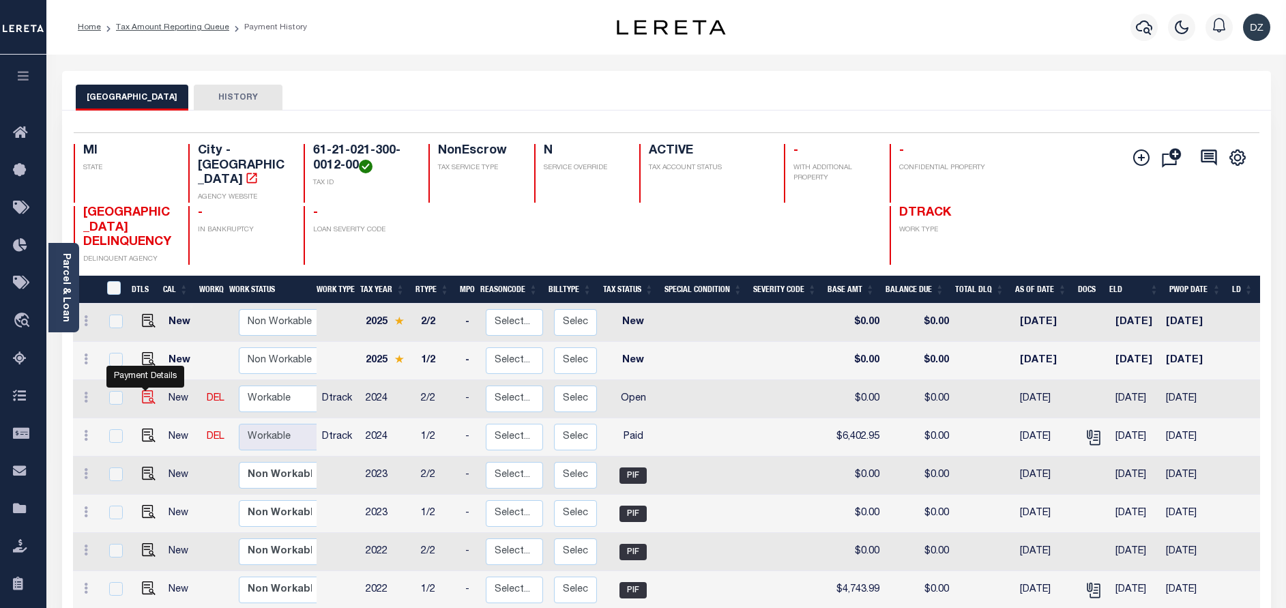
click at [142, 394] on img "" at bounding box center [149, 397] width 14 height 14
checkbox input "true"
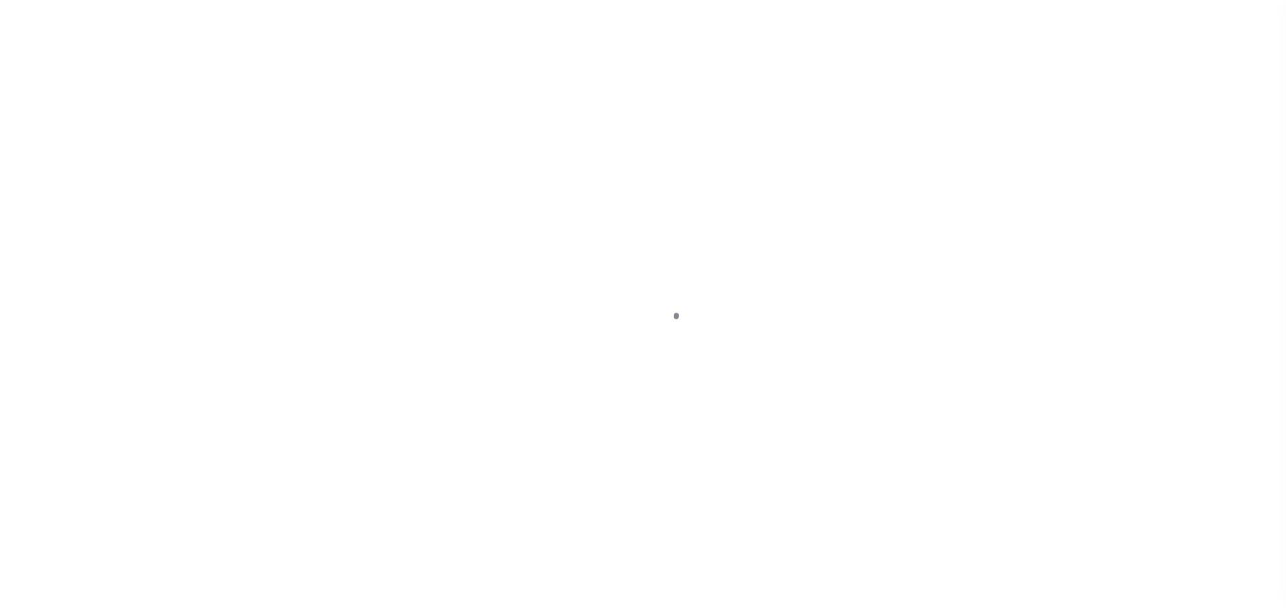
select select "OP2"
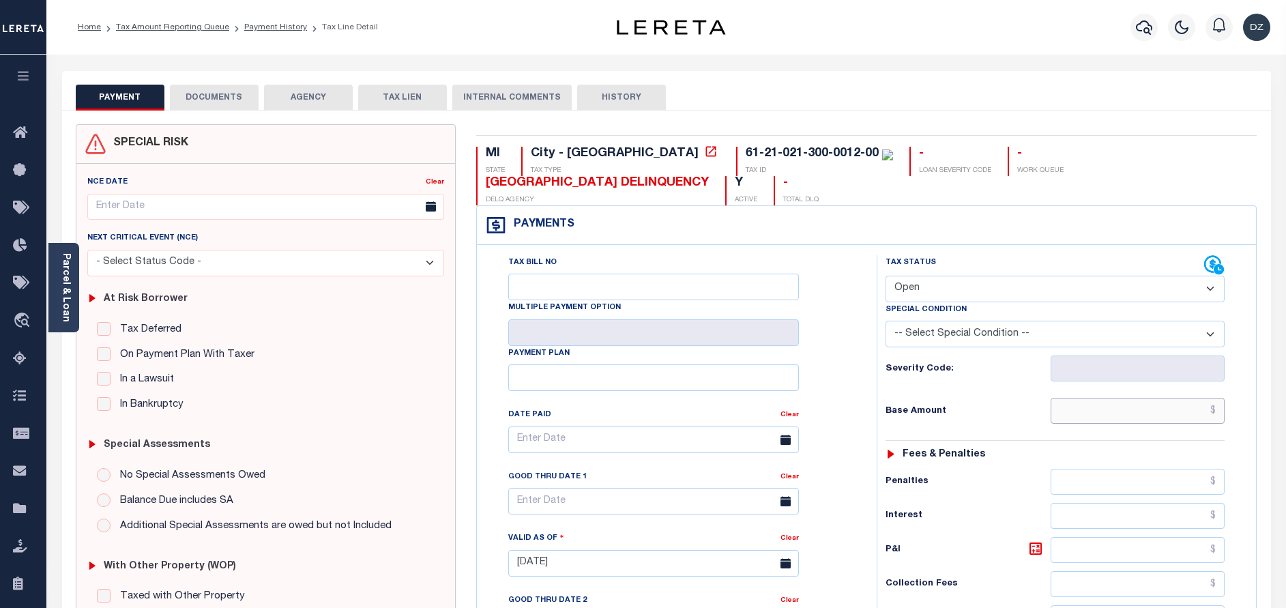
click at [1165, 408] on input "text" at bounding box center [1138, 411] width 174 height 26
paste input "689.59"
type input "$689.59"
type input "[DATE]"
click at [939, 289] on select "- Select Status Code - Open Due/Unpaid Paid Incomplete No Tax Due Internal Refu…" at bounding box center [1054, 289] width 339 height 27
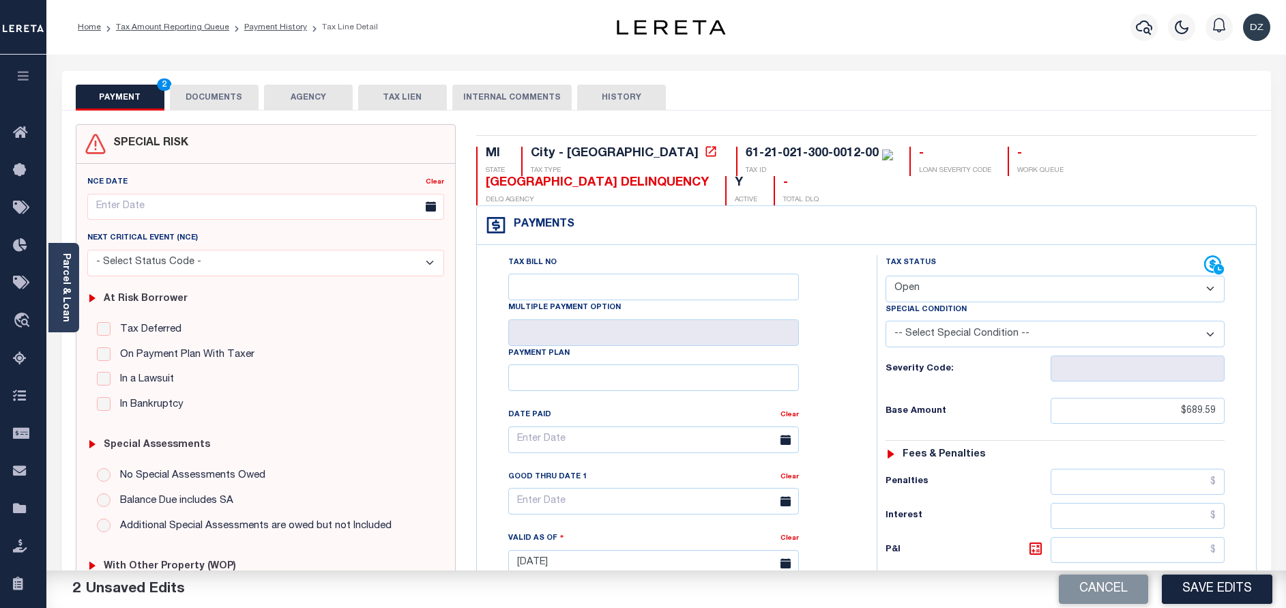
select select "PYD"
click at [885, 276] on select "- Select Status Code - Open Due/Unpaid Paid Incomplete No Tax Due Internal Refu…" at bounding box center [1054, 289] width 339 height 27
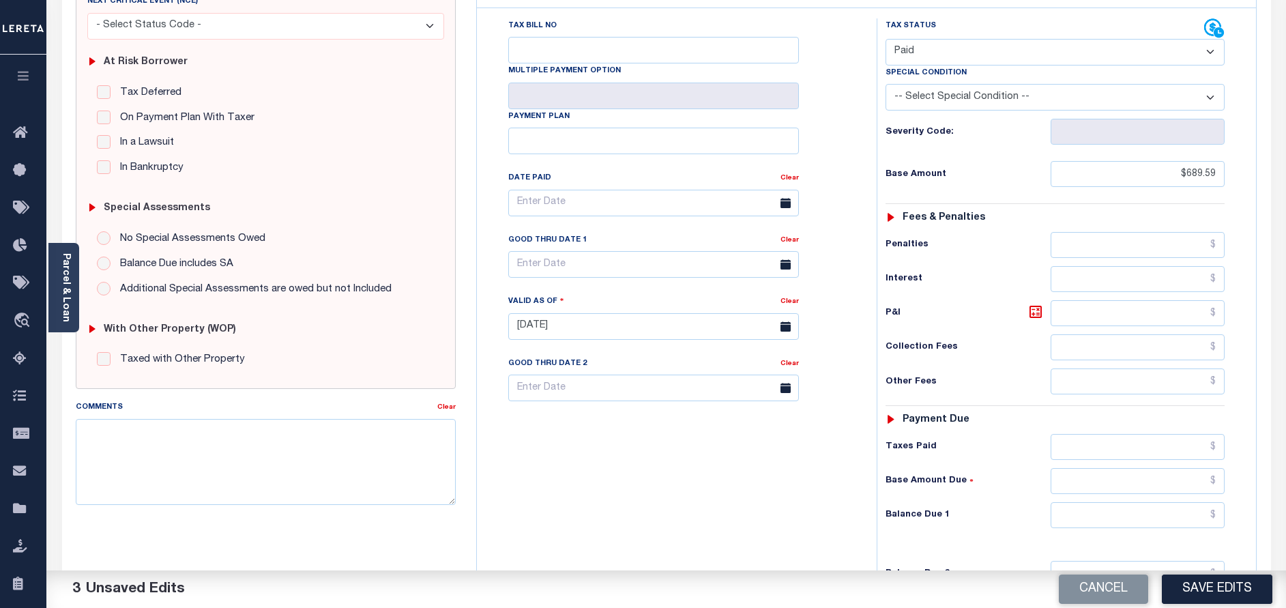
scroll to position [307, 0]
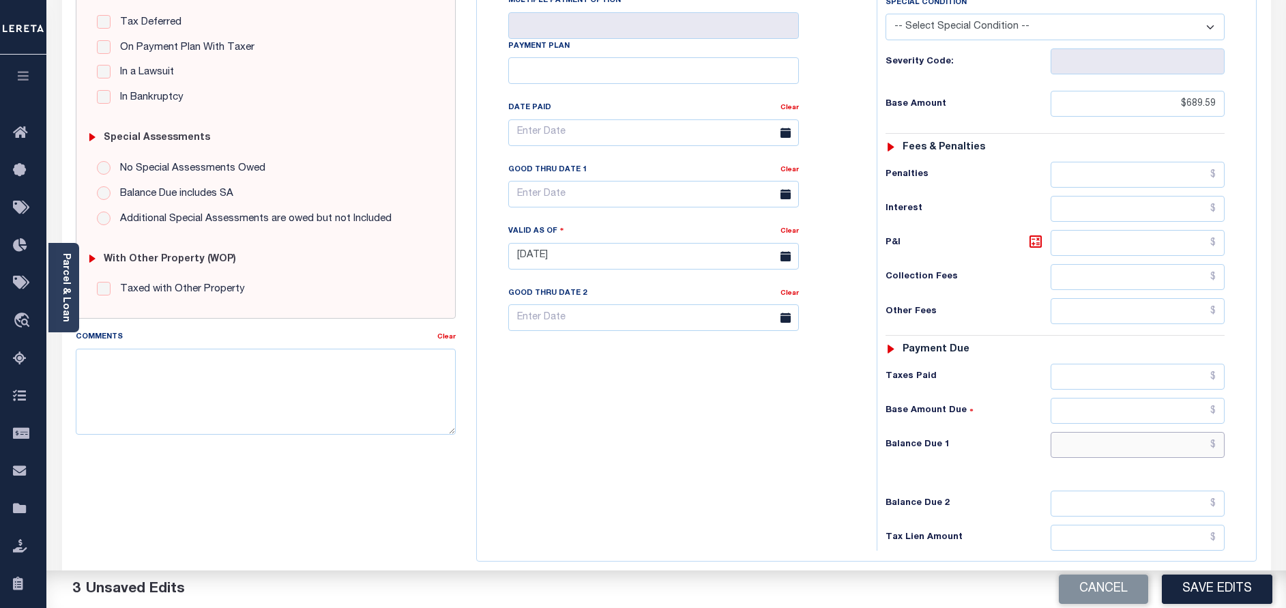
click at [1176, 437] on input "text" at bounding box center [1138, 445] width 174 height 26
type input "$0.00"
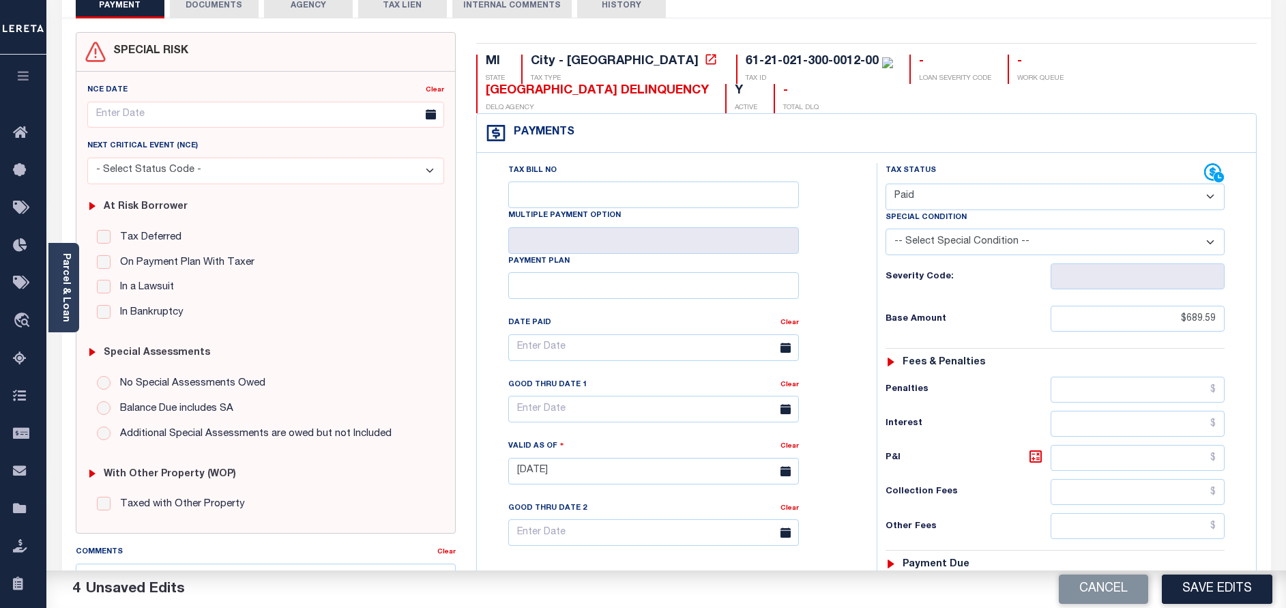
scroll to position [0, 0]
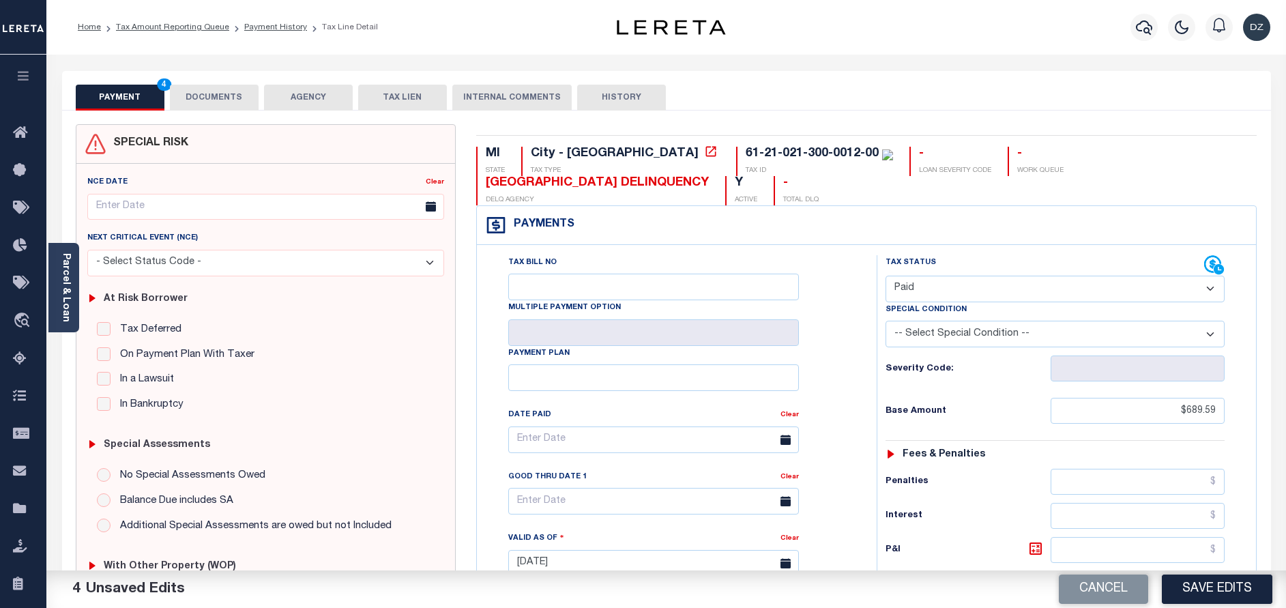
click at [194, 103] on button "DOCUMENTS" at bounding box center [214, 98] width 89 height 26
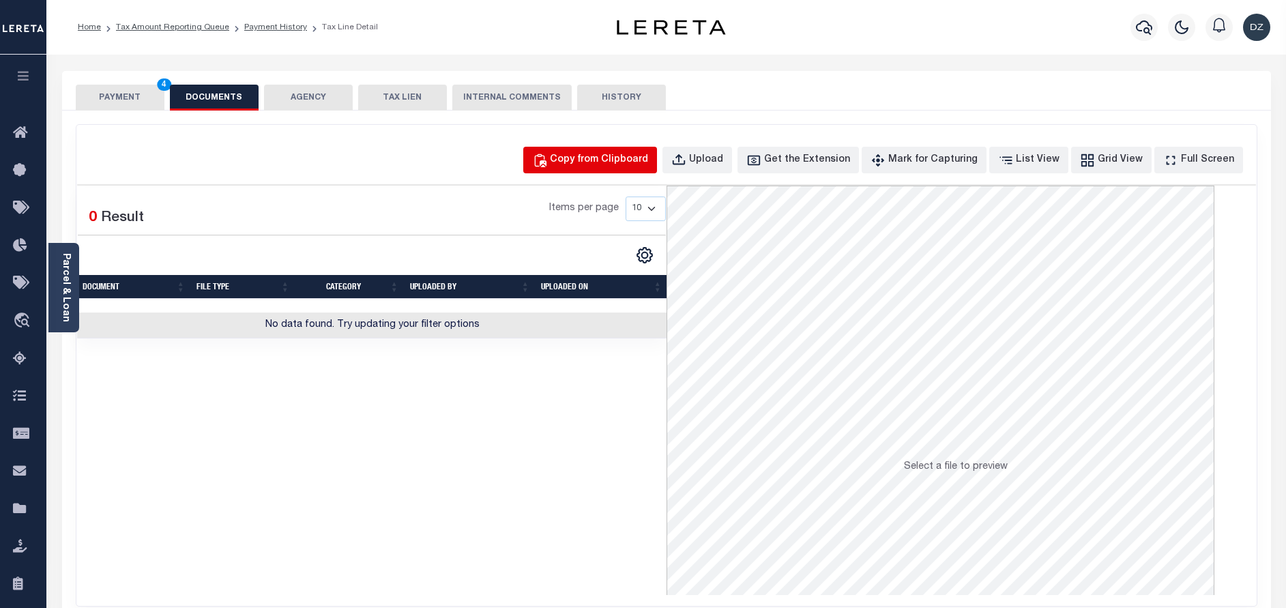
click at [648, 158] on div "Copy from Clipboard" at bounding box center [599, 160] width 98 height 15
select select "POP"
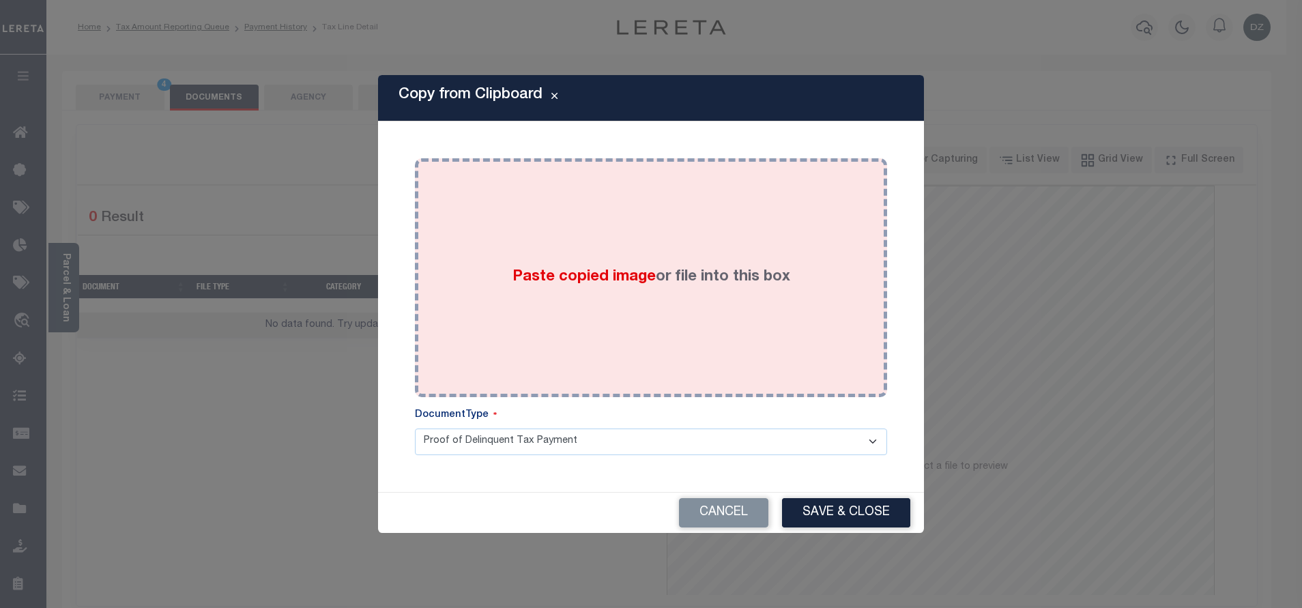
click at [677, 258] on div "Paste copied image or file into this box" at bounding box center [651, 277] width 452 height 218
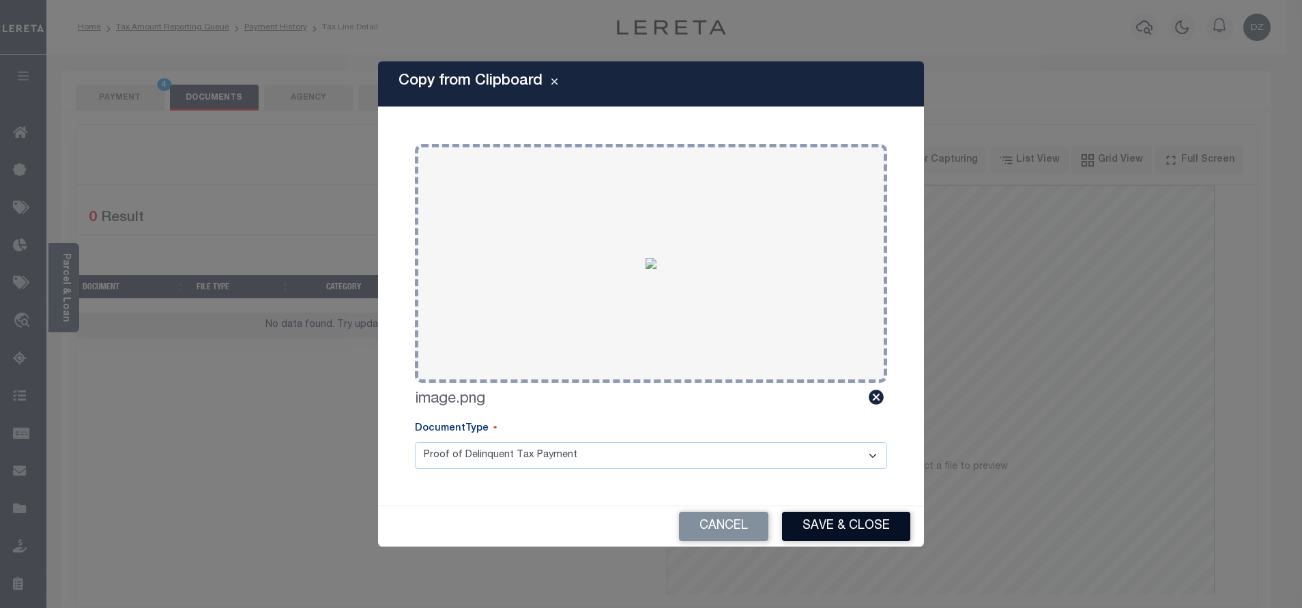
click at [817, 520] on button "Save & Close" at bounding box center [846, 526] width 128 height 29
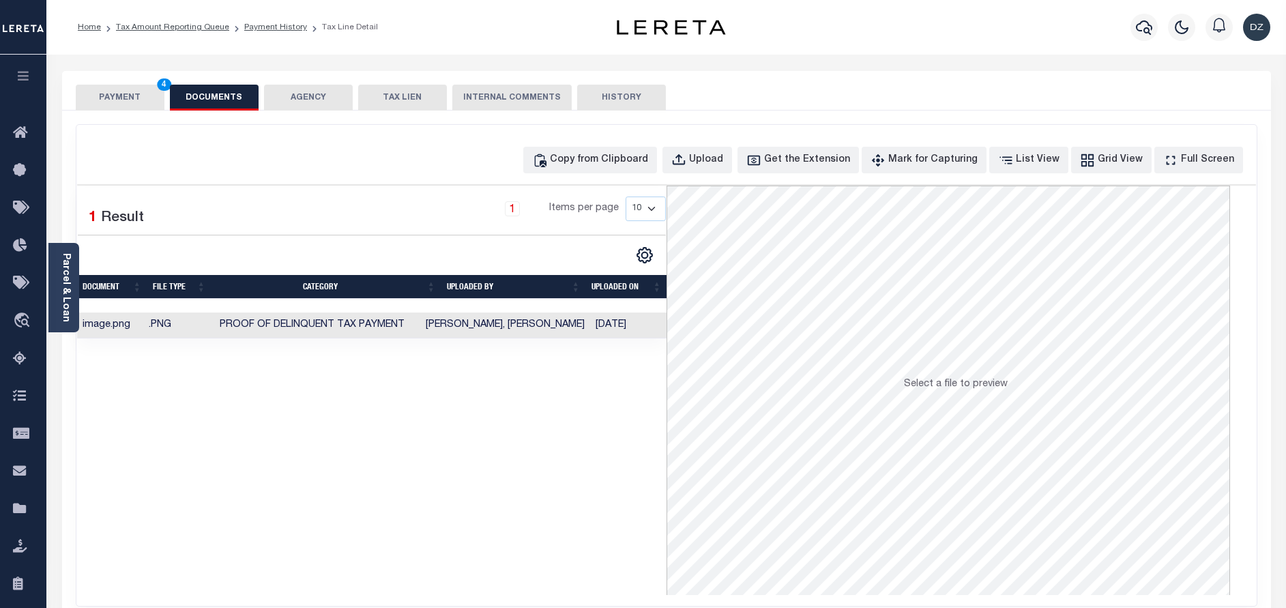
click at [155, 99] on button "PAYMENT 4" at bounding box center [120, 98] width 89 height 26
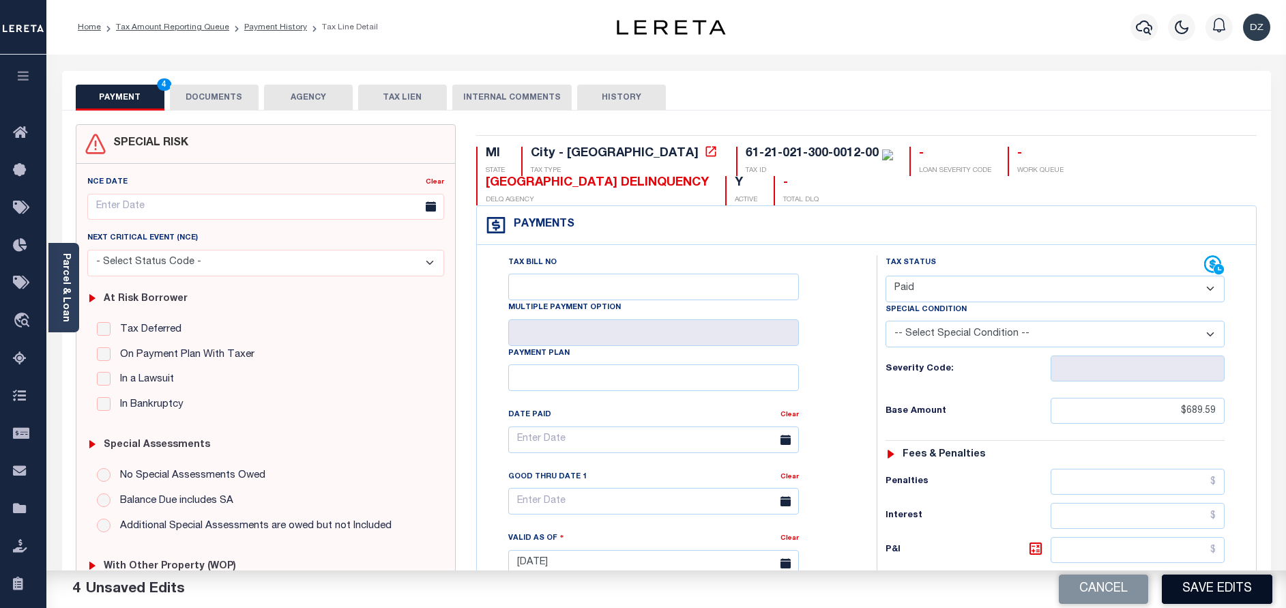
click at [1224, 585] on button "Save Edits" at bounding box center [1217, 588] width 111 height 29
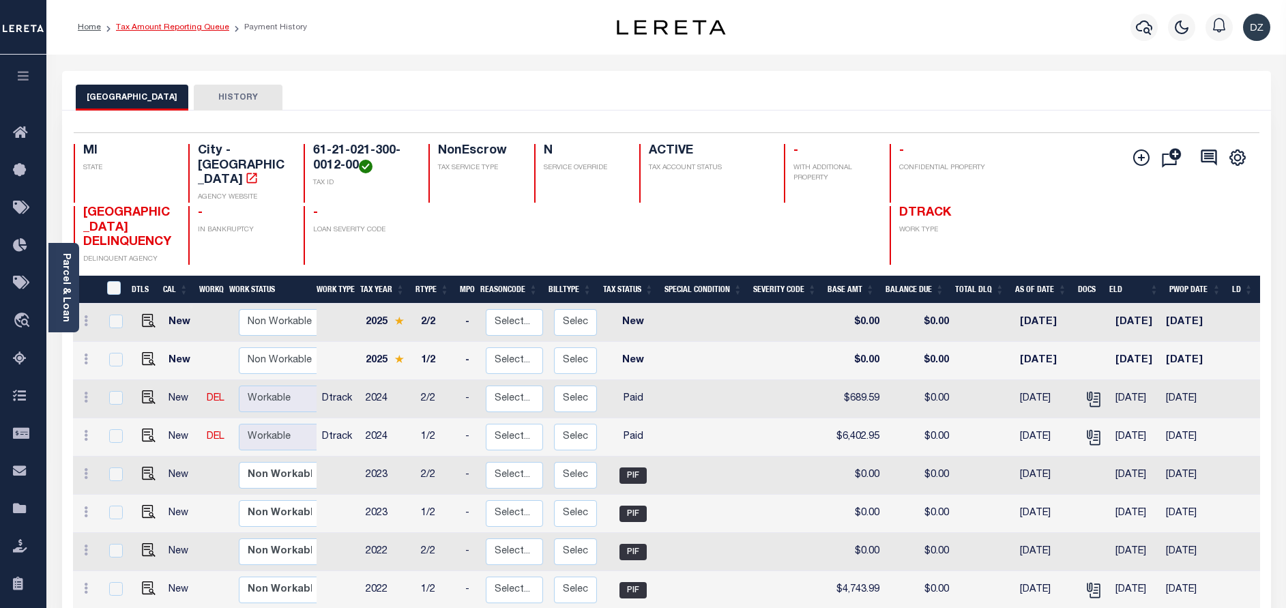
click at [186, 29] on link "Tax Amount Reporting Queue" at bounding box center [172, 27] width 113 height 8
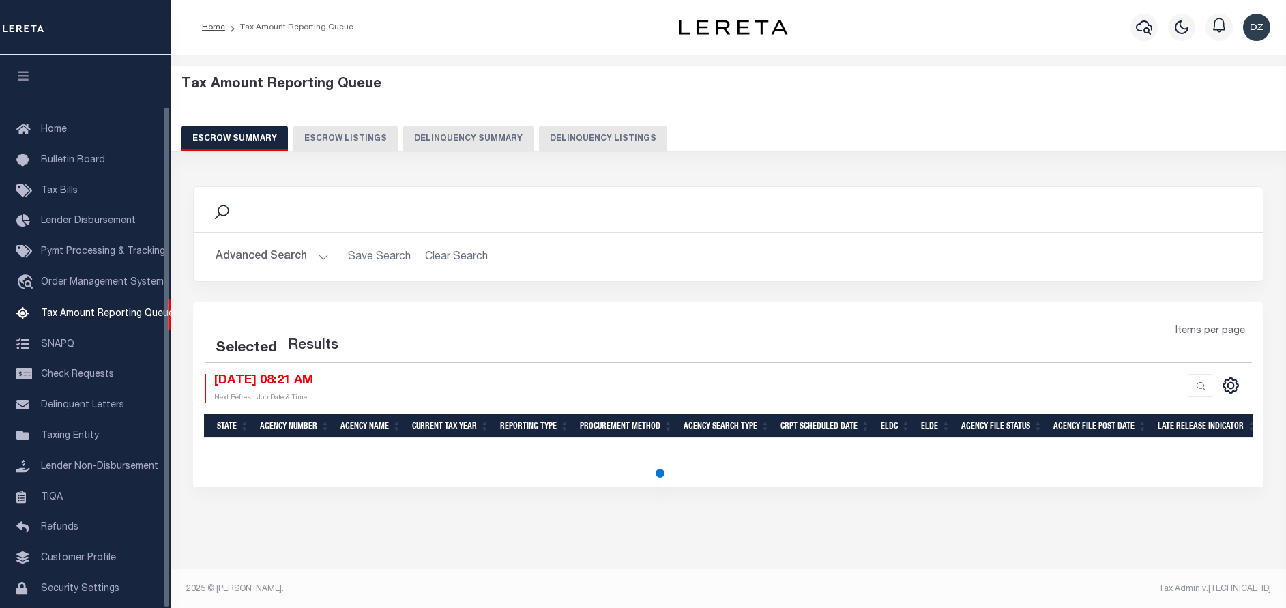
select select "100"
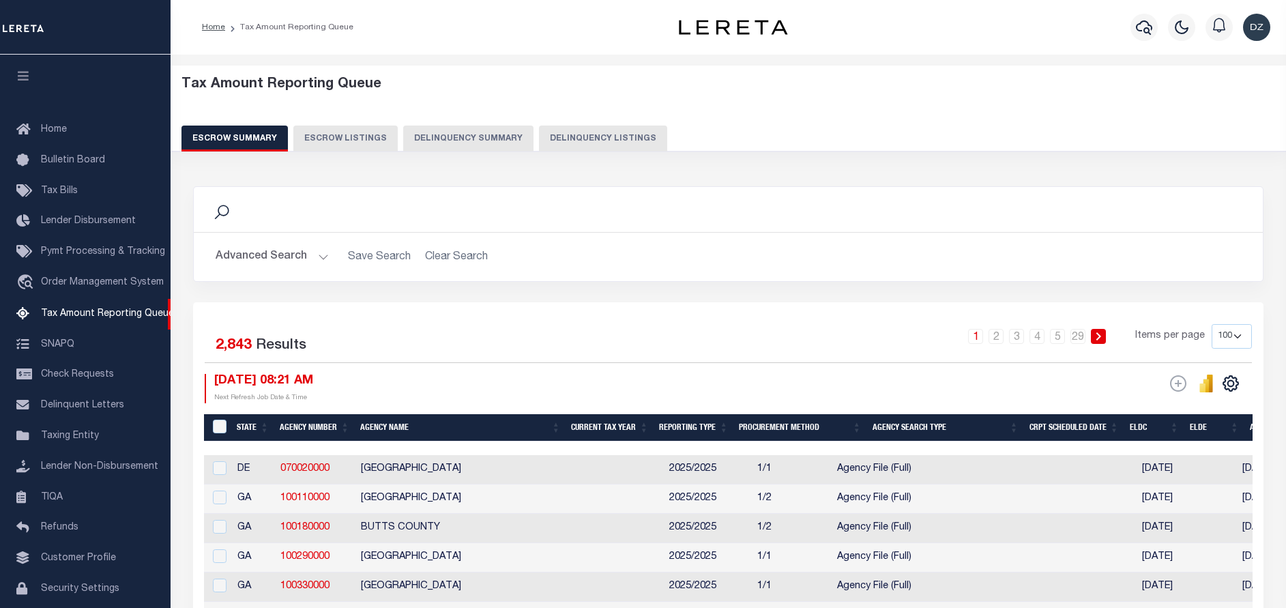
scroll to position [57, 0]
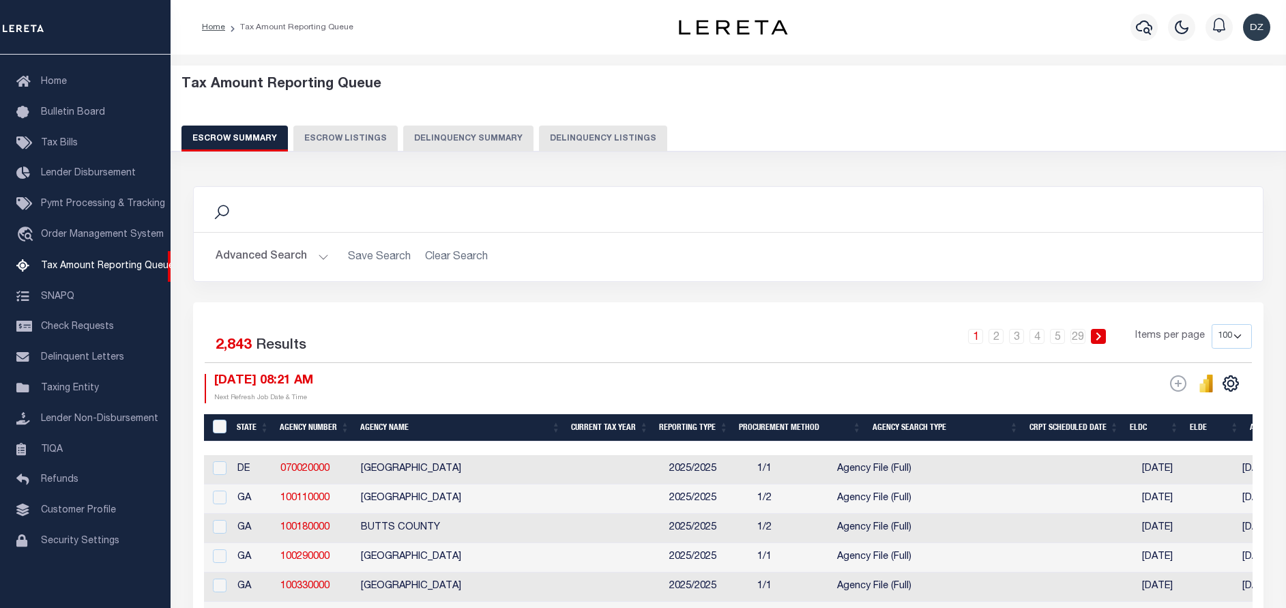
click at [588, 141] on button "Delinquency Listings" at bounding box center [603, 139] width 128 height 26
select select
select select "100"
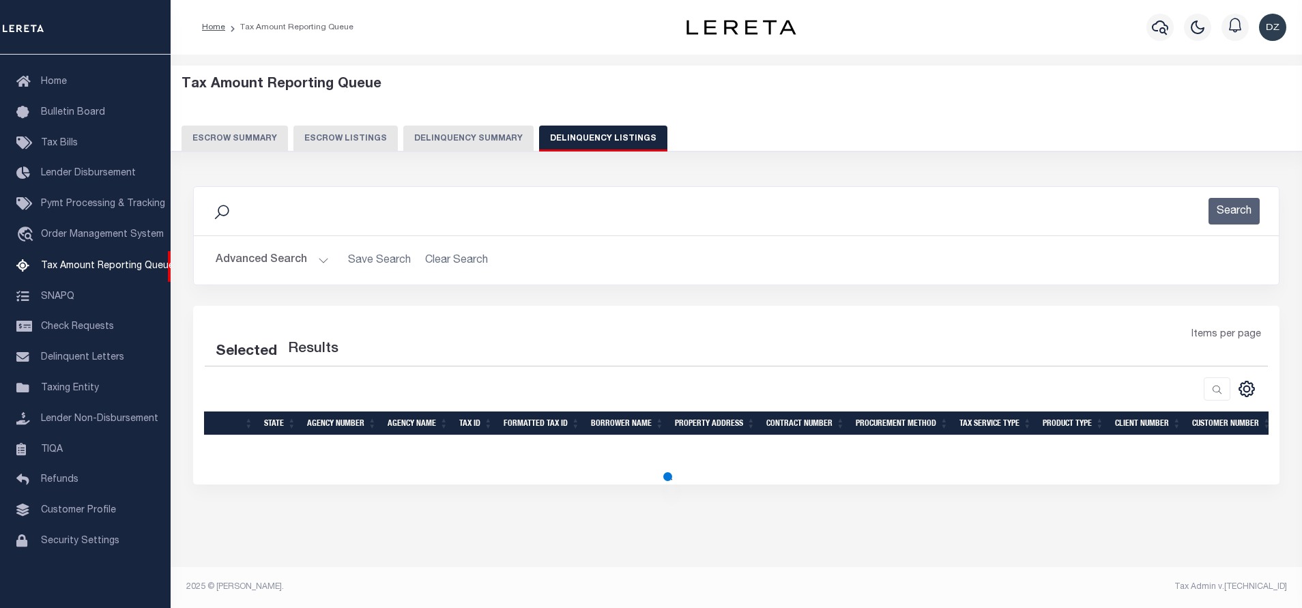
select select "100"
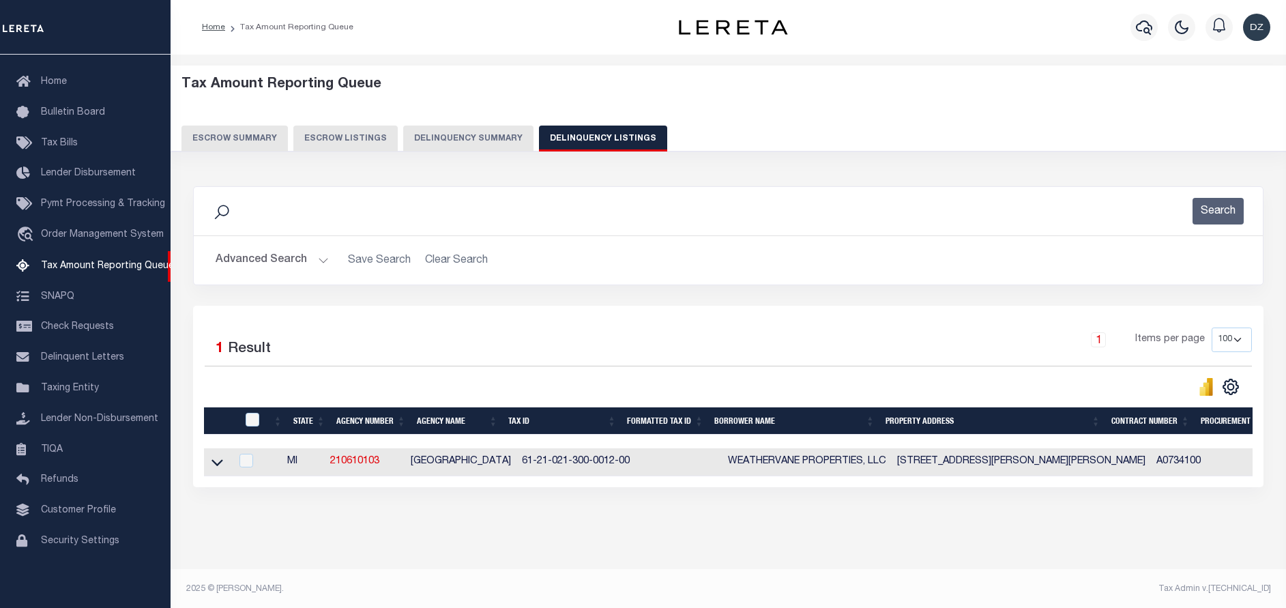
click at [254, 258] on button "Advanced Search" at bounding box center [272, 260] width 113 height 27
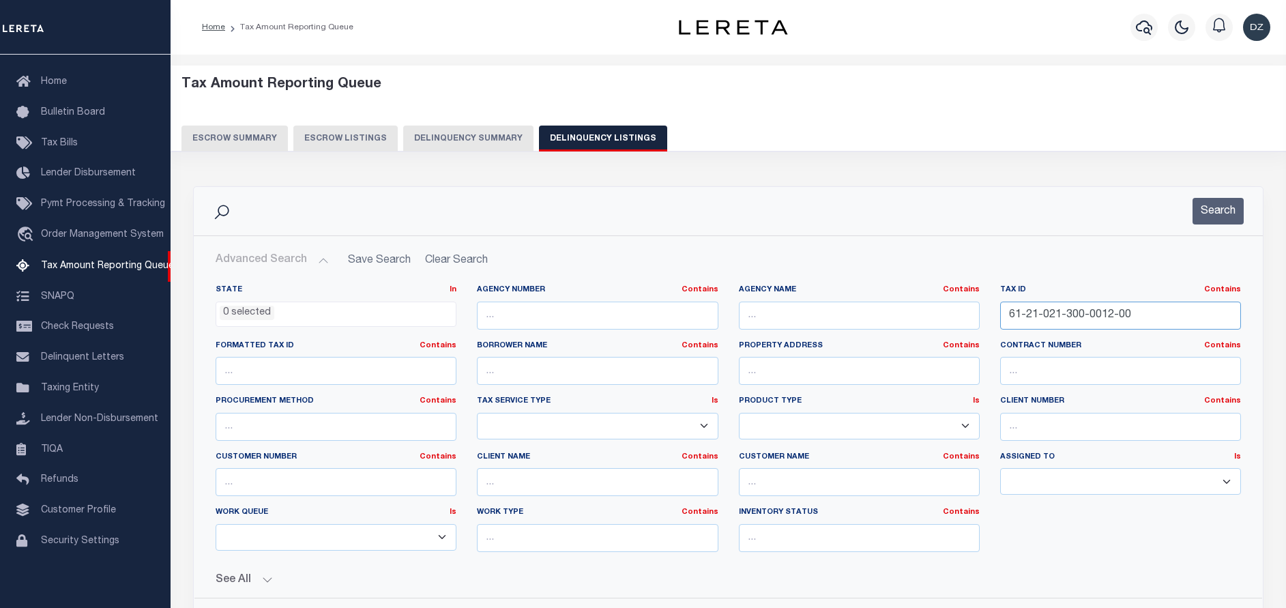
click at [1066, 312] on input "61-21-021-300-0012-00" at bounding box center [1120, 316] width 241 height 28
paste input "02-016-100-002"
type input "02-016-100-0022-00"
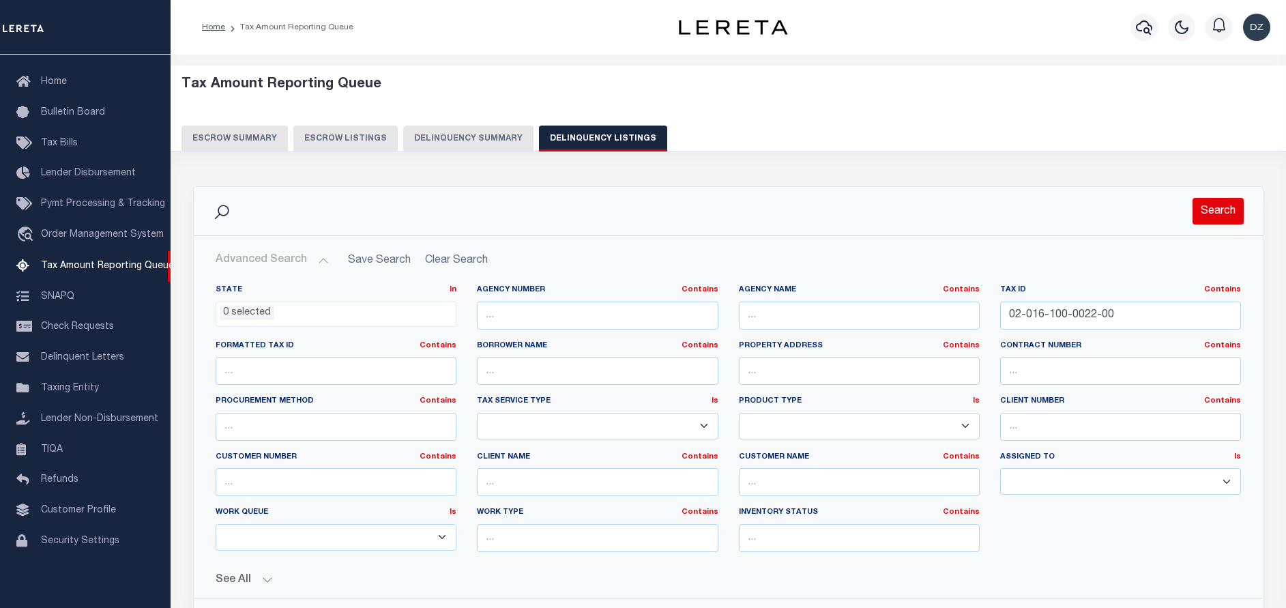
click at [1212, 209] on button "Search" at bounding box center [1217, 211] width 51 height 27
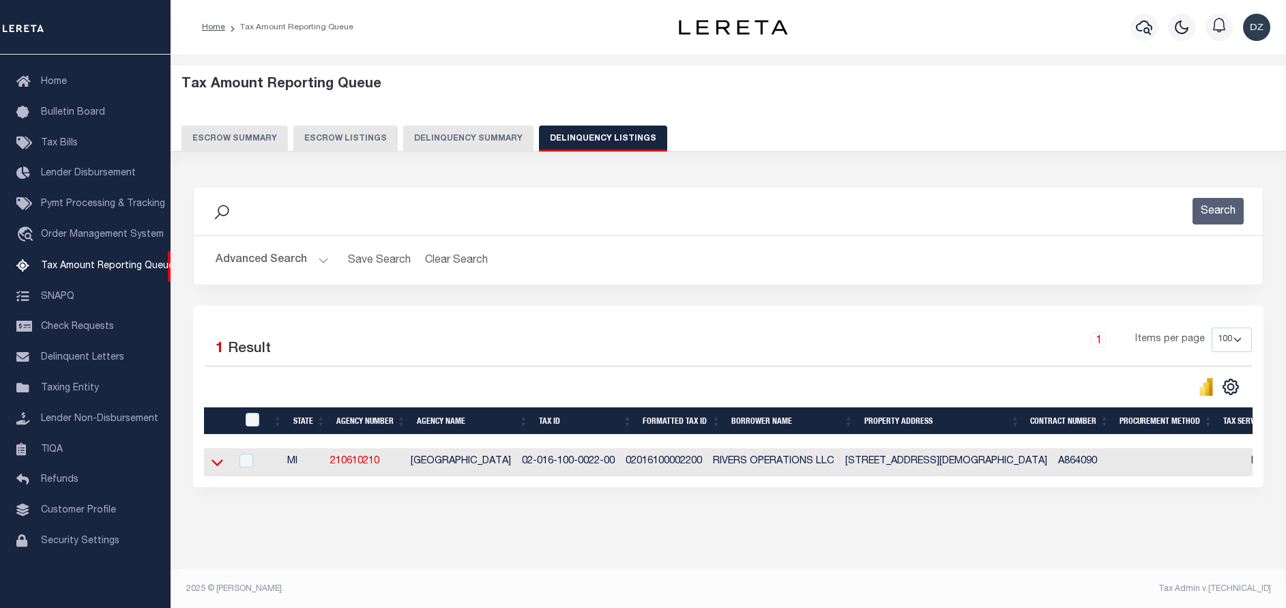
click at [217, 458] on link at bounding box center [217, 461] width 16 height 10
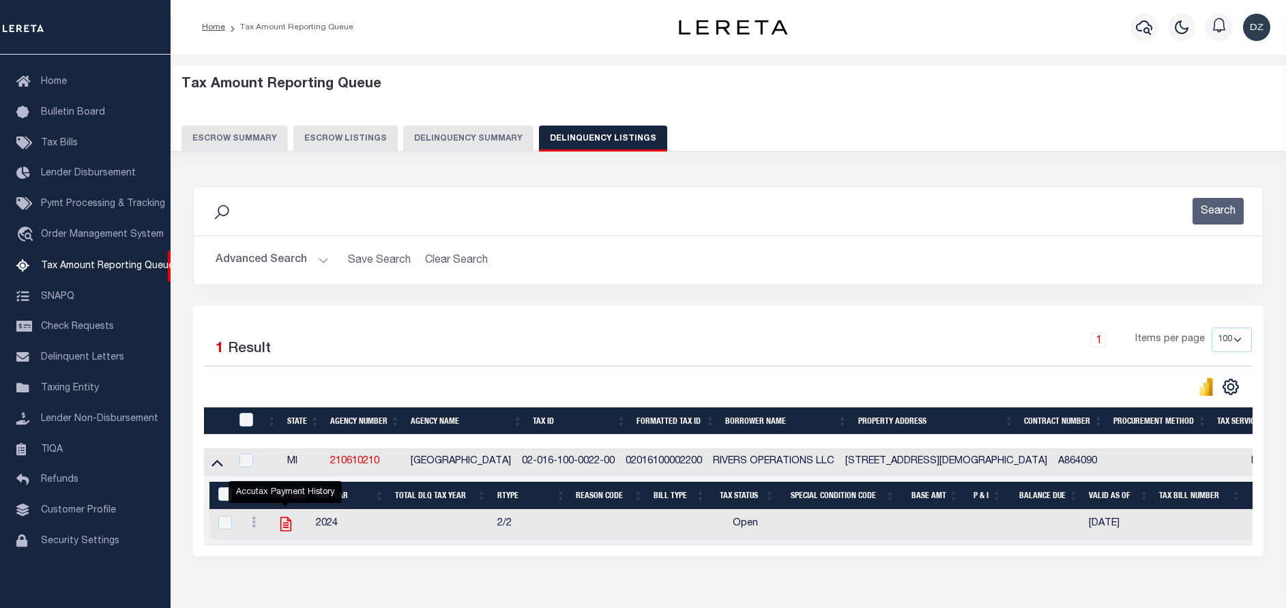
click at [282, 525] on icon "" at bounding box center [286, 524] width 18 height 18
checkbox input "true"
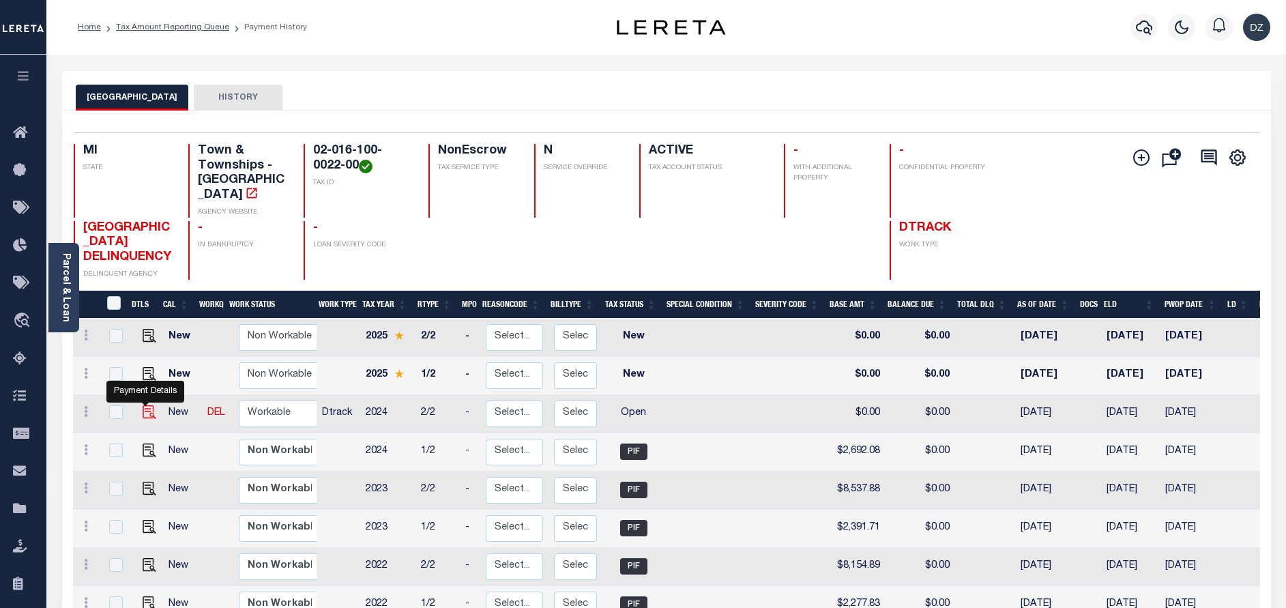
click at [143, 410] on img "" at bounding box center [150, 412] width 14 height 14
checkbox input "true"
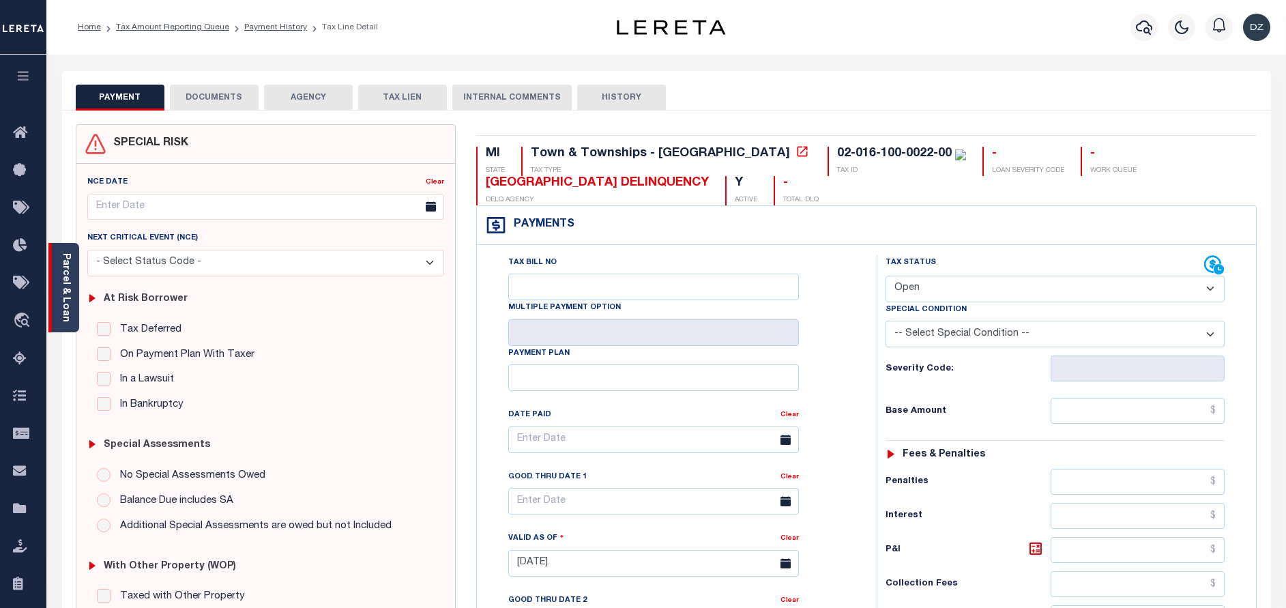
click at [76, 297] on div "Parcel & Loan" at bounding box center [63, 287] width 31 height 89
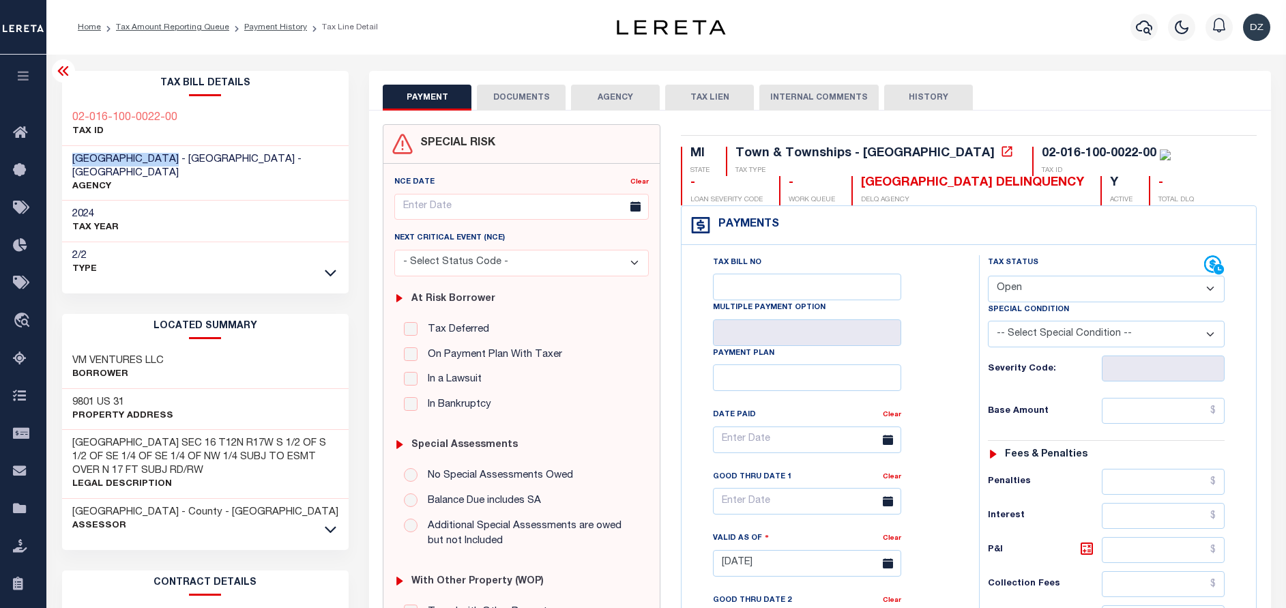
drag, startPoint x: 71, startPoint y: 156, endPoint x: 183, endPoint y: 159, distance: 112.6
click at [183, 159] on div "[GEOGRAPHIC_DATA] - [GEOGRAPHIC_DATA] - [GEOGRAPHIC_DATA] AGENCY" at bounding box center [205, 173] width 287 height 55
copy span "[GEOGRAPHIC_DATA]"
drag, startPoint x: 164, startPoint y: 347, endPoint x: 72, endPoint y: 340, distance: 92.3
click at [72, 354] on h3 "VM VENTURES LLC" at bounding box center [117, 361] width 91 height 14
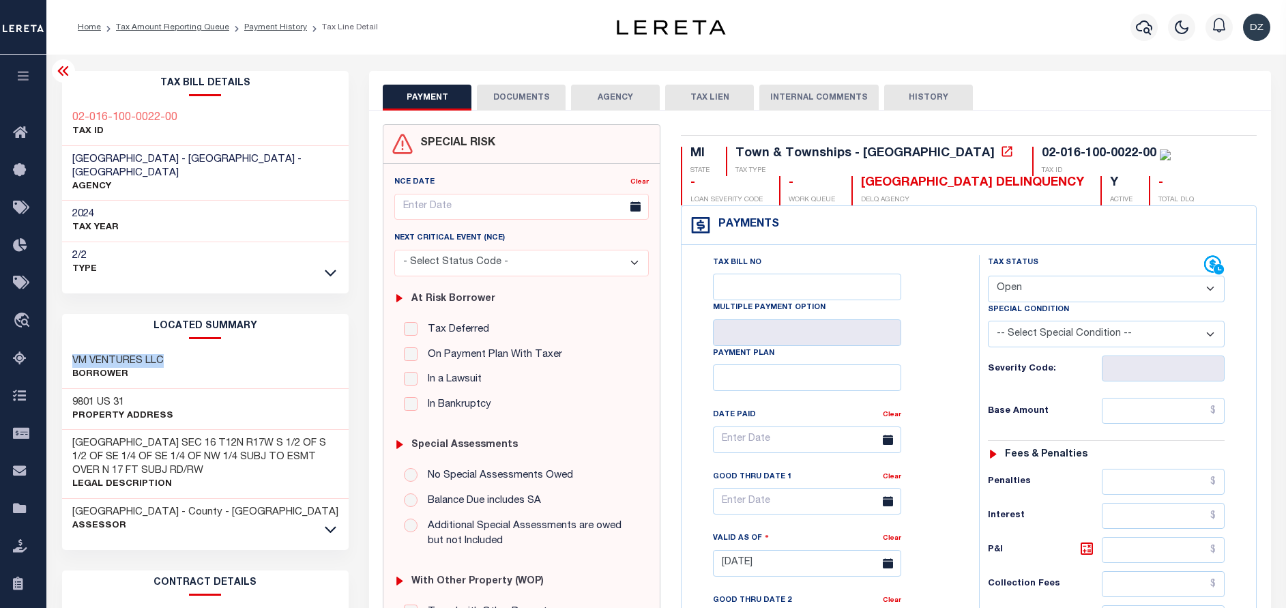
copy h3 "VM VENTURES LLC"
drag, startPoint x: 920, startPoint y: 150, endPoint x: 1033, endPoint y: 160, distance: 114.4
click at [1033, 160] on div "02-016-100-0022-00 TAX ID" at bounding box center [1101, 161] width 138 height 29
drag, startPoint x: 1036, startPoint y: 153, endPoint x: 918, endPoint y: 155, distance: 117.3
click at [1032, 155] on div "02-016-100-0022-00 TAX ID" at bounding box center [1101, 161] width 138 height 29
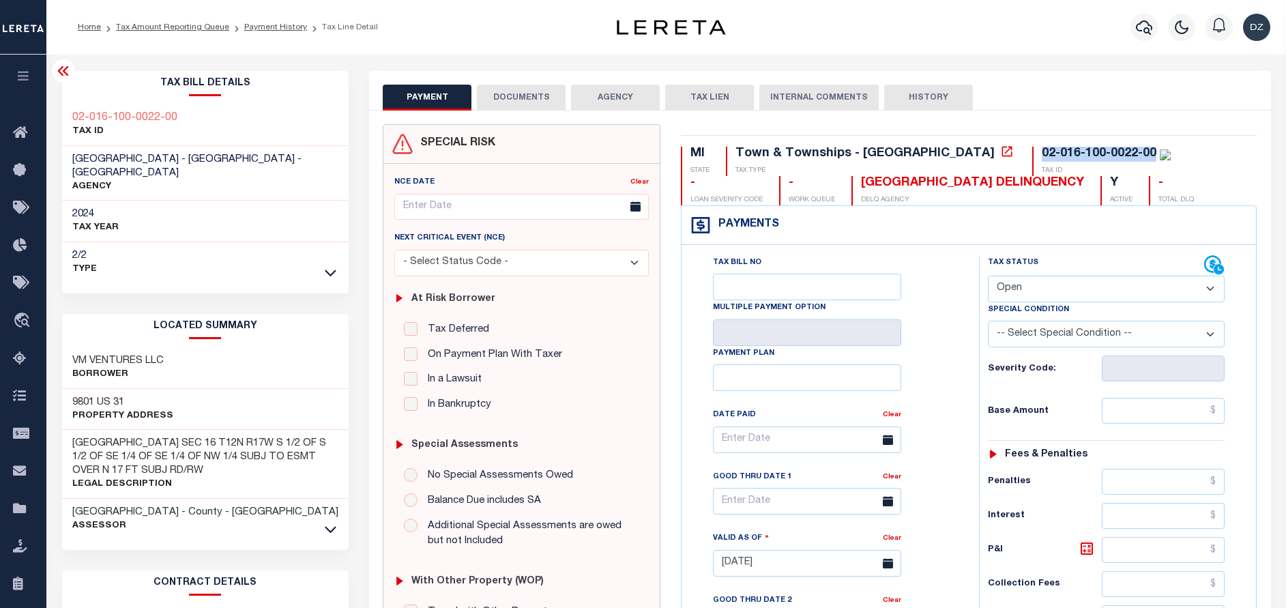
copy div "02-016-100-0022-00"
click at [1165, 416] on div "Tax Status Status - Select Status Code -" at bounding box center [1110, 556] width 263 height 602
click at [1098, 290] on select "- Select Status Code - Open Due/Unpaid Paid Incomplete No Tax Due Internal Refu…" at bounding box center [1106, 289] width 237 height 27
select select "PYD"
click at [988, 276] on select "- Select Status Code - Open Due/Unpaid Paid Incomplete No Tax Due Internal Refu…" at bounding box center [1106, 289] width 237 height 27
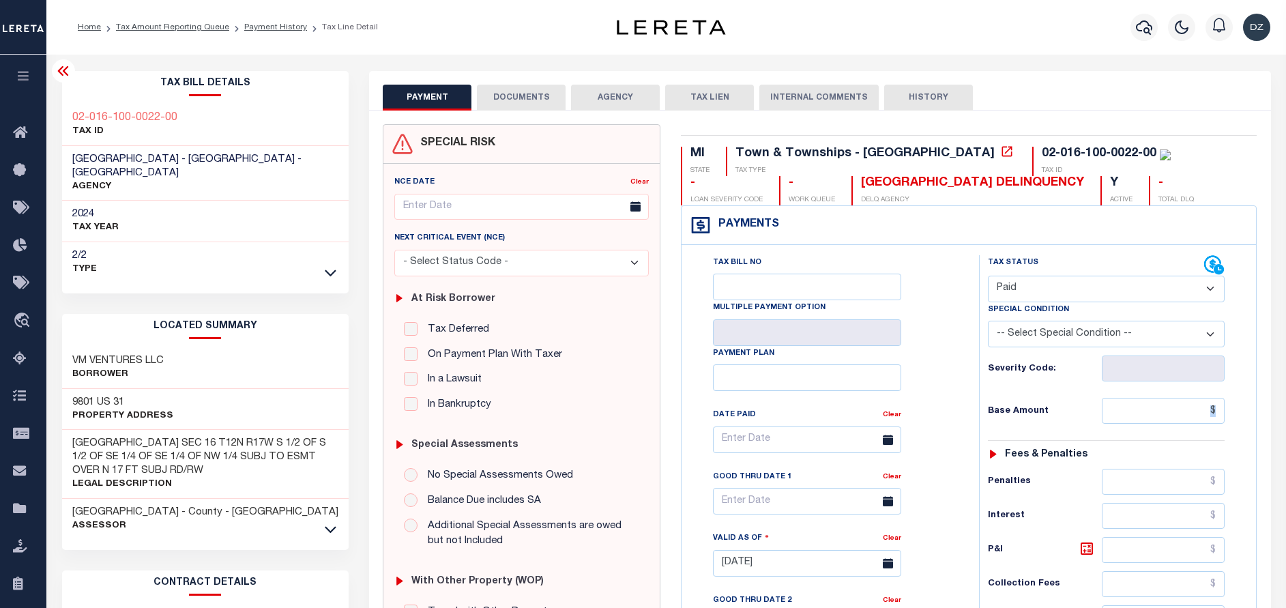
type input "10/01/2025"
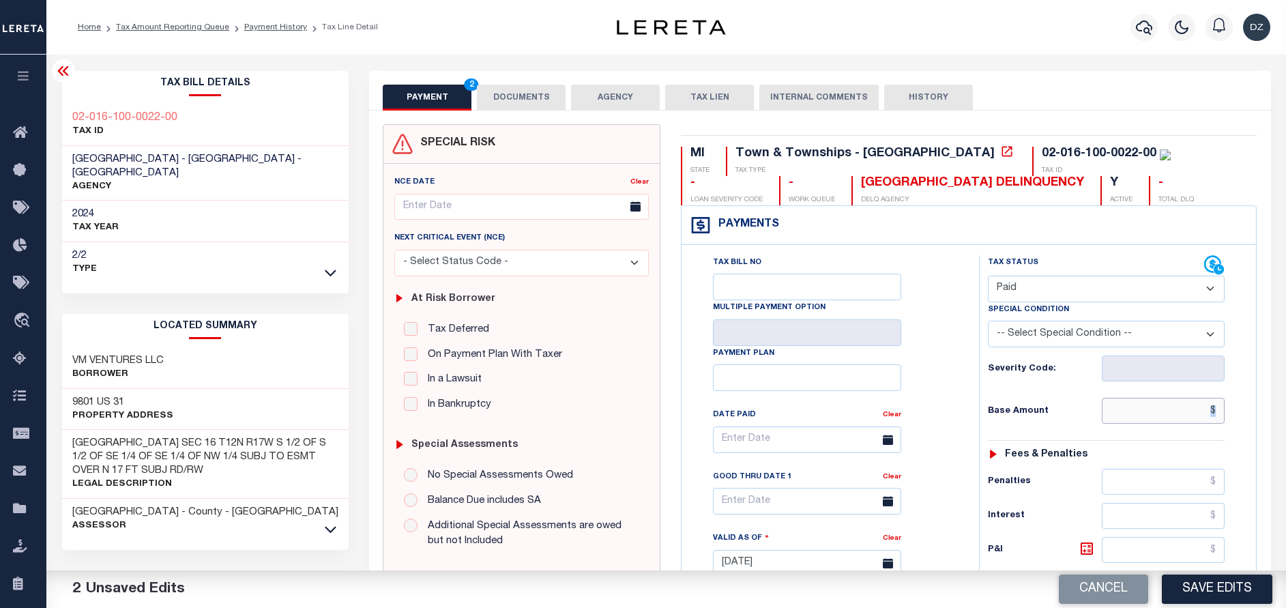
click at [1211, 410] on input "text" at bounding box center [1163, 411] width 123 height 26
paste input "2,692.08"
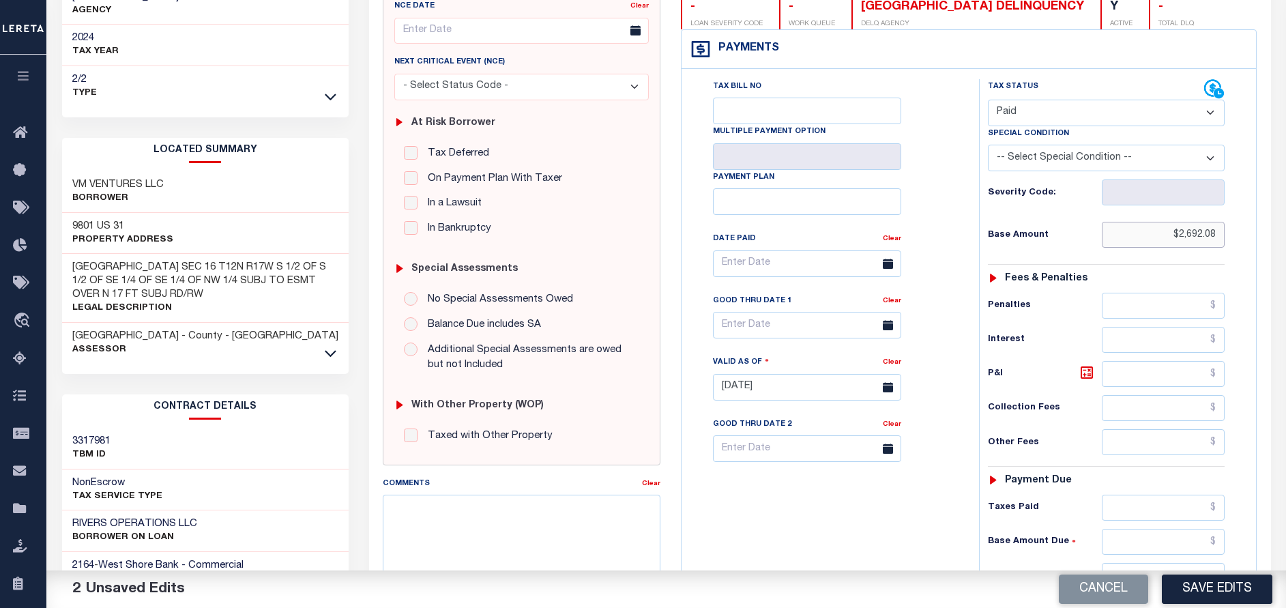
scroll to position [205, 0]
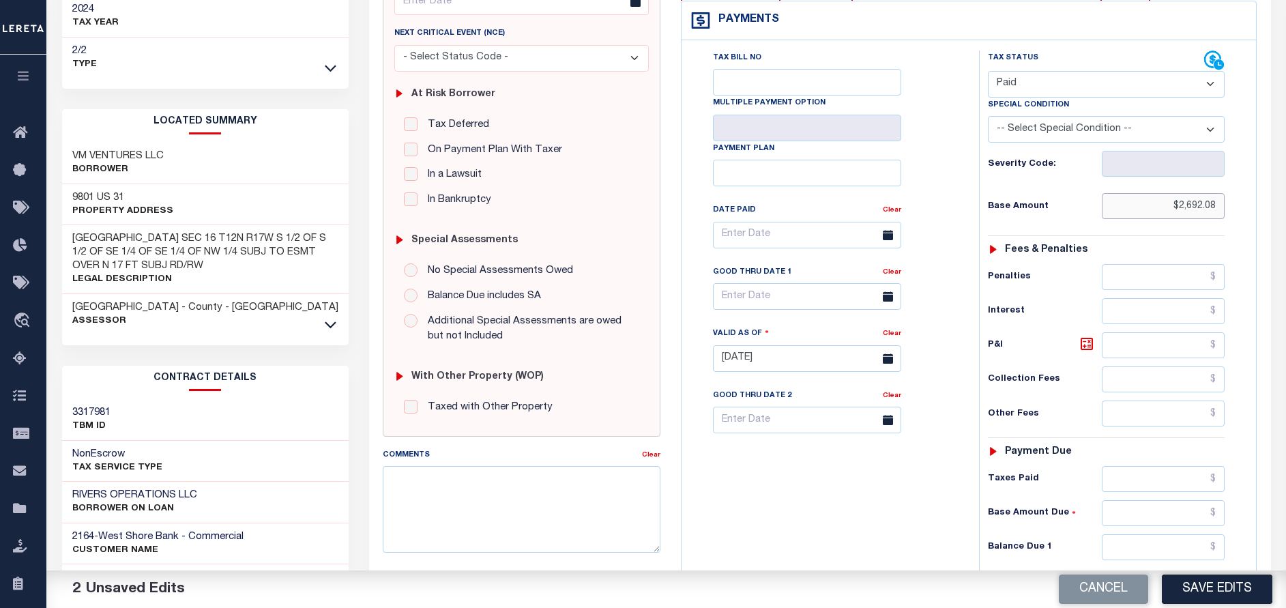
type input "$2,692.08"
click at [1183, 530] on div "Tax Status Status - Select Status Code -" at bounding box center [1110, 351] width 263 height 602
click at [1183, 544] on input "text" at bounding box center [1163, 547] width 123 height 26
type input "$0.00"
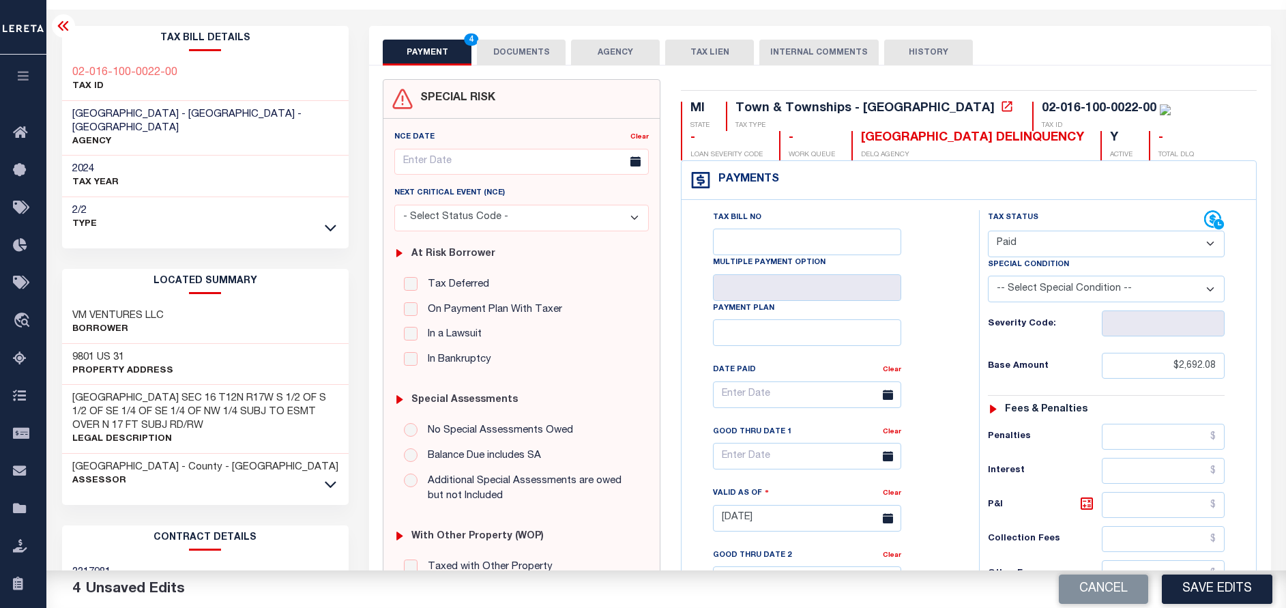
scroll to position [0, 0]
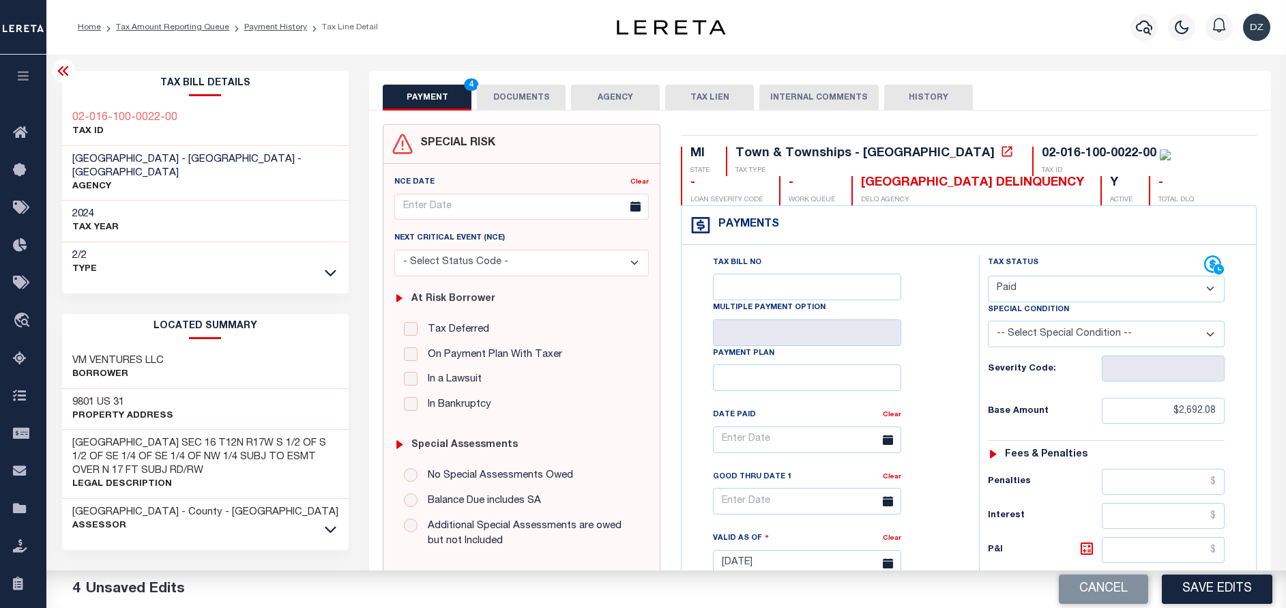
click at [501, 92] on button "DOCUMENTS" at bounding box center [521, 98] width 89 height 26
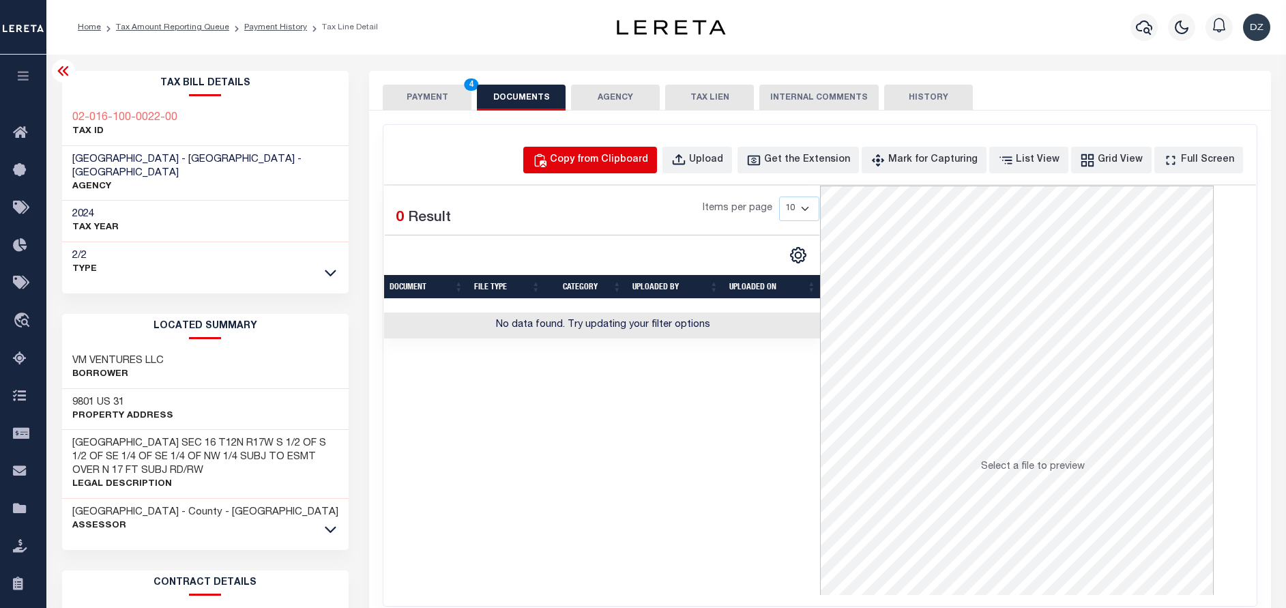
click at [626, 155] on div "Copy from Clipboard" at bounding box center [599, 160] width 98 height 15
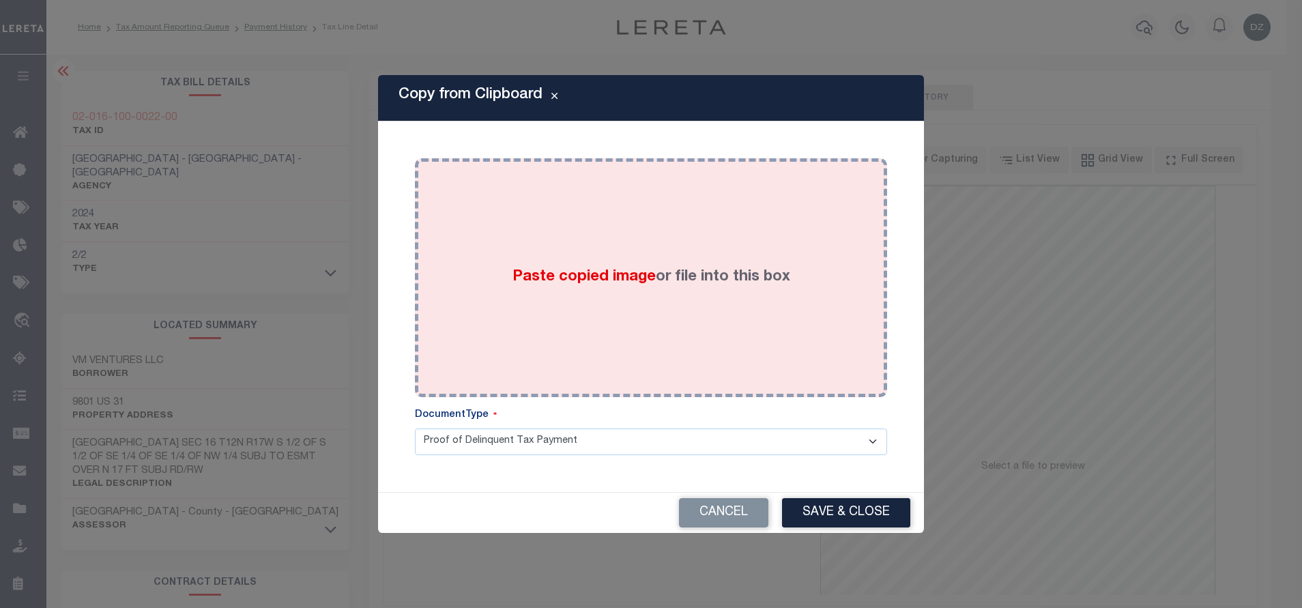
click at [658, 254] on div "Paste copied image or file into this box" at bounding box center [651, 277] width 452 height 218
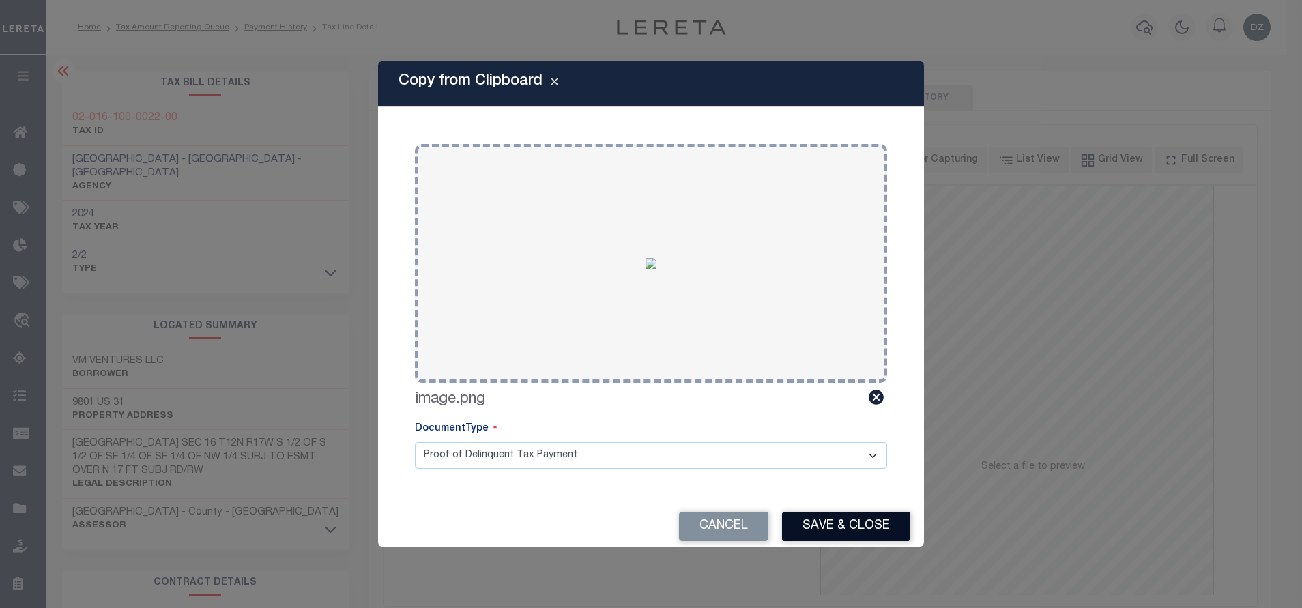
click at [840, 529] on button "Save & Close" at bounding box center [846, 526] width 128 height 29
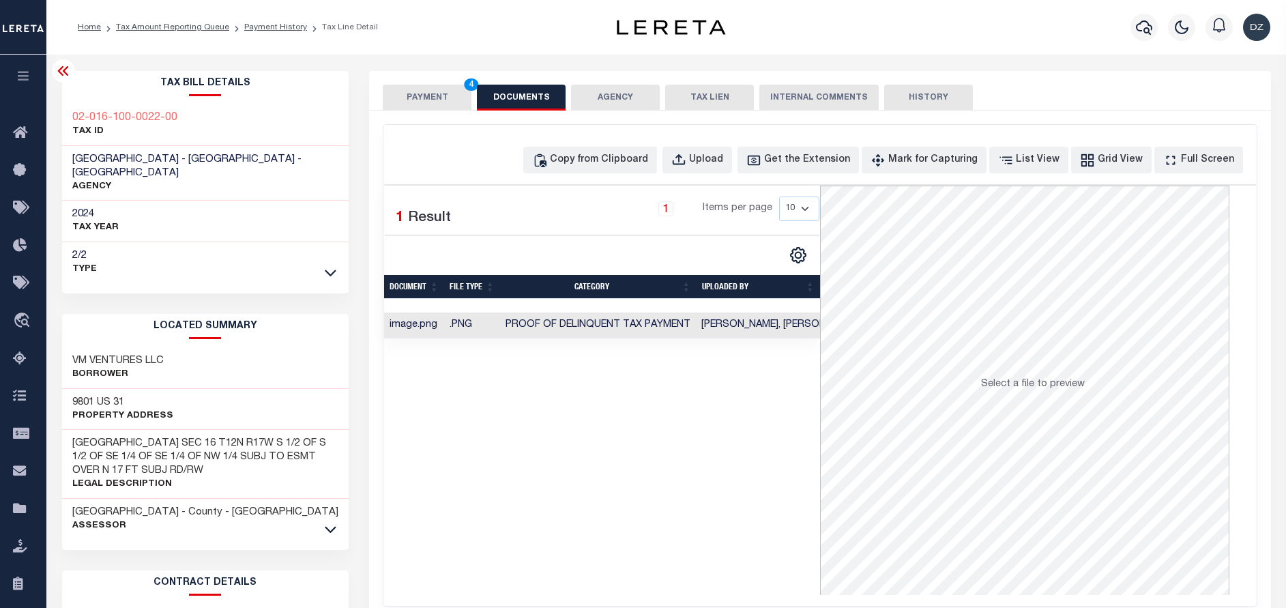
click at [405, 102] on button "PAYMENT 4" at bounding box center [427, 98] width 89 height 26
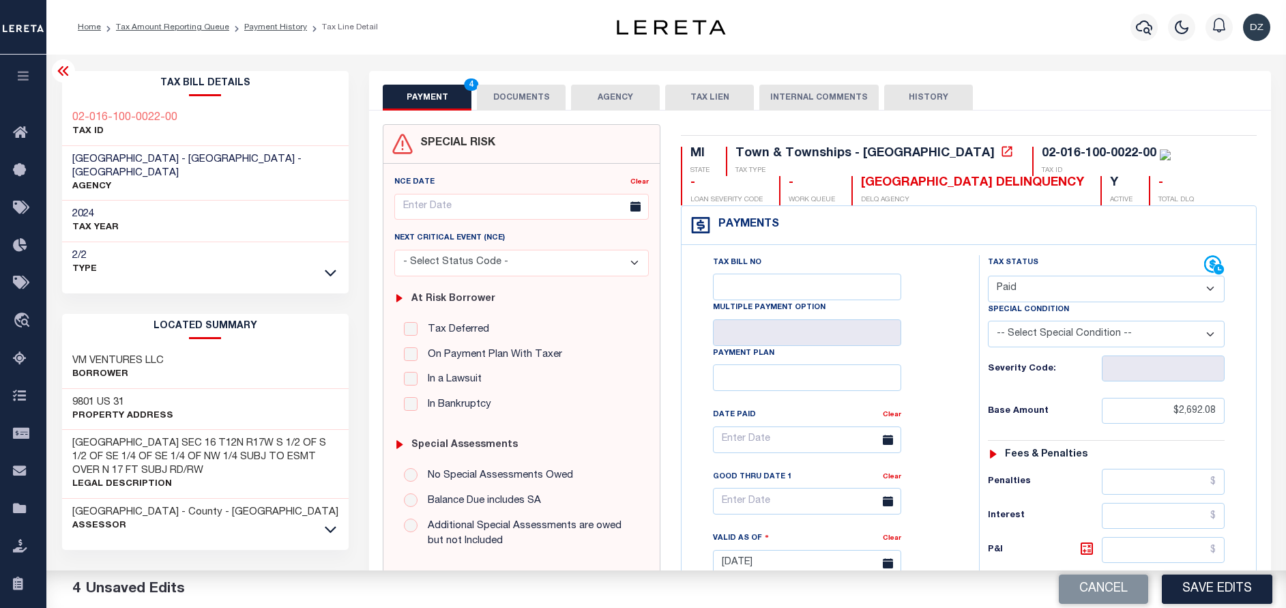
click at [1205, 594] on button "Save Edits" at bounding box center [1217, 588] width 111 height 29
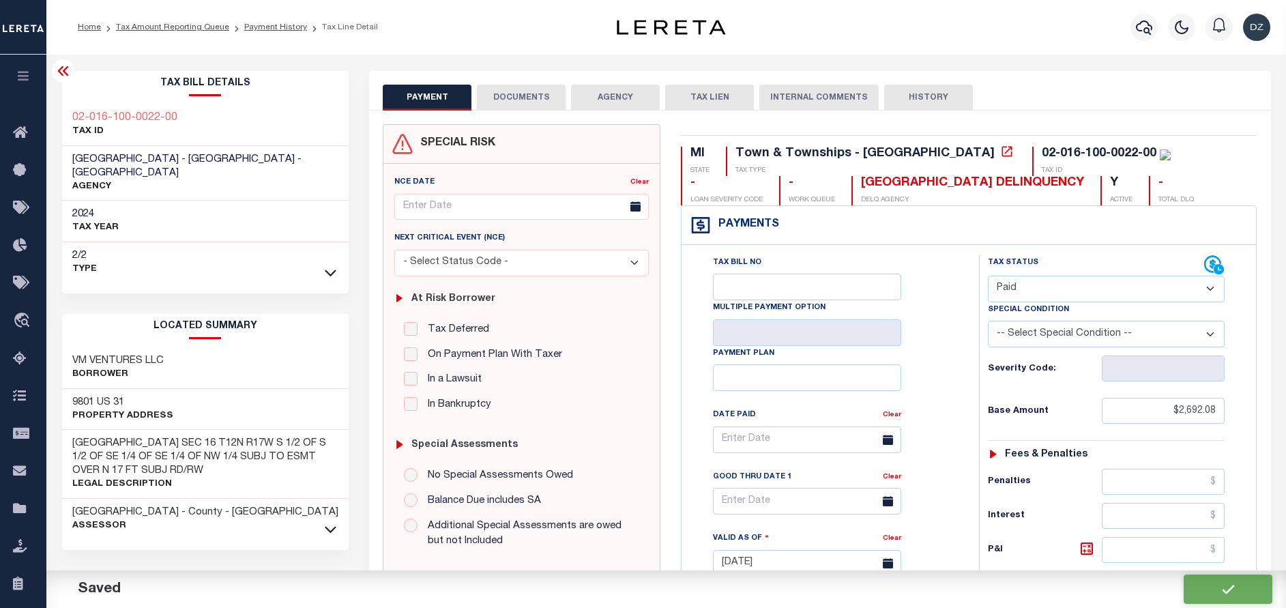
checkbox input "false"
type input "$2,692.08"
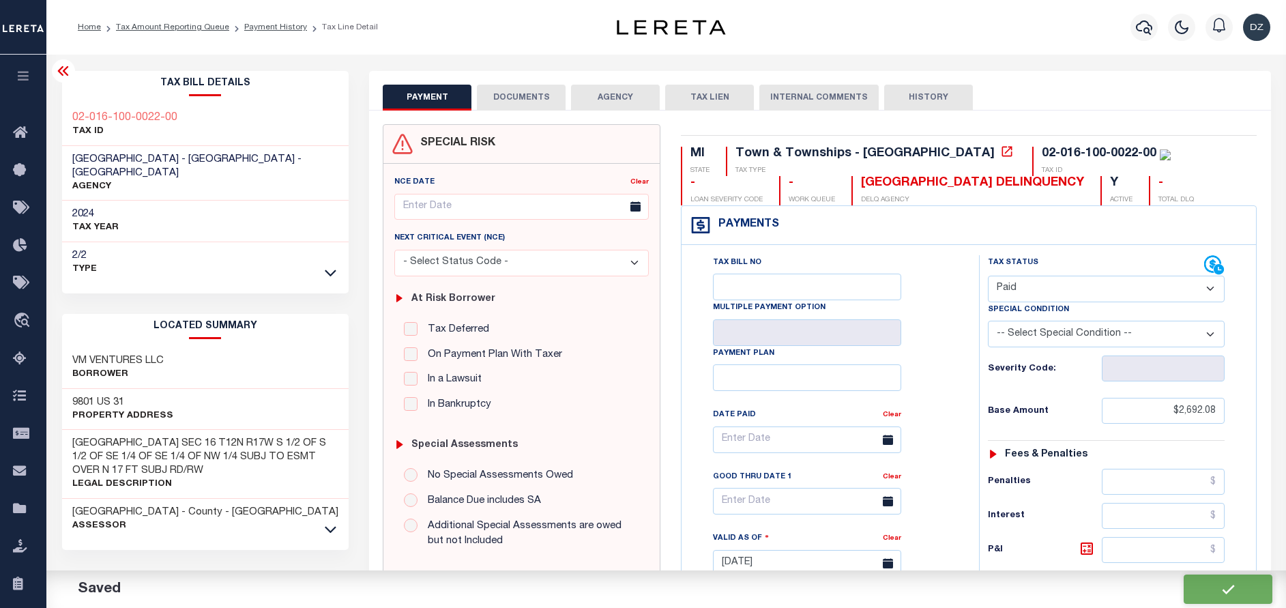
type input "$0"
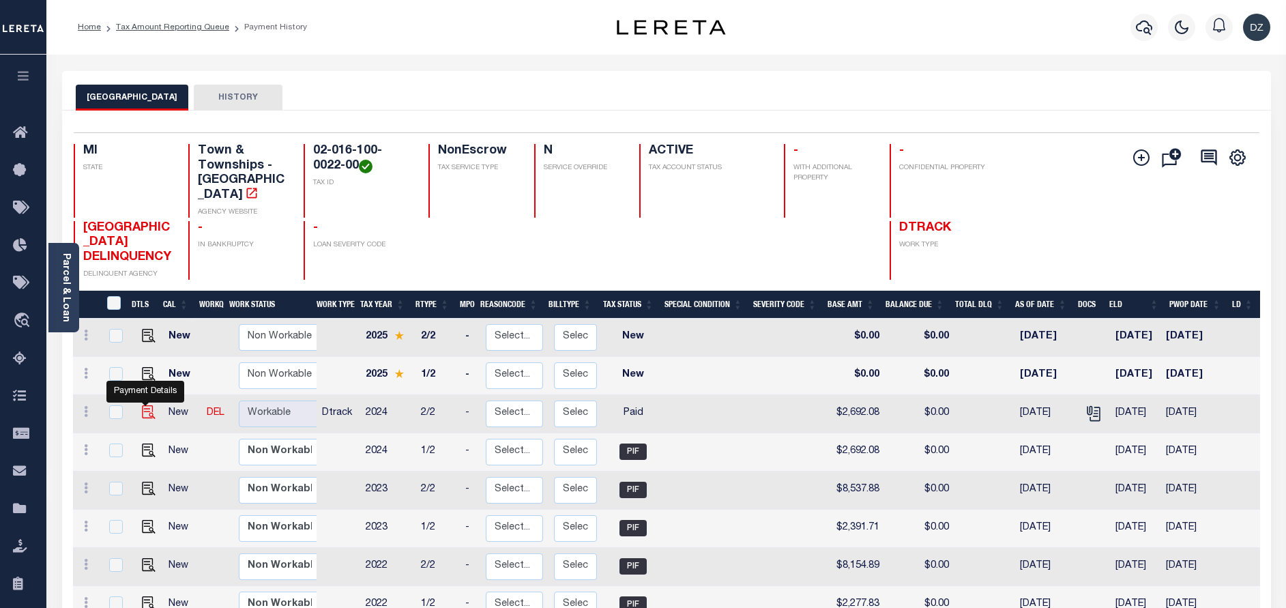
click at [142, 407] on img "" at bounding box center [149, 412] width 14 height 14
checkbox input "true"
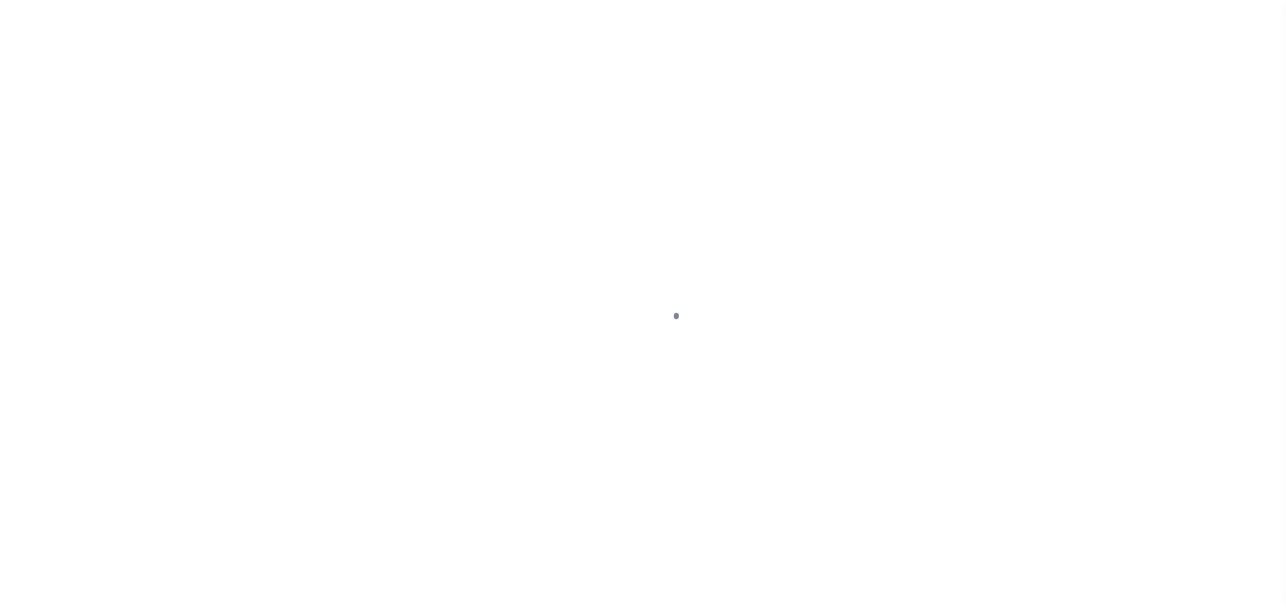
select select "PYD"
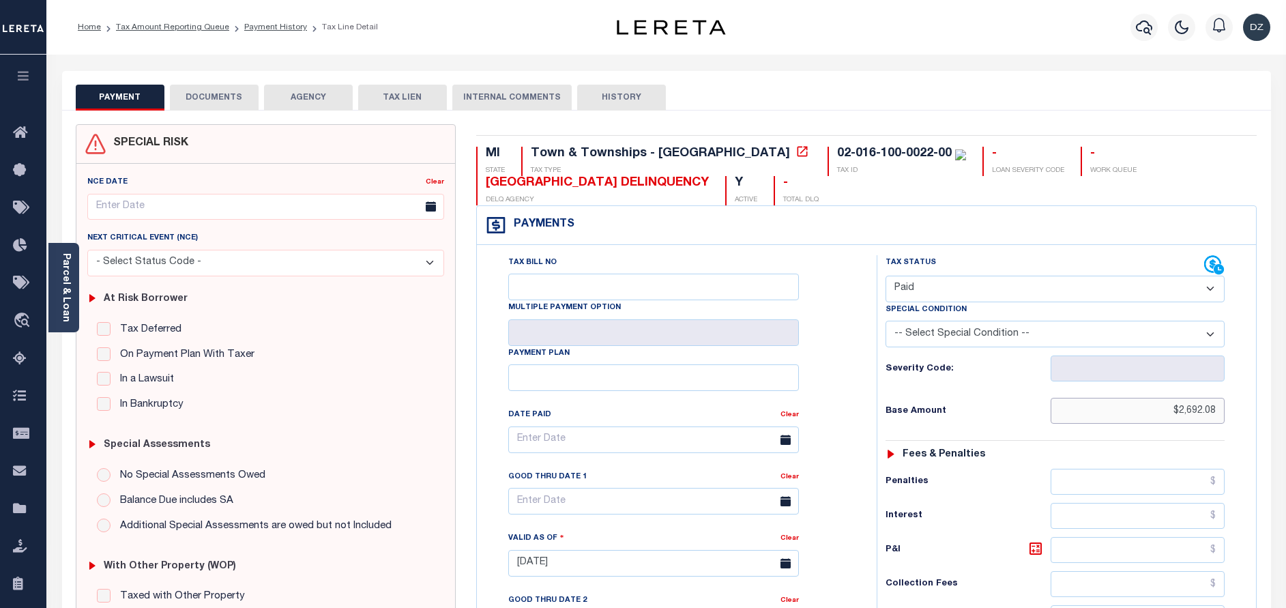
click at [1194, 411] on input "$2,692.08" at bounding box center [1138, 411] width 174 height 26
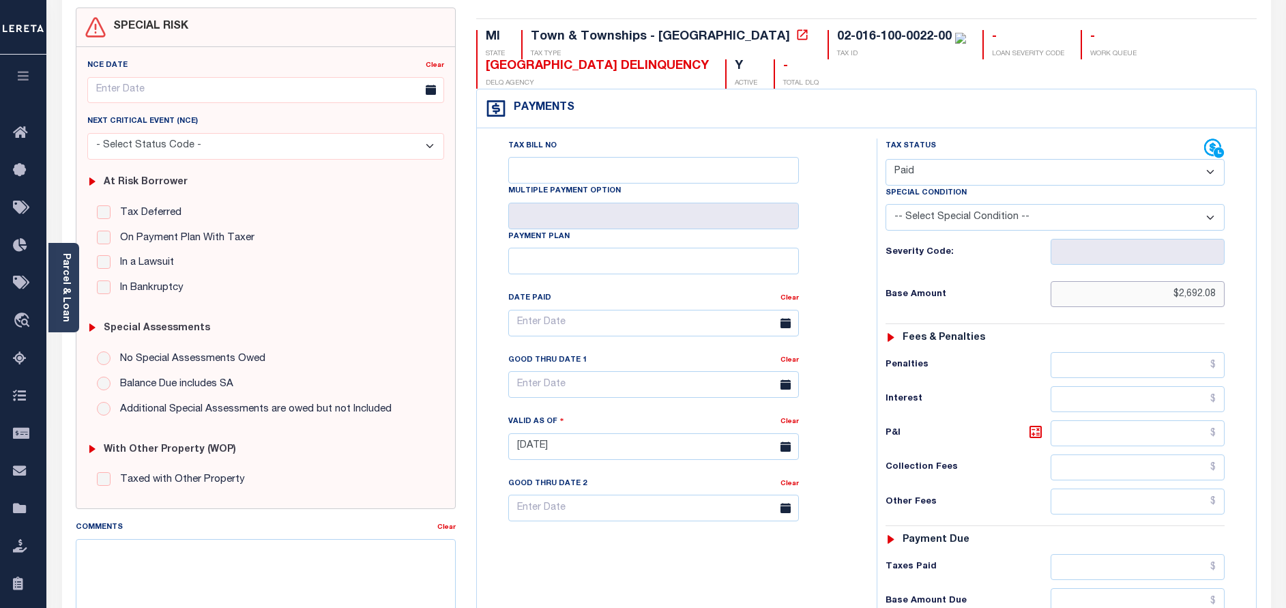
scroll to position [205, 0]
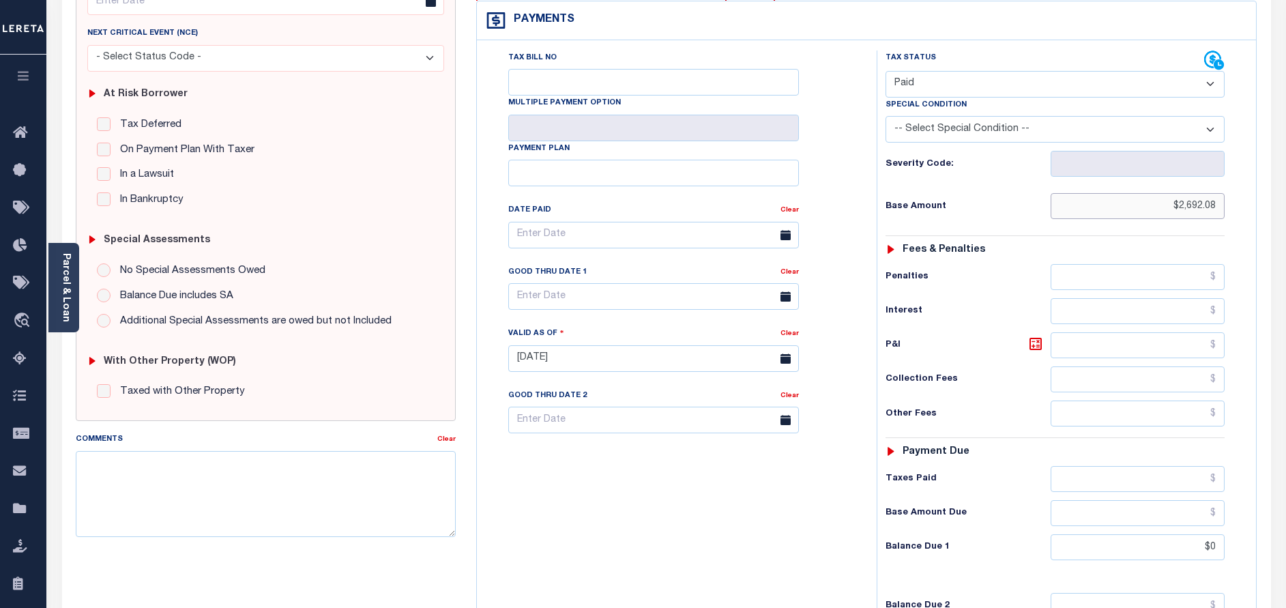
click at [1204, 203] on input "$2,692.08" at bounding box center [1138, 206] width 174 height 26
click at [1205, 205] on input "$2,692.08" at bounding box center [1138, 206] width 174 height 26
paste input "9,905.75"
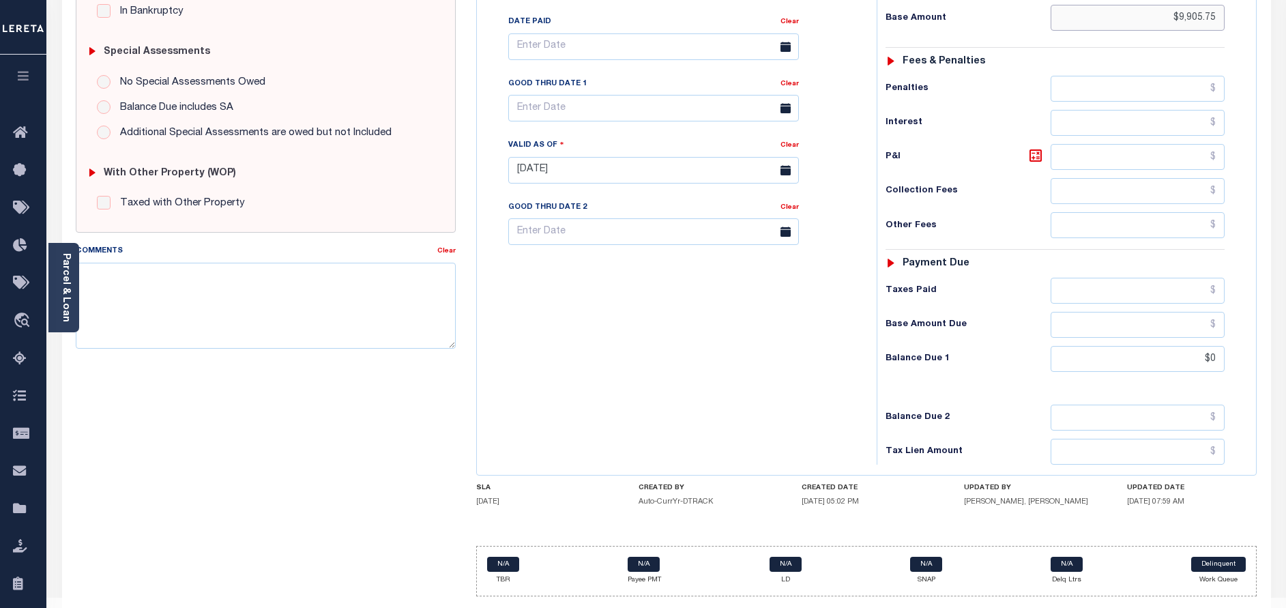
scroll to position [409, 0]
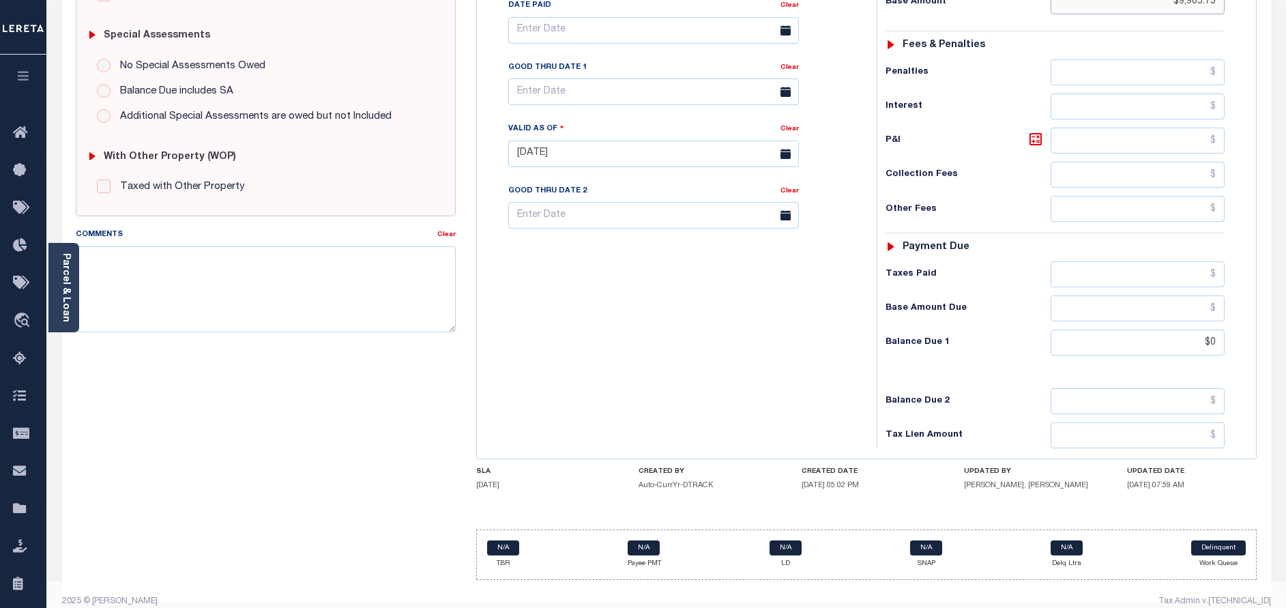
type input "$9,905.75"
click at [1220, 338] on input "$0" at bounding box center [1138, 342] width 174 height 26
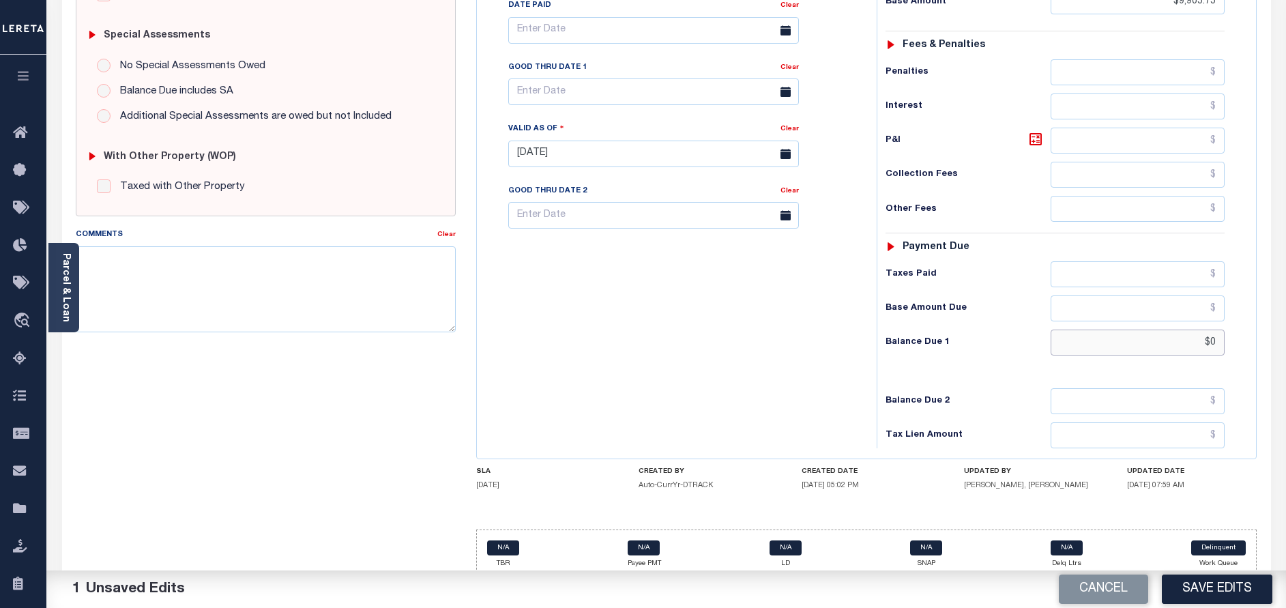
type input "$0.00"
click at [1210, 601] on button "Save Edits" at bounding box center [1217, 588] width 111 height 29
checkbox input "false"
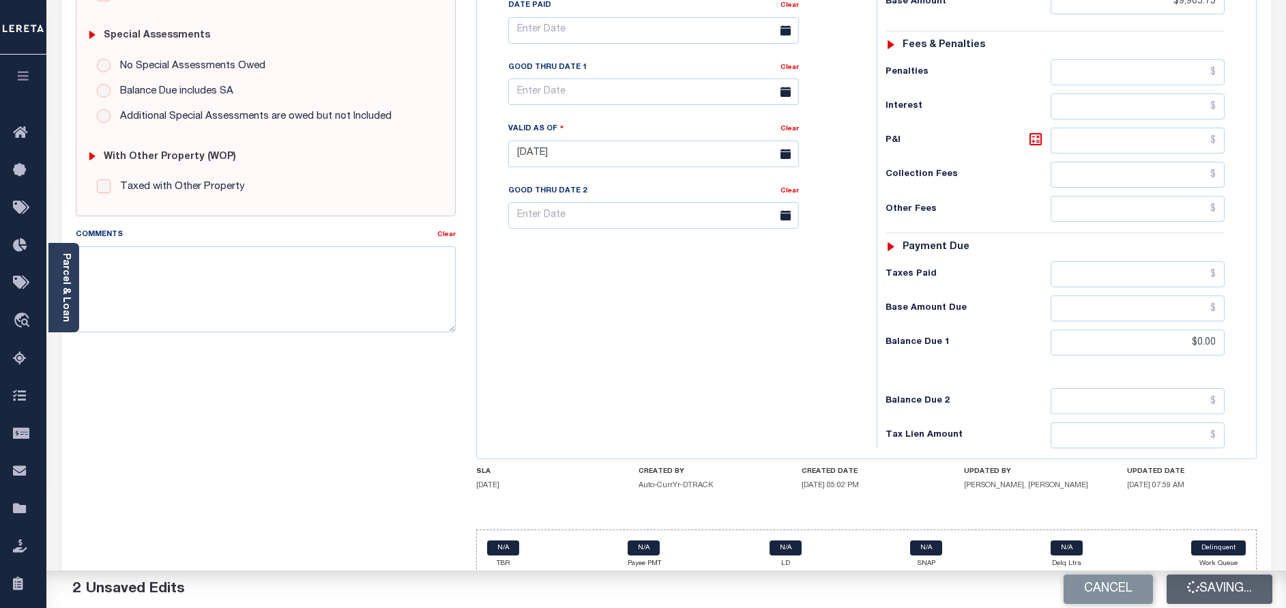
checkbox input "false"
type input "$9,905.75"
type input "$0"
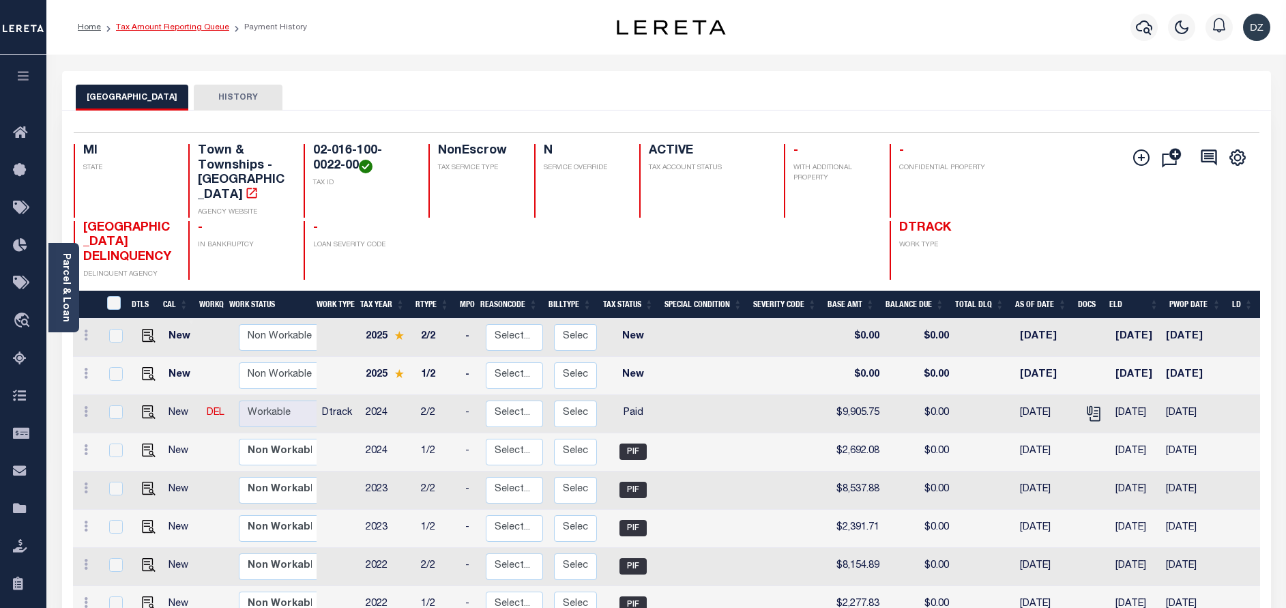
click at [203, 28] on link "Tax Amount Reporting Queue" at bounding box center [172, 27] width 113 height 8
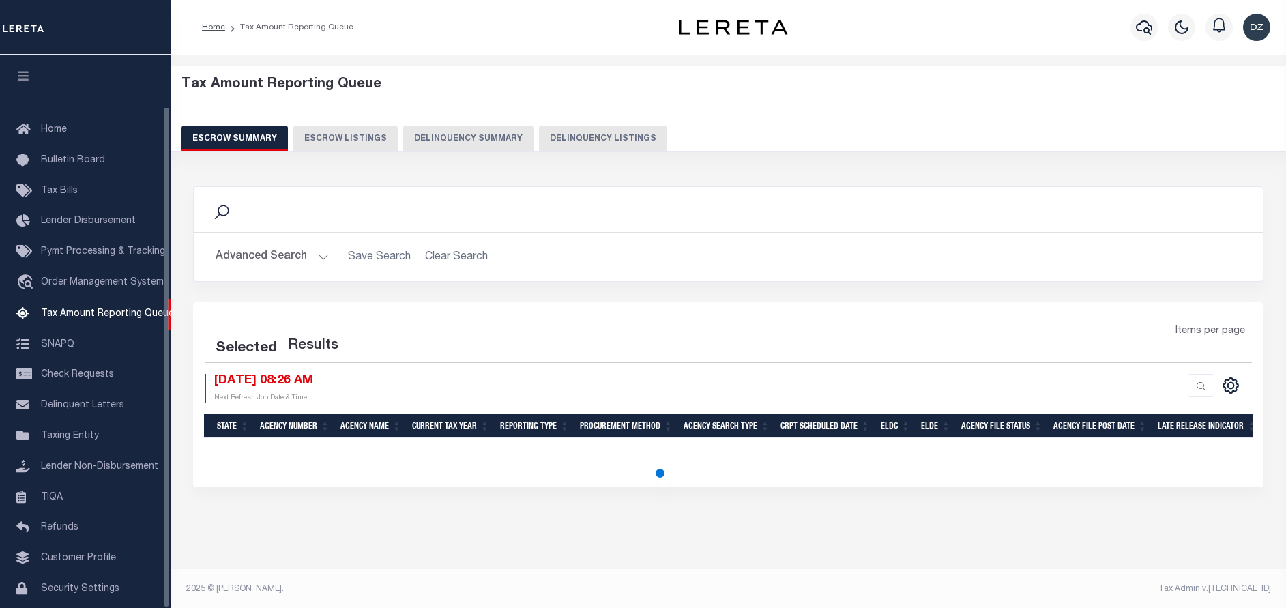
select select "100"
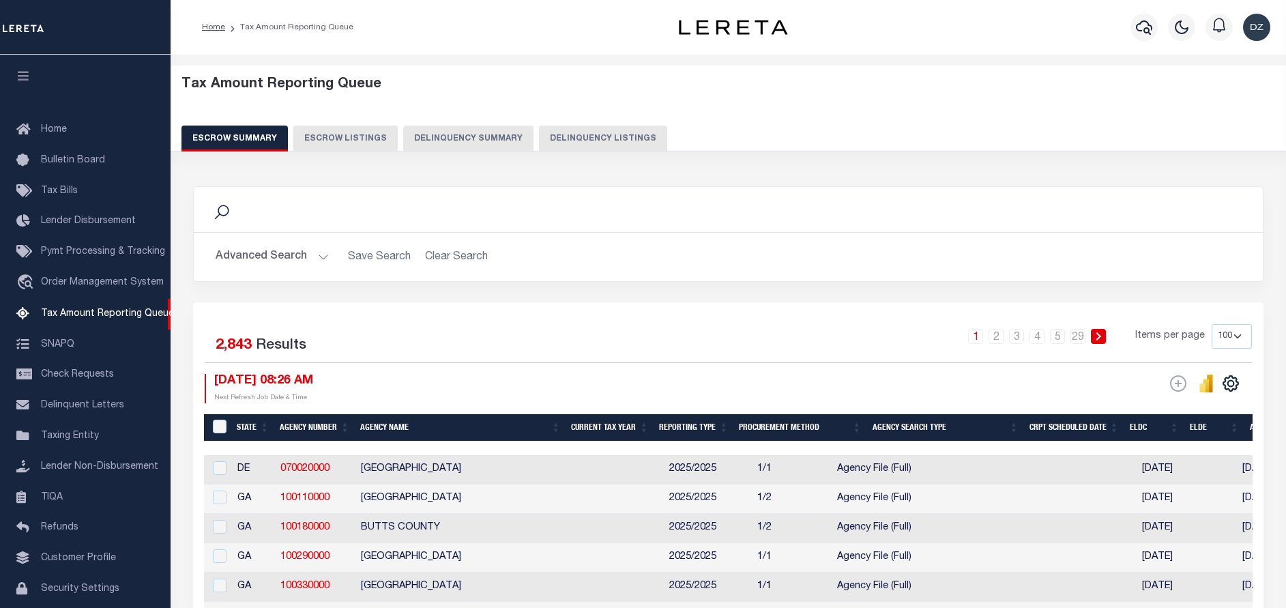
scroll to position [57, 0]
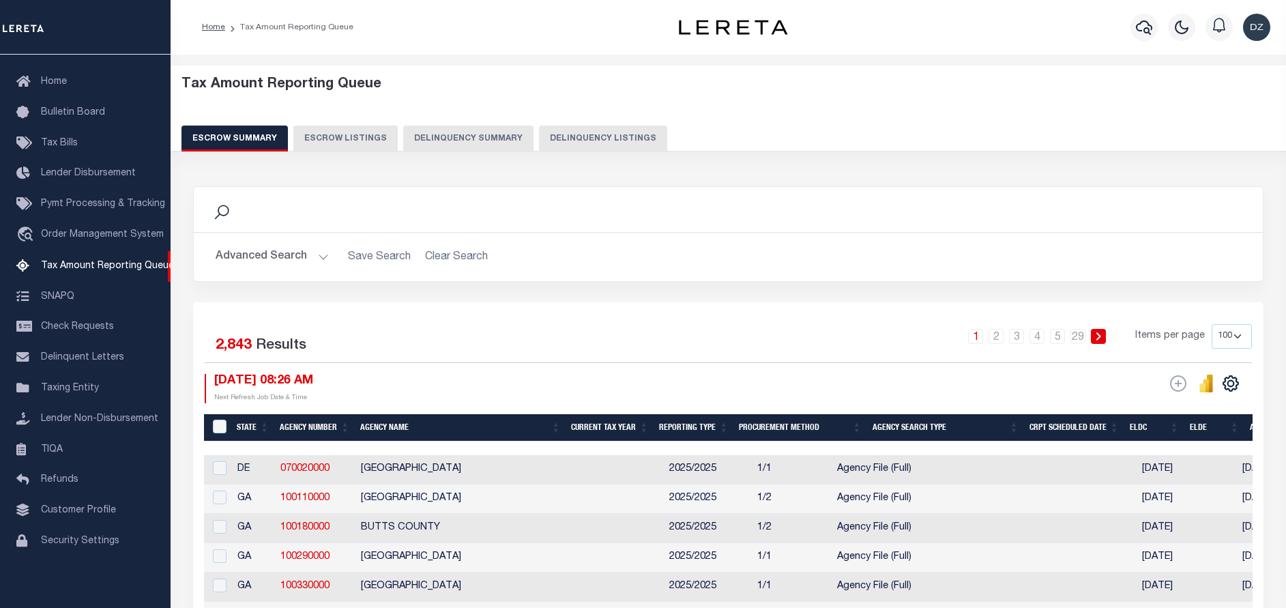
click at [610, 142] on button "Delinquency Listings" at bounding box center [603, 139] width 128 height 26
select select "100"
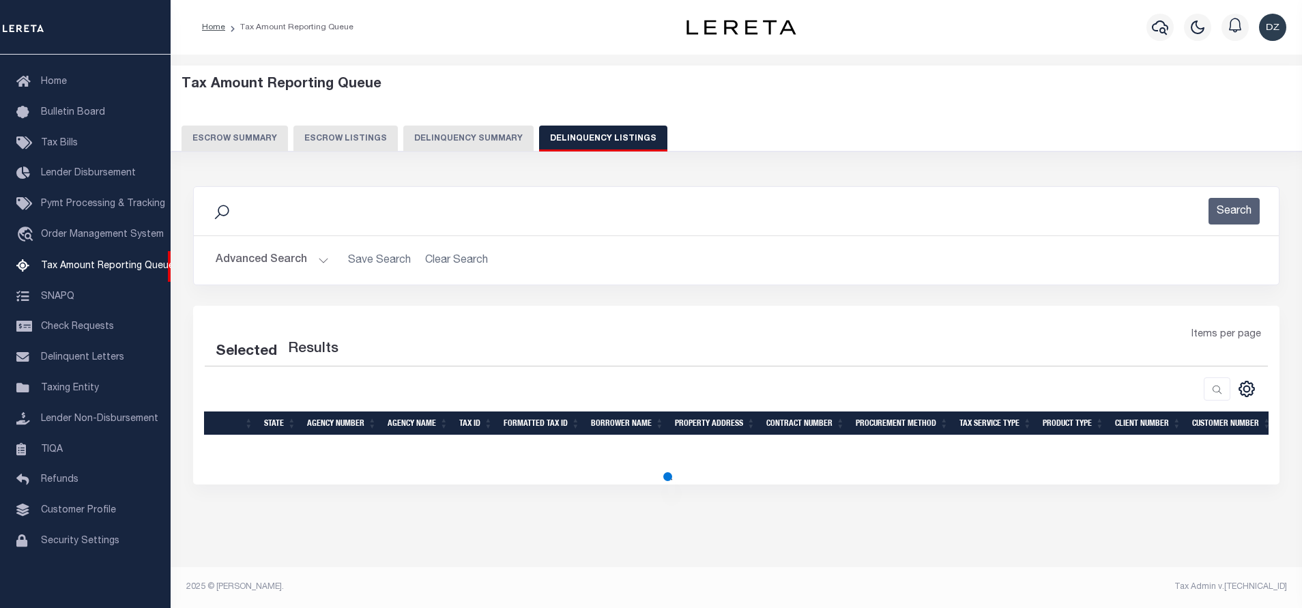
select select "100"
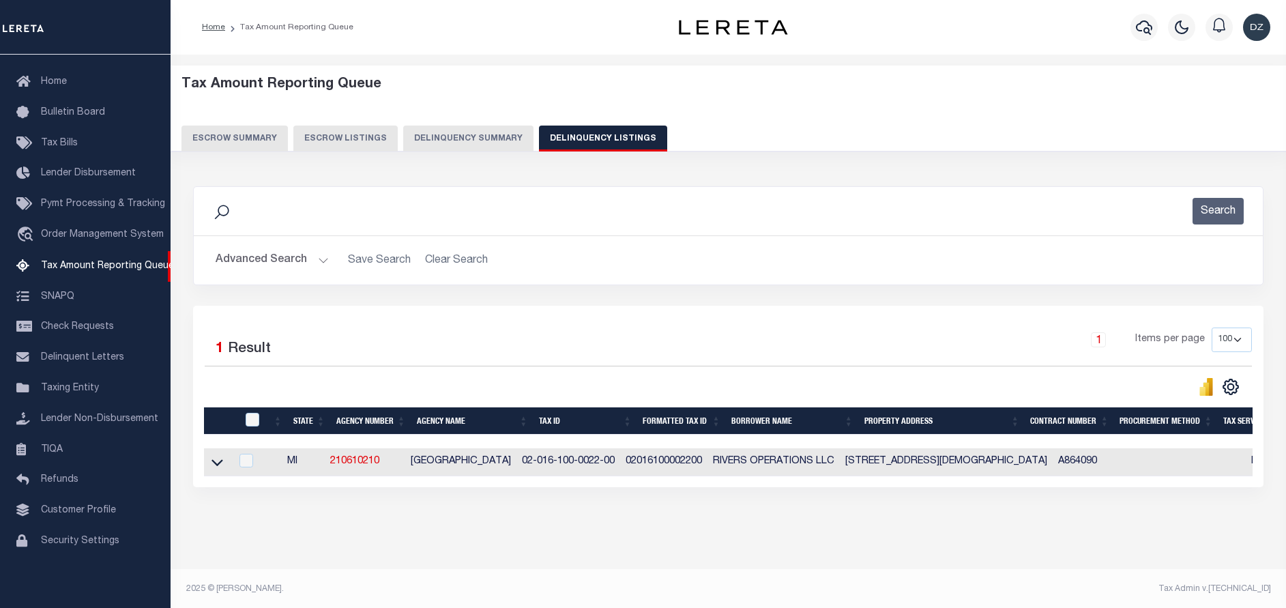
click at [236, 259] on button "Advanced Search" at bounding box center [272, 260] width 113 height 27
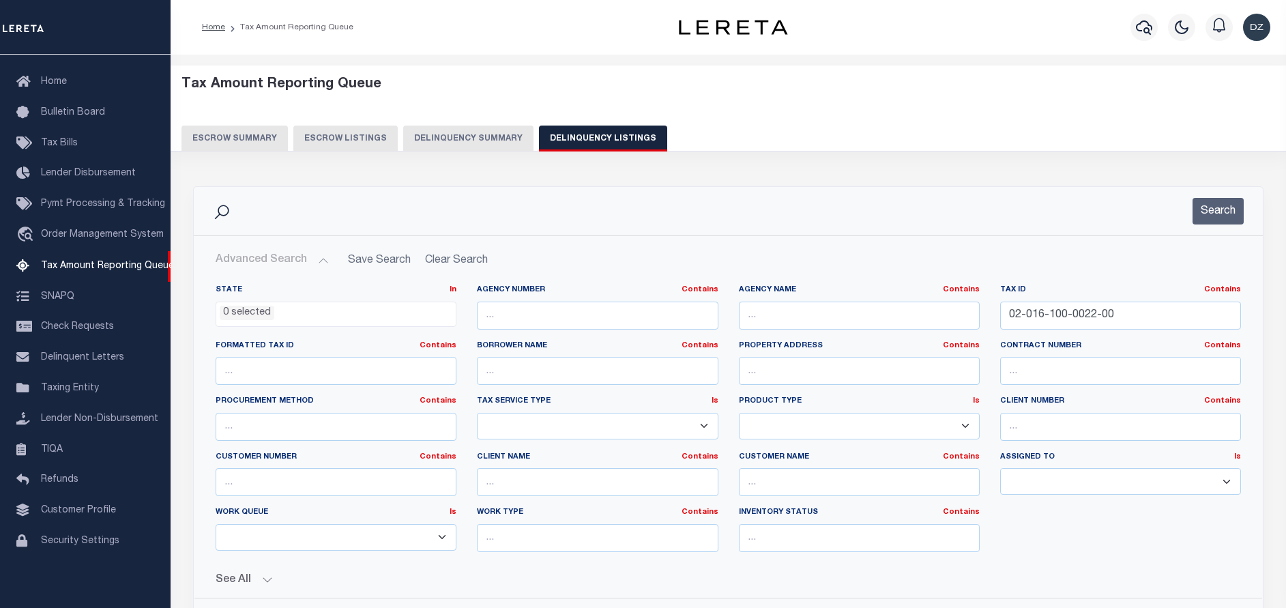
click at [1041, 333] on div "Tax ID Contains Contains Is 02-016-100-0022-00" at bounding box center [1120, 312] width 261 height 56
click at [1037, 316] on input "02-016-100-0022-00" at bounding box center [1120, 316] width 241 height 28
paste input "400-0005"
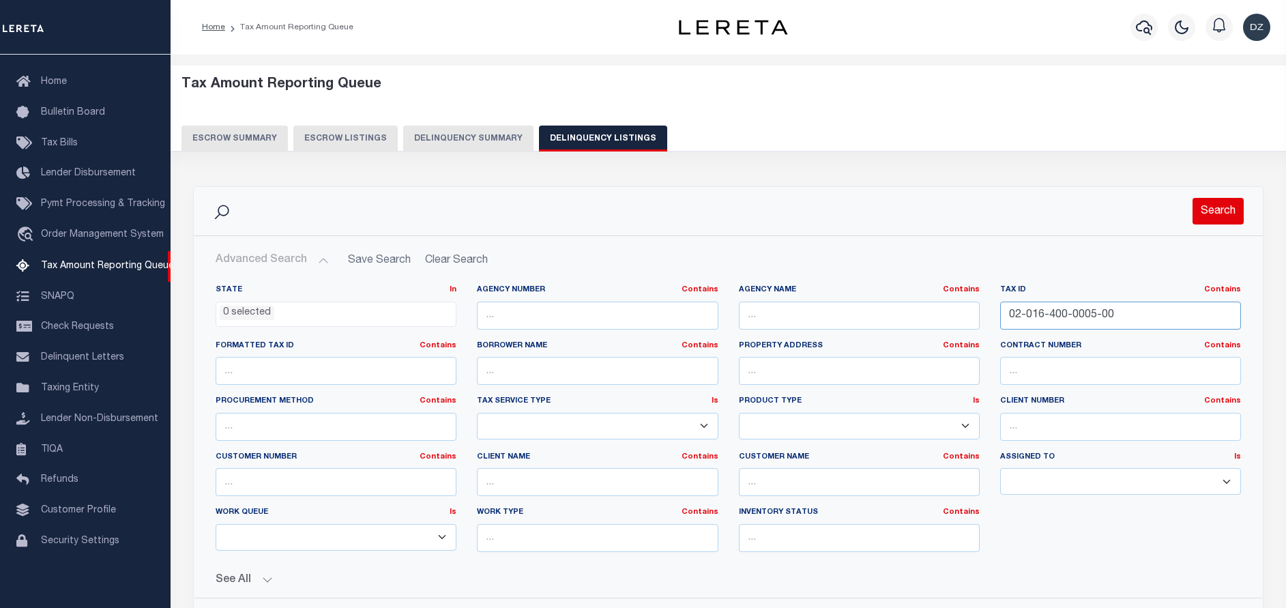
type input "02-016-400-0005-00"
click at [1221, 205] on button "Search" at bounding box center [1217, 211] width 51 height 27
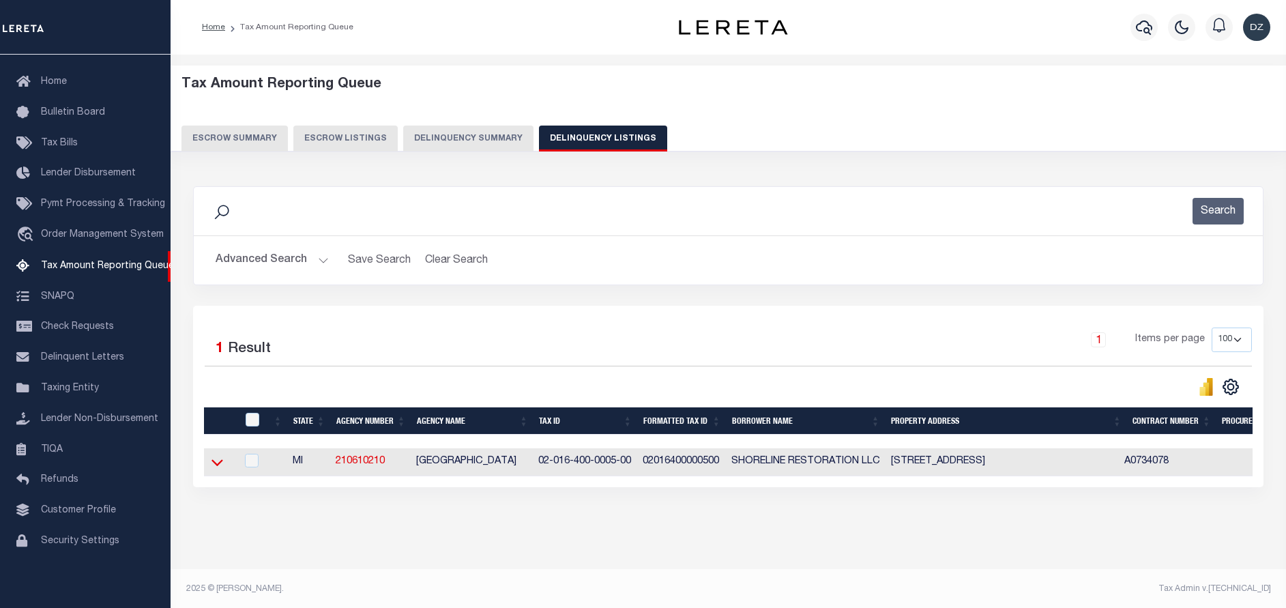
click at [218, 469] on icon at bounding box center [217, 462] width 12 height 14
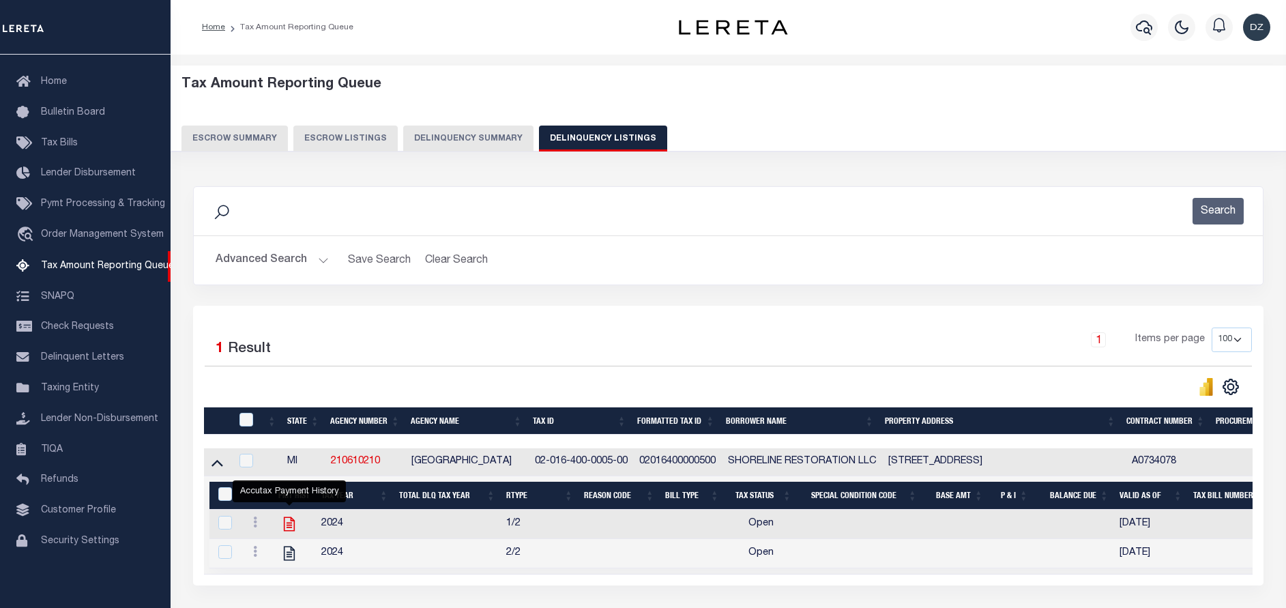
click at [287, 525] on icon "" at bounding box center [289, 524] width 18 height 18
checkbox input "true"
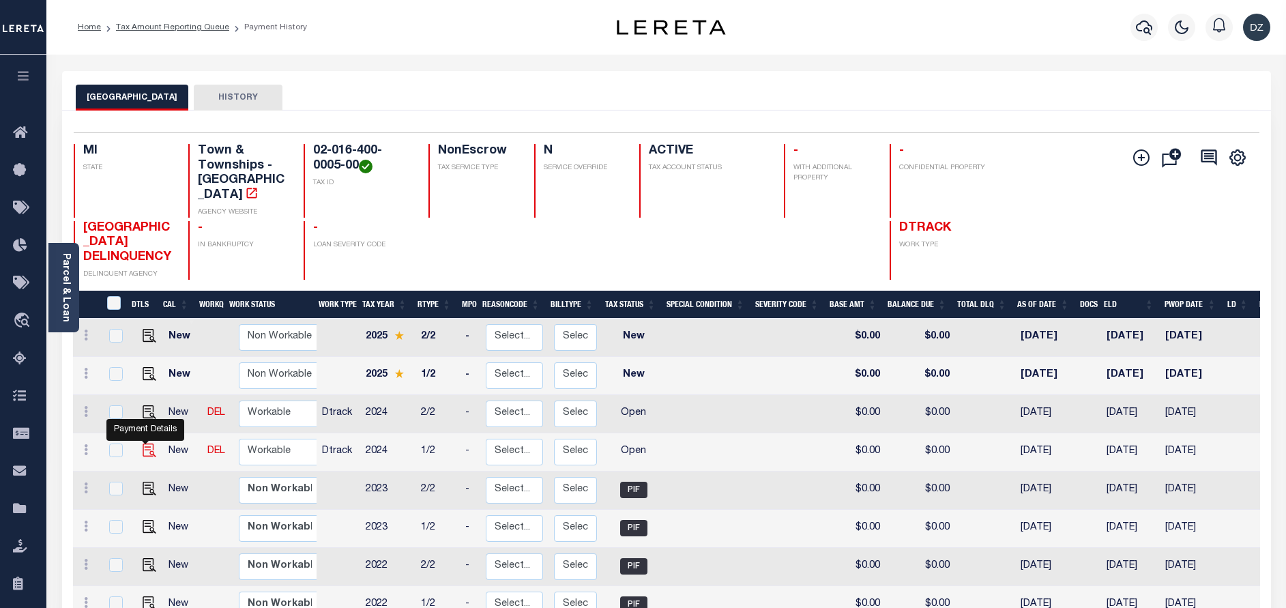
click at [145, 454] on img "" at bounding box center [150, 450] width 14 height 14
checkbox input "true"
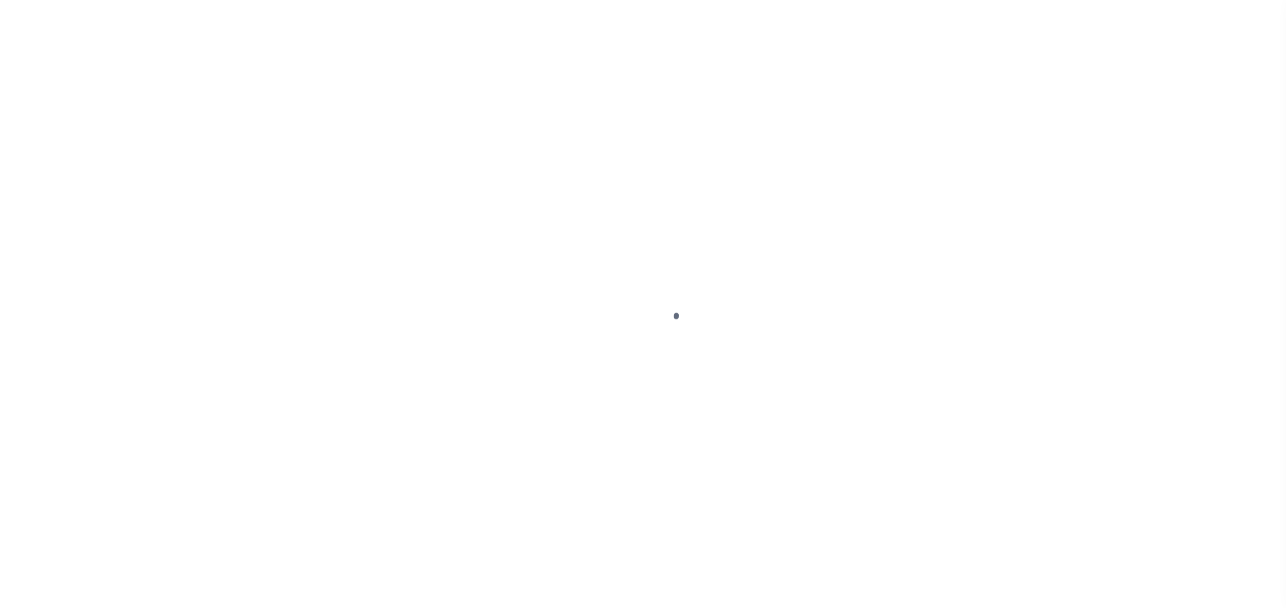
select select "OP2"
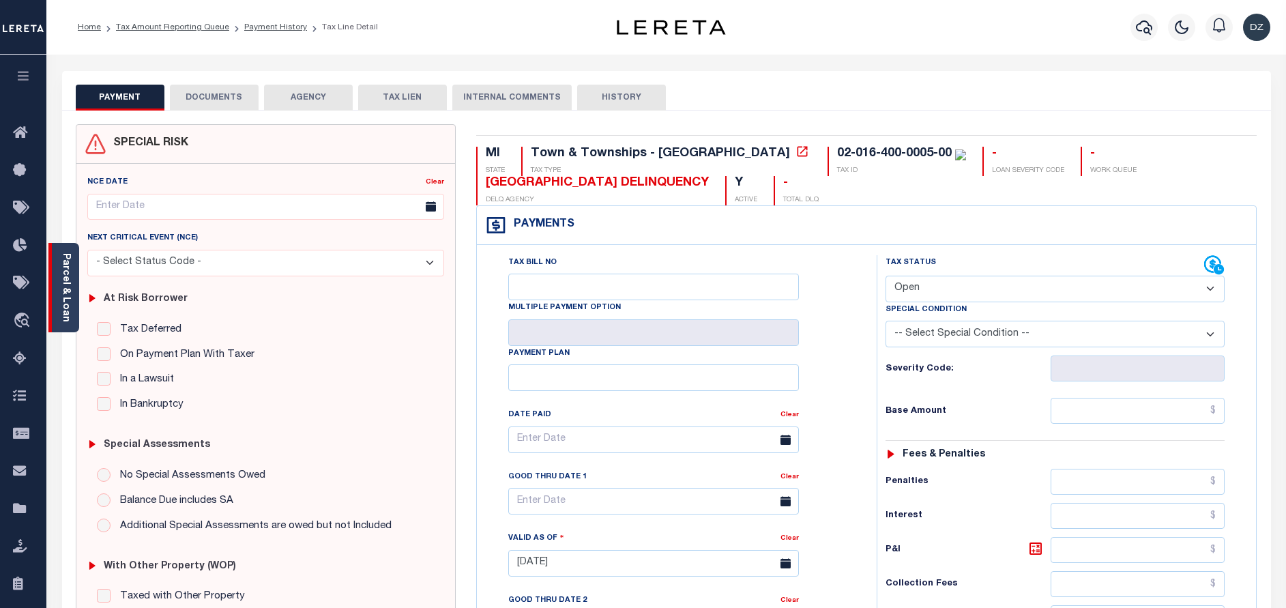
click at [68, 292] on link "Parcel & Loan" at bounding box center [66, 287] width 10 height 69
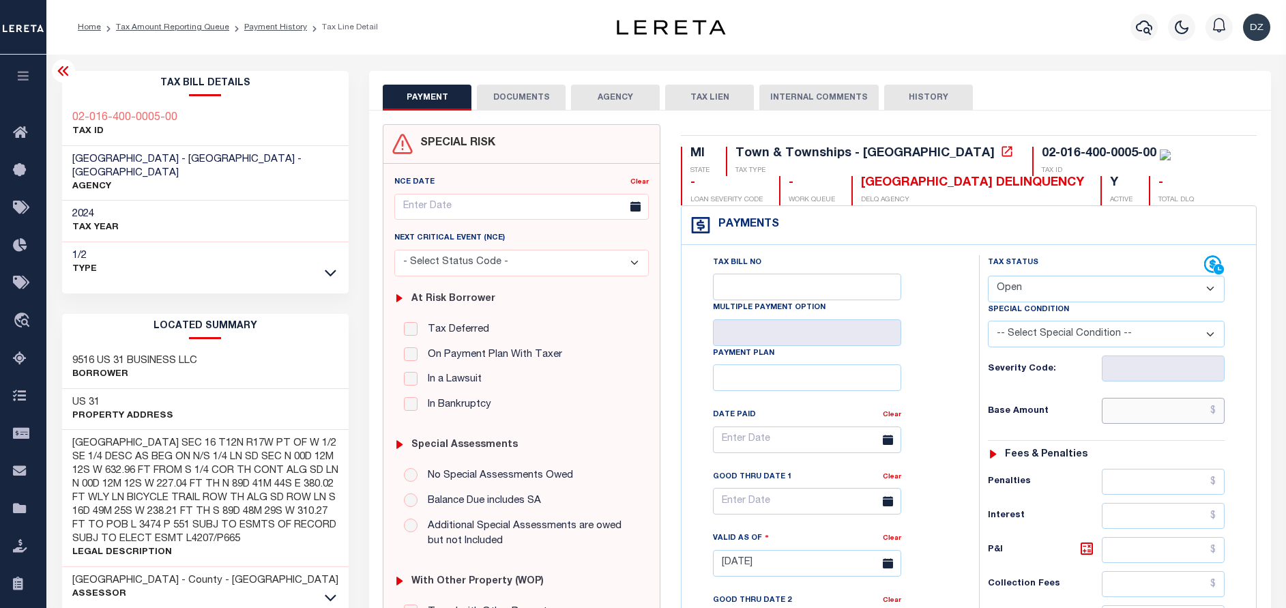
click at [1186, 409] on input "text" at bounding box center [1163, 411] width 123 height 26
paste input "2,298.48"
type input "$2,298.48"
type input "[DATE]"
click at [1040, 286] on select "- Select Status Code - Open Due/Unpaid Paid Incomplete No Tax Due Internal Refu…" at bounding box center [1106, 289] width 237 height 27
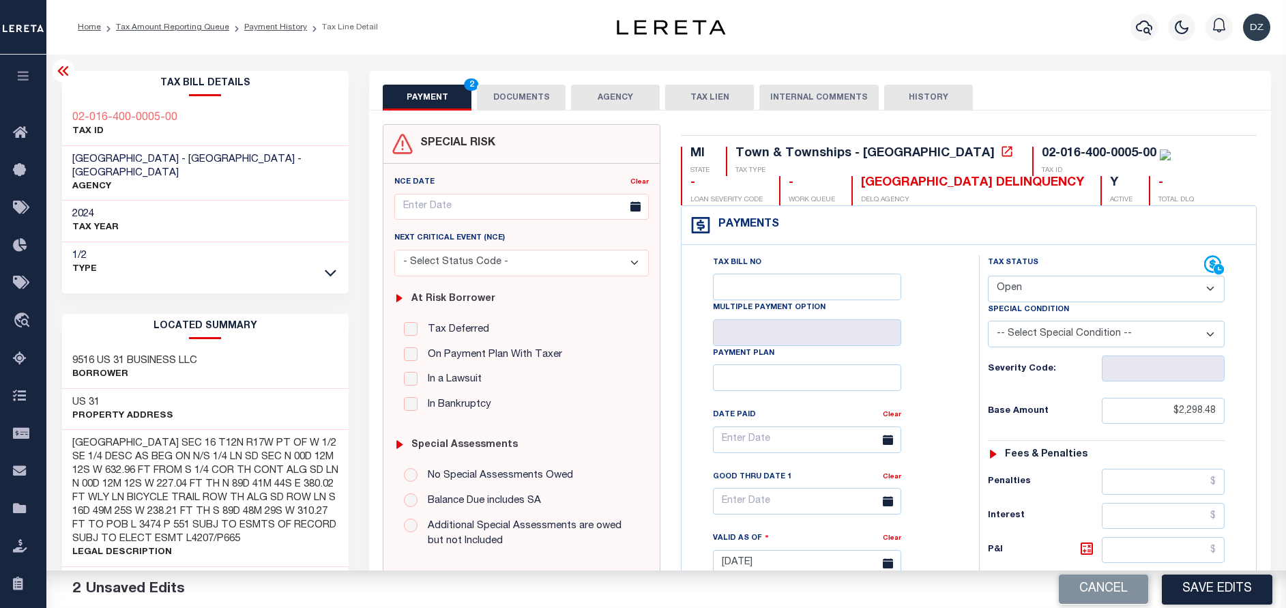
select select "PYD"
click at [988, 276] on select "- Select Status Code - Open Due/Unpaid Paid Incomplete No Tax Due Internal Refu…" at bounding box center [1106, 289] width 237 height 27
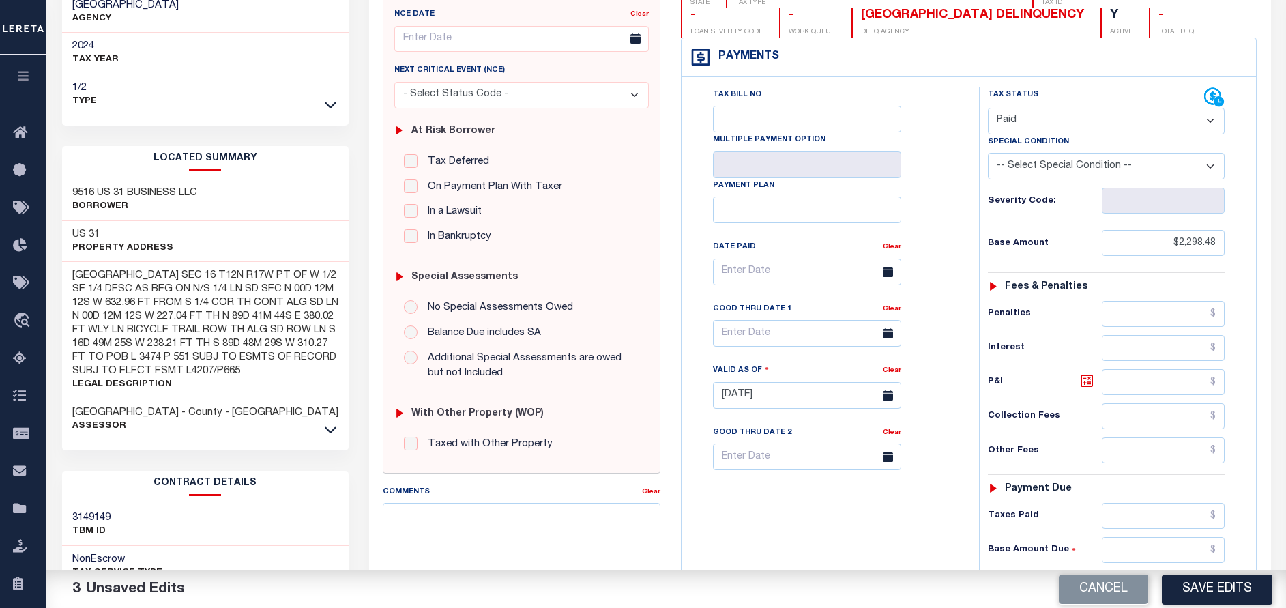
scroll to position [205, 0]
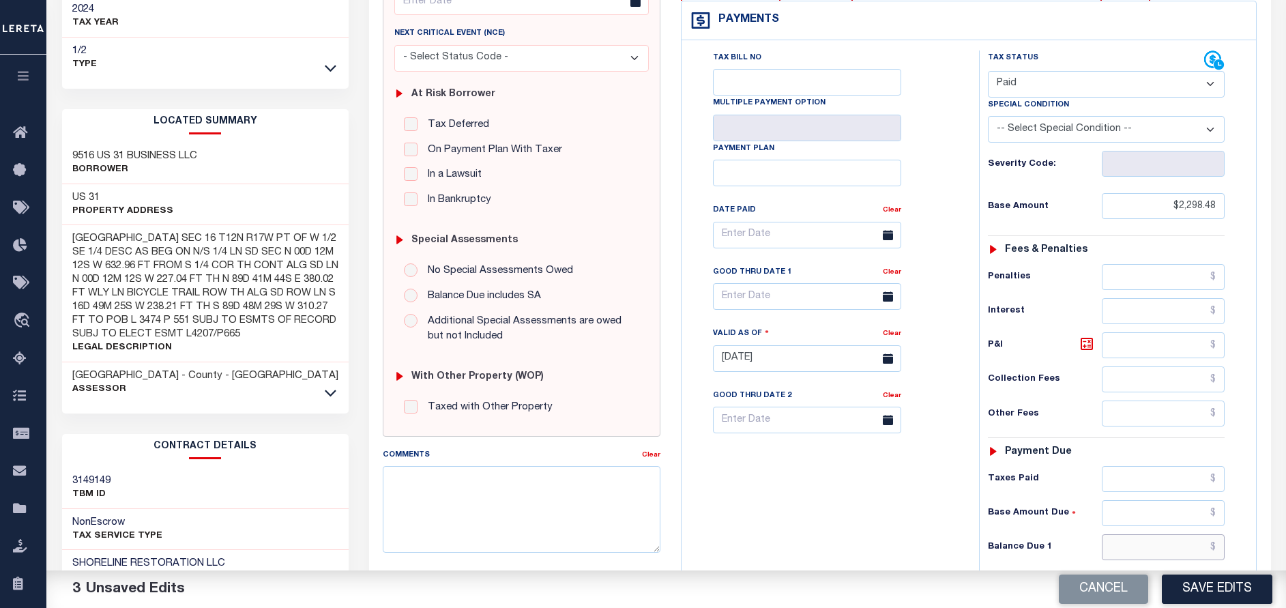
click at [1179, 553] on input "text" at bounding box center [1163, 547] width 123 height 26
type input "$0.00"
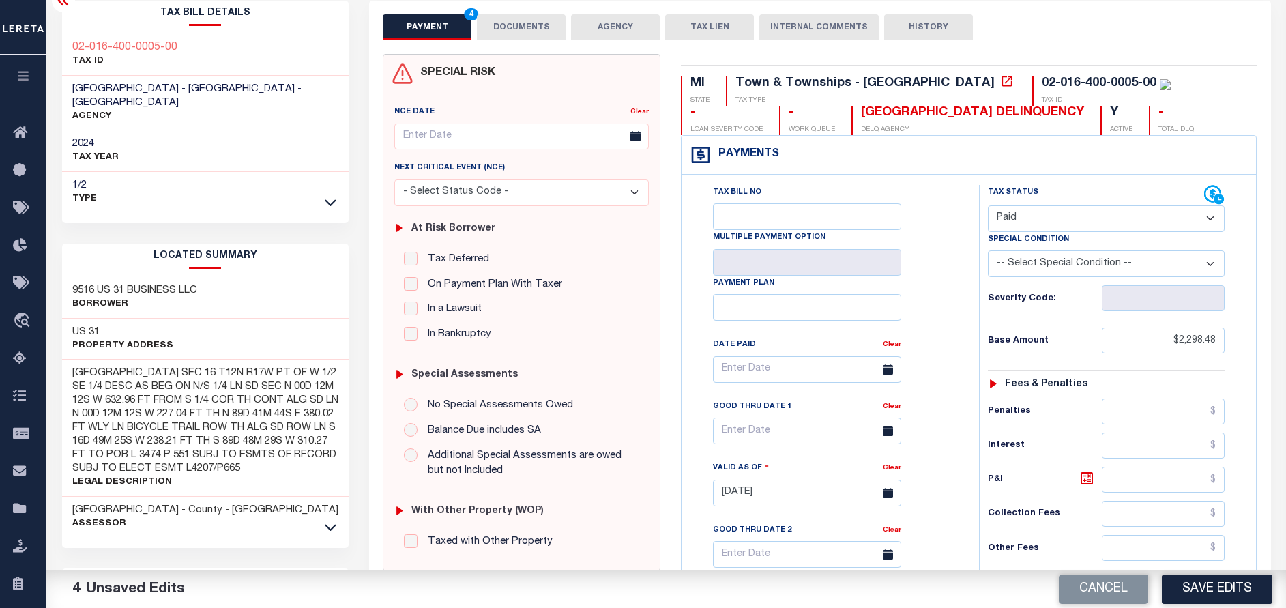
scroll to position [0, 0]
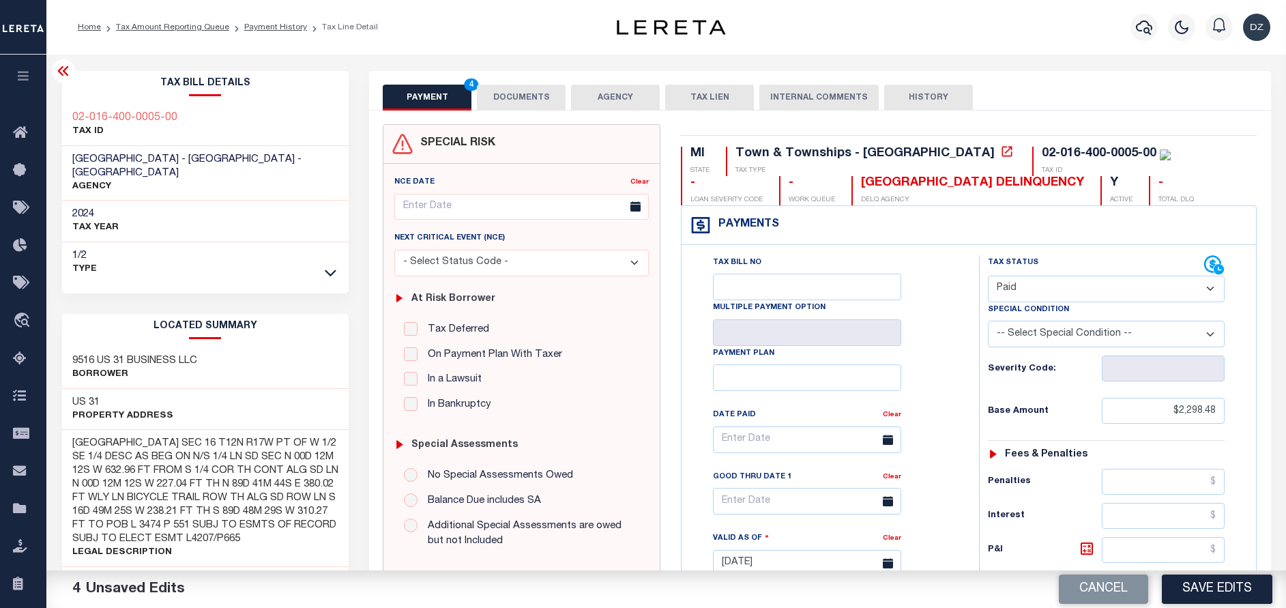
click at [503, 112] on div "SPECIAL RISK NCE Date Clear" at bounding box center [820, 561] width 902 height 900
click at [520, 82] on div "PAYMENT 4 DOCUMENTS AGENCY DELINQUENT PAYEE TAX LIEN" at bounding box center [820, 91] width 902 height 40
click at [527, 96] on button "DOCUMENTS" at bounding box center [521, 98] width 89 height 26
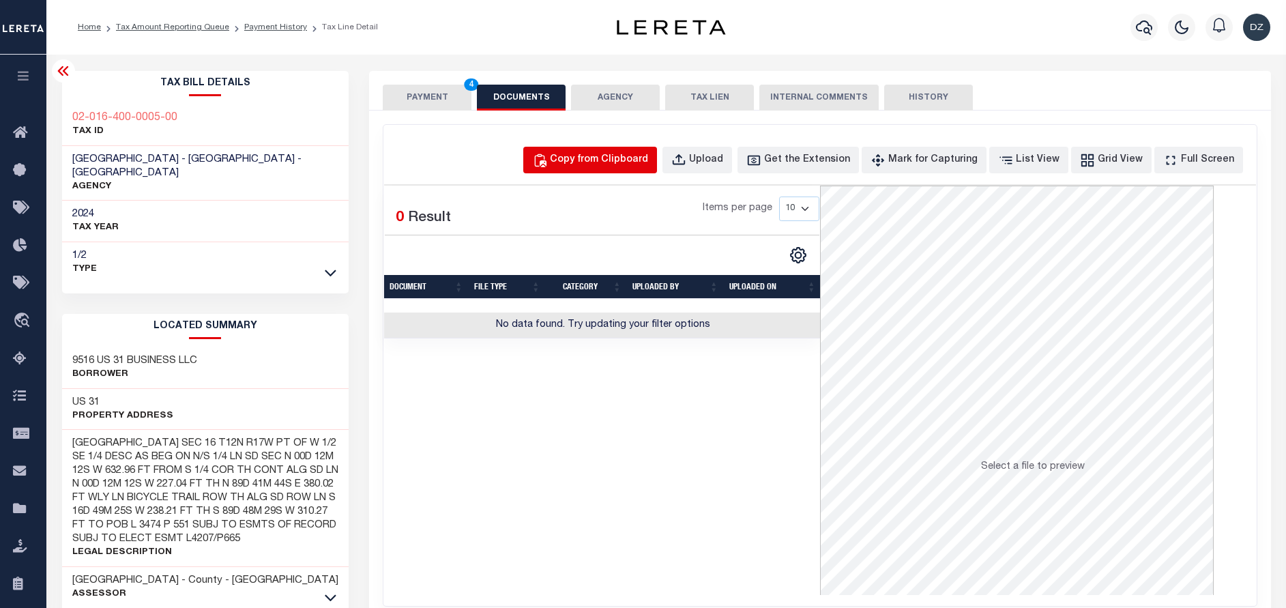
click at [628, 156] on div "Copy from Clipboard" at bounding box center [599, 160] width 98 height 15
select select "POP"
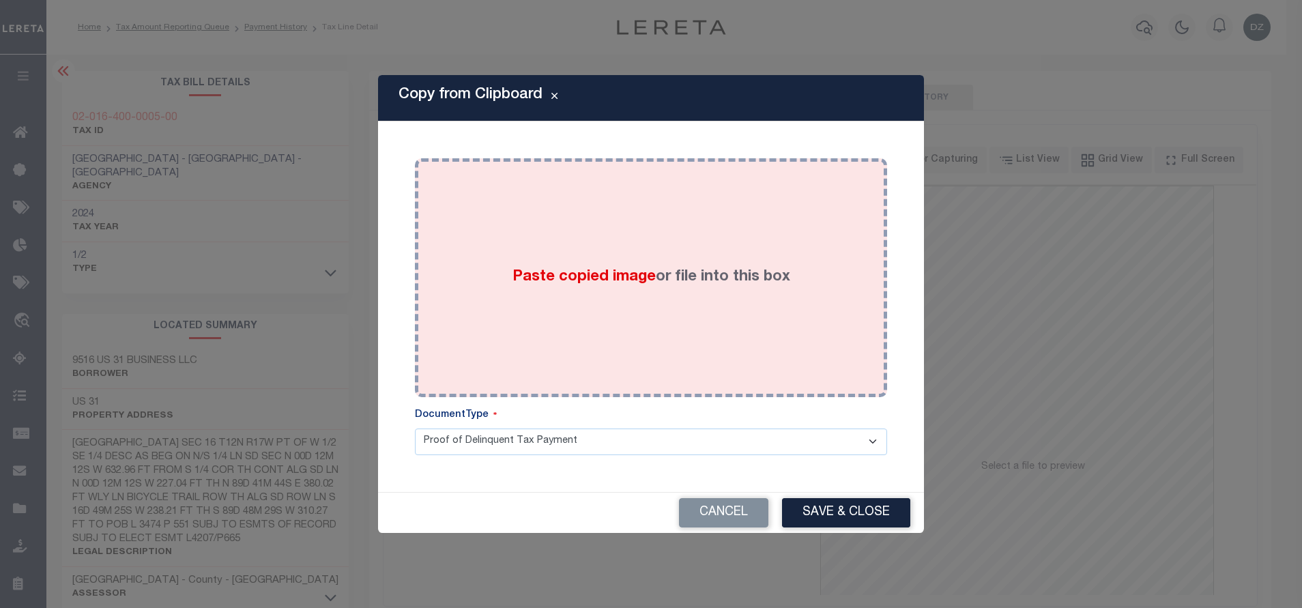
click at [682, 325] on div "Paste copied image or file into this box" at bounding box center [651, 277] width 452 height 218
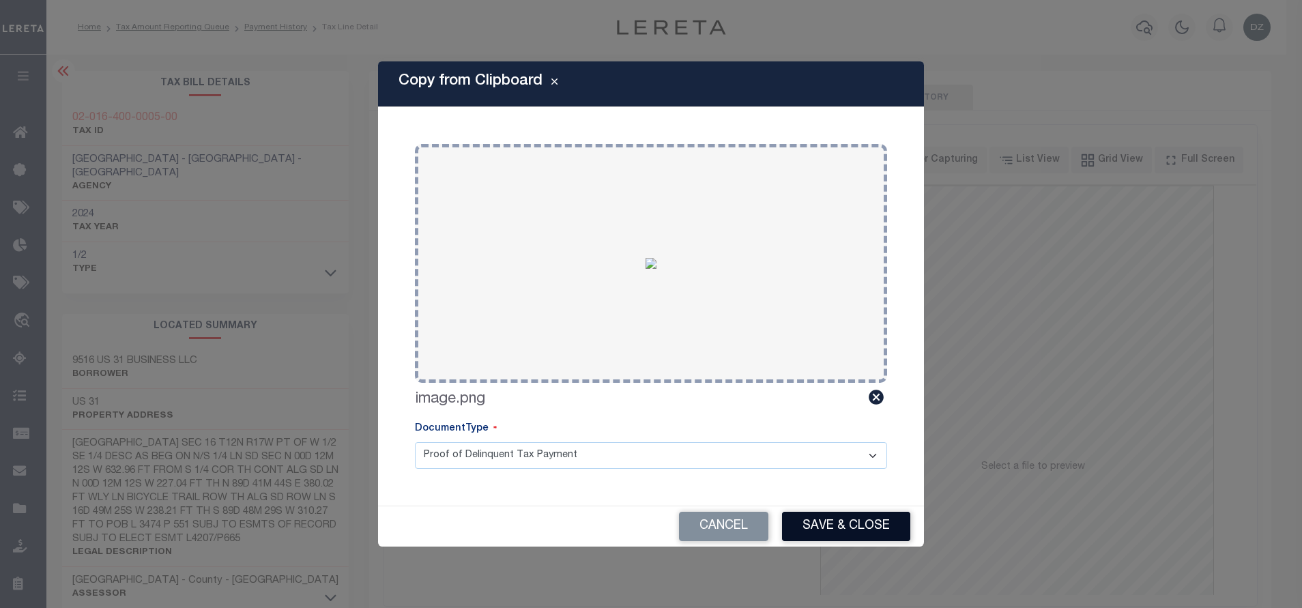
click at [853, 529] on button "Save & Close" at bounding box center [846, 526] width 128 height 29
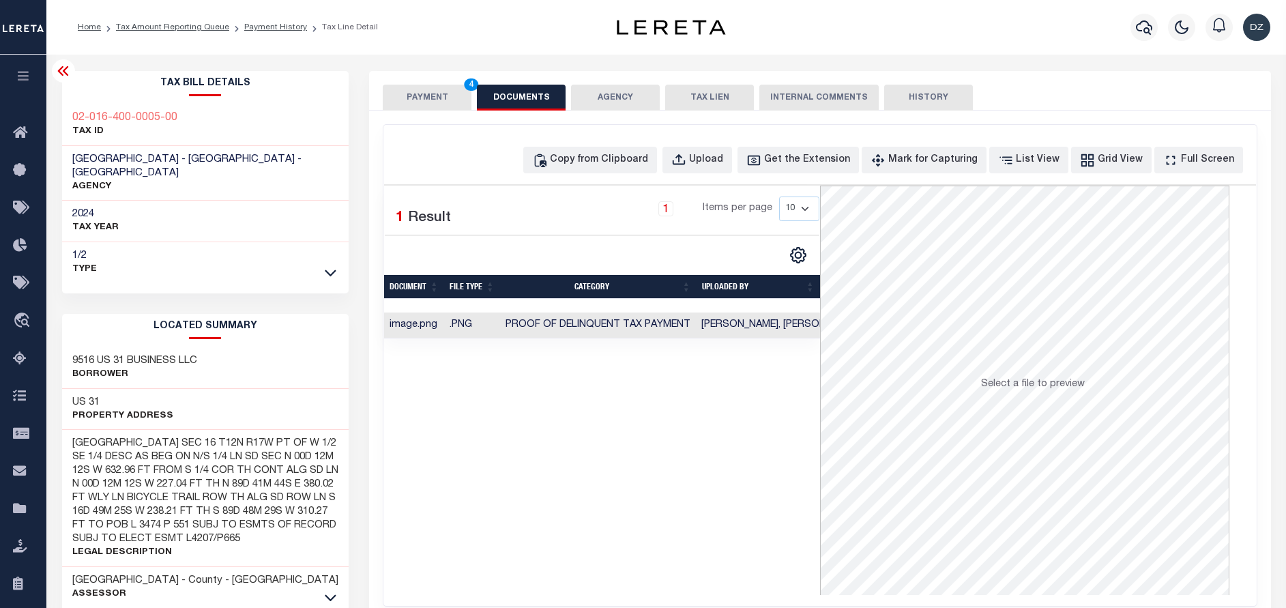
click at [422, 97] on button "PAYMENT 4" at bounding box center [427, 98] width 89 height 26
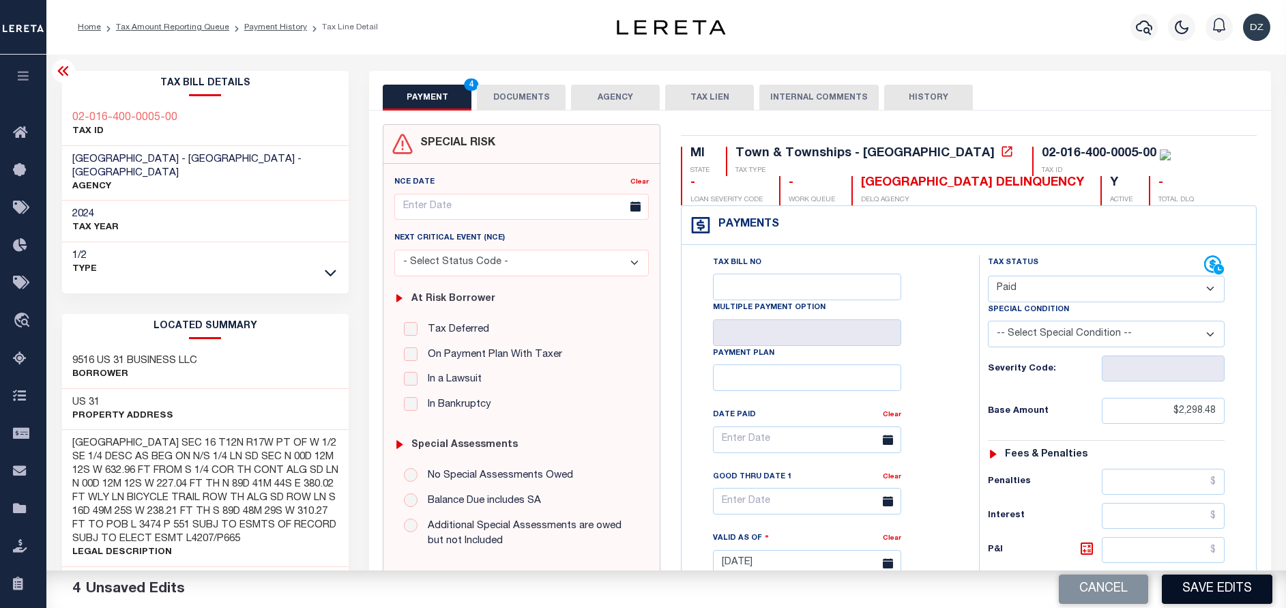
click at [1204, 584] on button "Save Edits" at bounding box center [1217, 588] width 111 height 29
checkbox input "false"
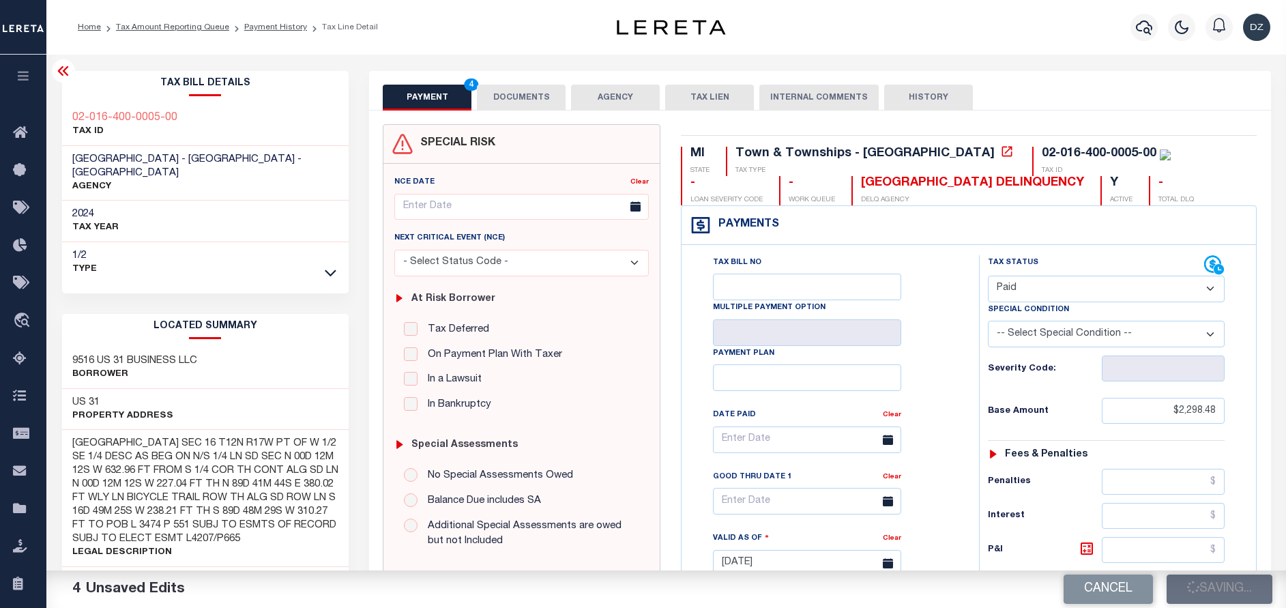
type input "$2,298.48"
type input "$0"
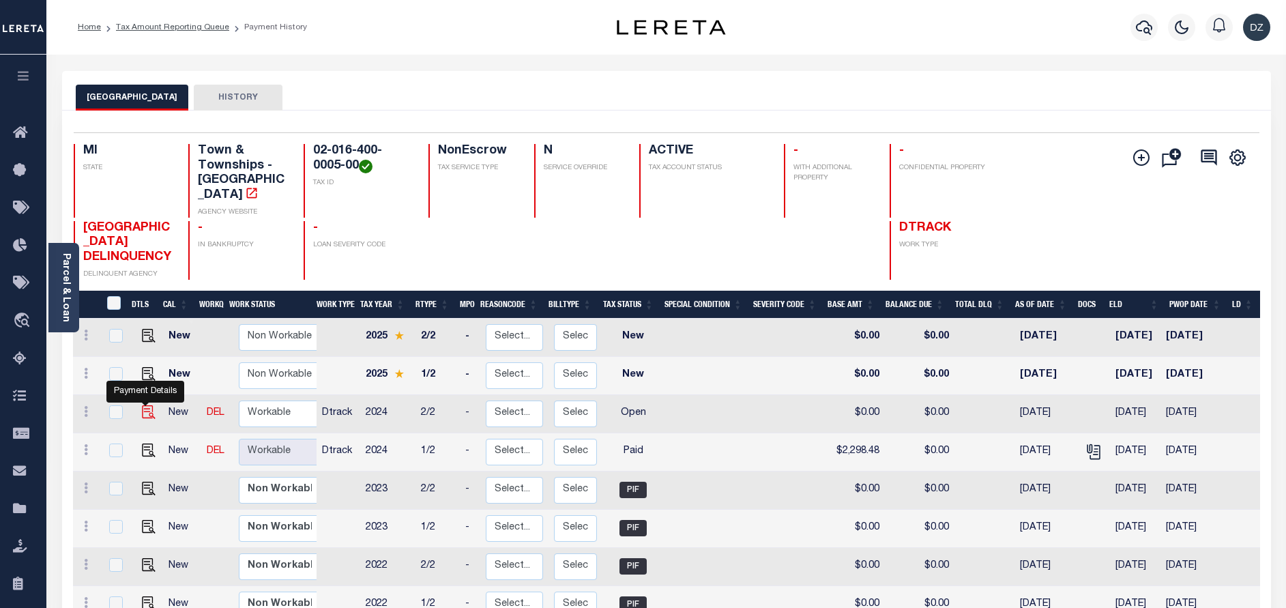
click at [143, 415] on img "" at bounding box center [149, 412] width 14 height 14
checkbox input "true"
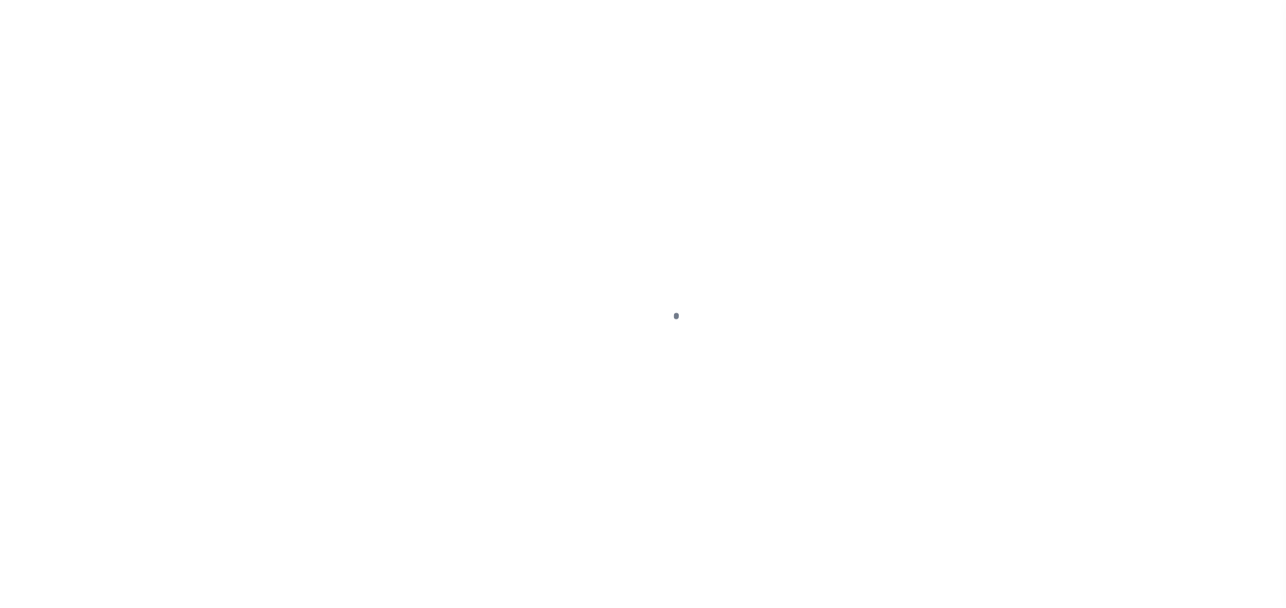
select select "OP2"
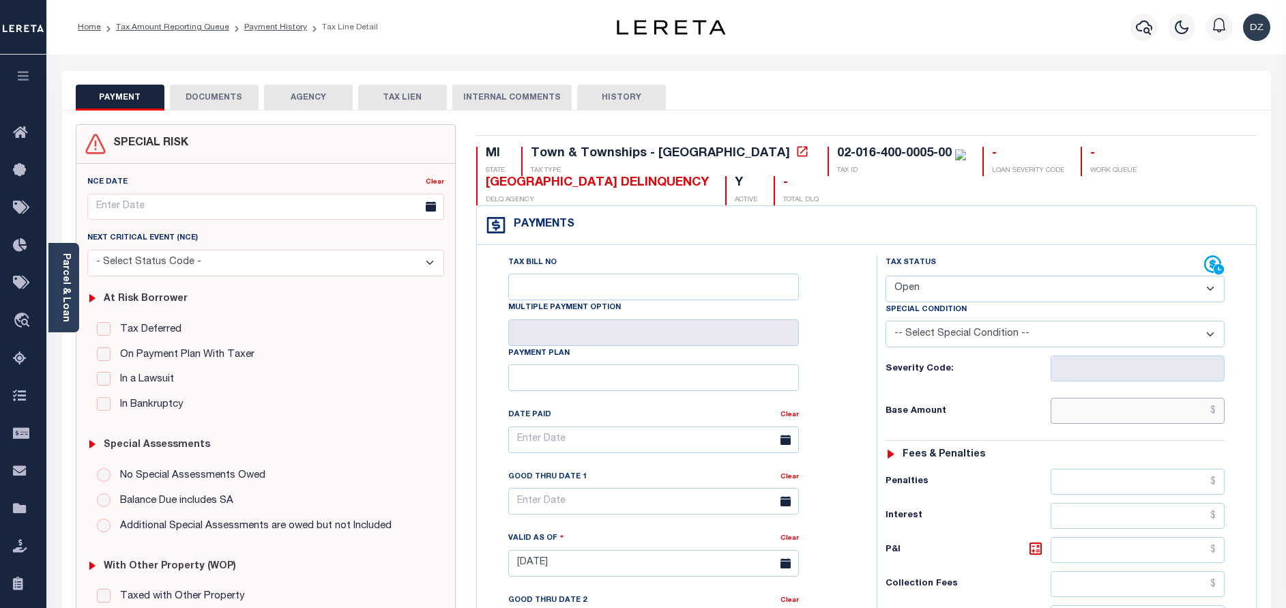
click at [1198, 408] on input "text" at bounding box center [1138, 411] width 174 height 26
paste input "8,213.48"
type input "$8,213.48"
type input "[DATE]"
drag, startPoint x: 982, startPoint y: 292, endPoint x: 982, endPoint y: 300, distance: 8.2
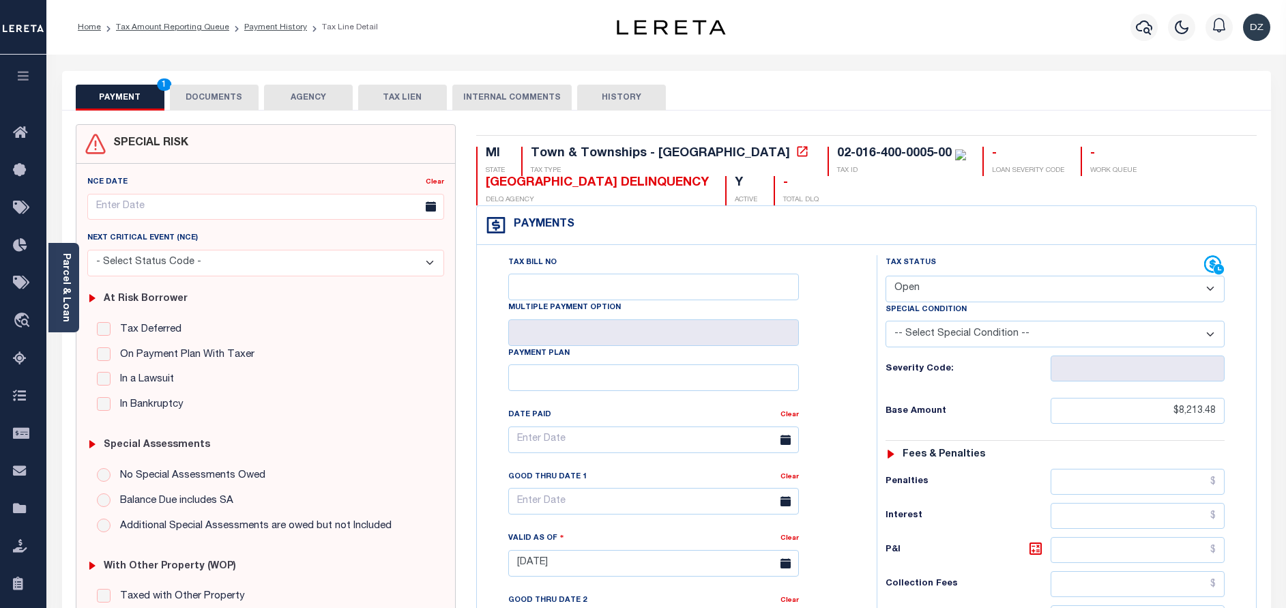
click at [982, 292] on select "- Select Status Code - Open Due/Unpaid Paid Incomplete No Tax Due Internal Refu…" at bounding box center [1054, 289] width 339 height 27
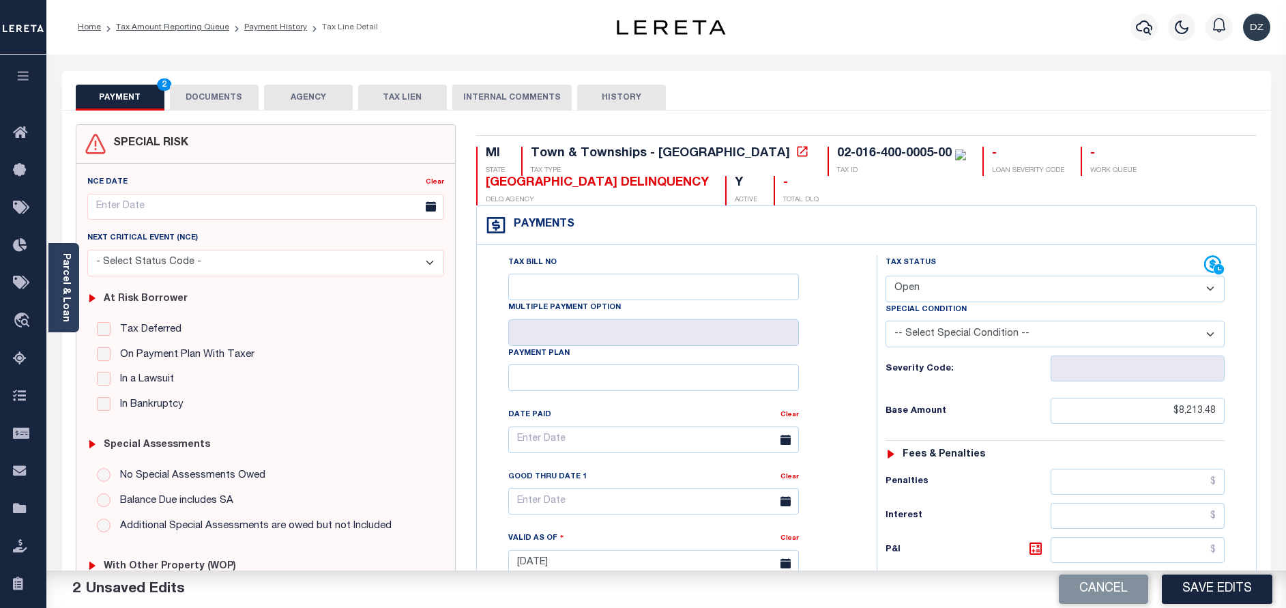
select select "PYD"
click at [885, 276] on select "- Select Status Code - Open Due/Unpaid Paid Incomplete No Tax Due Internal Refu…" at bounding box center [1054, 289] width 339 height 27
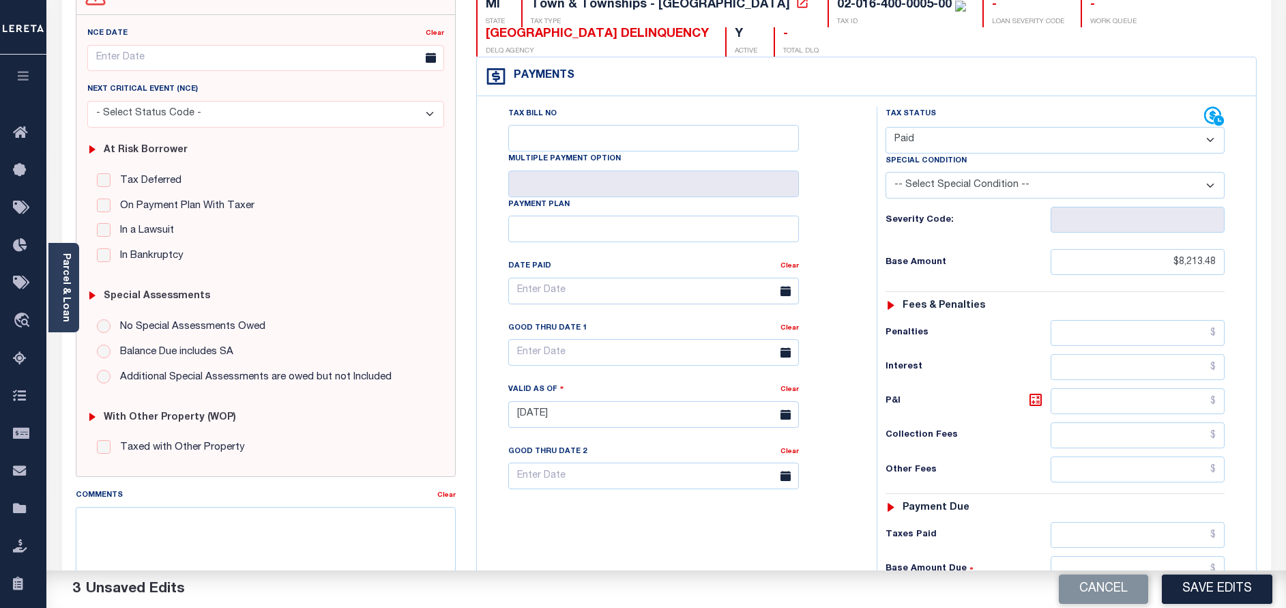
scroll to position [307, 0]
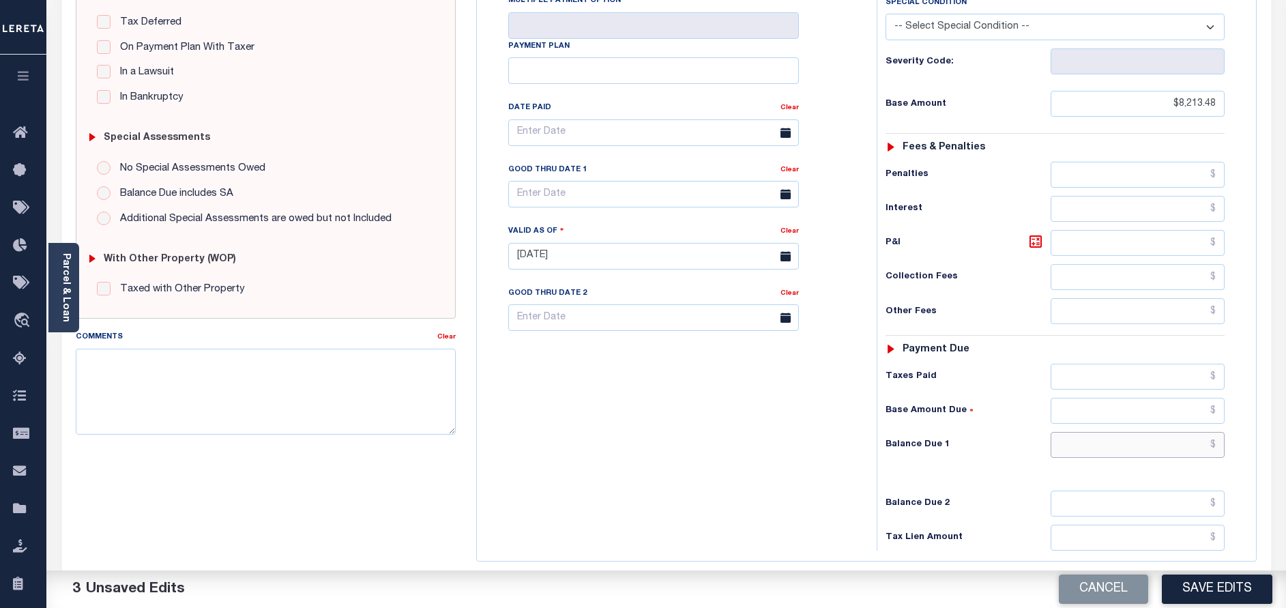
click at [1211, 439] on input "text" at bounding box center [1138, 445] width 174 height 26
type input "$0.00"
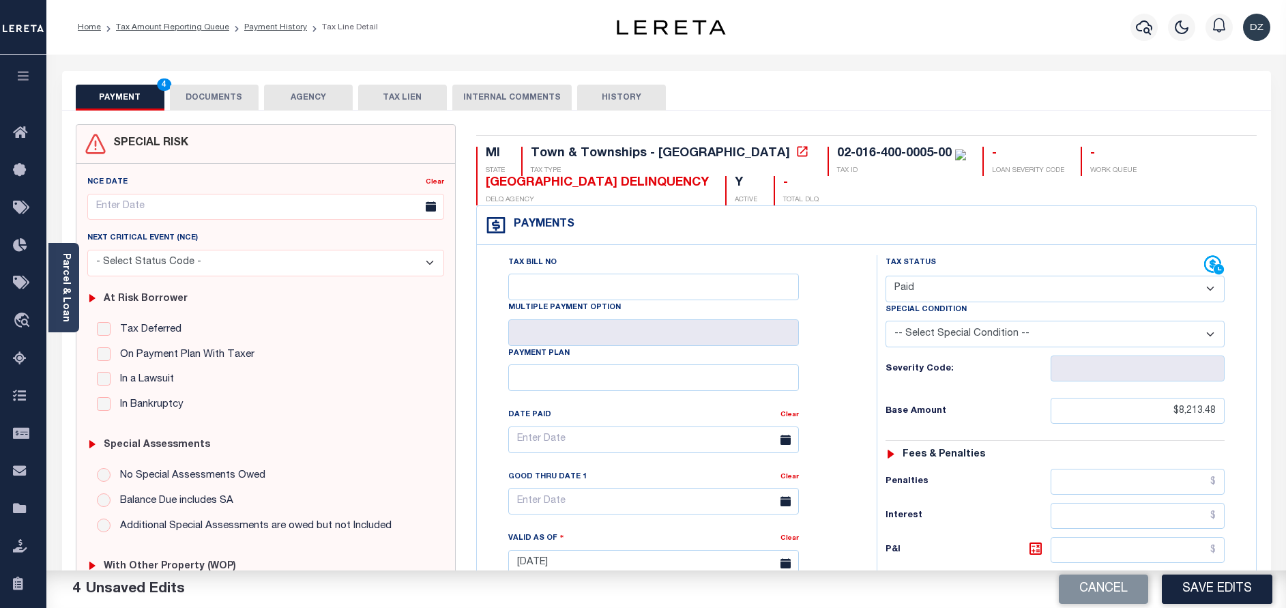
click at [227, 89] on button "DOCUMENTS" at bounding box center [214, 98] width 89 height 26
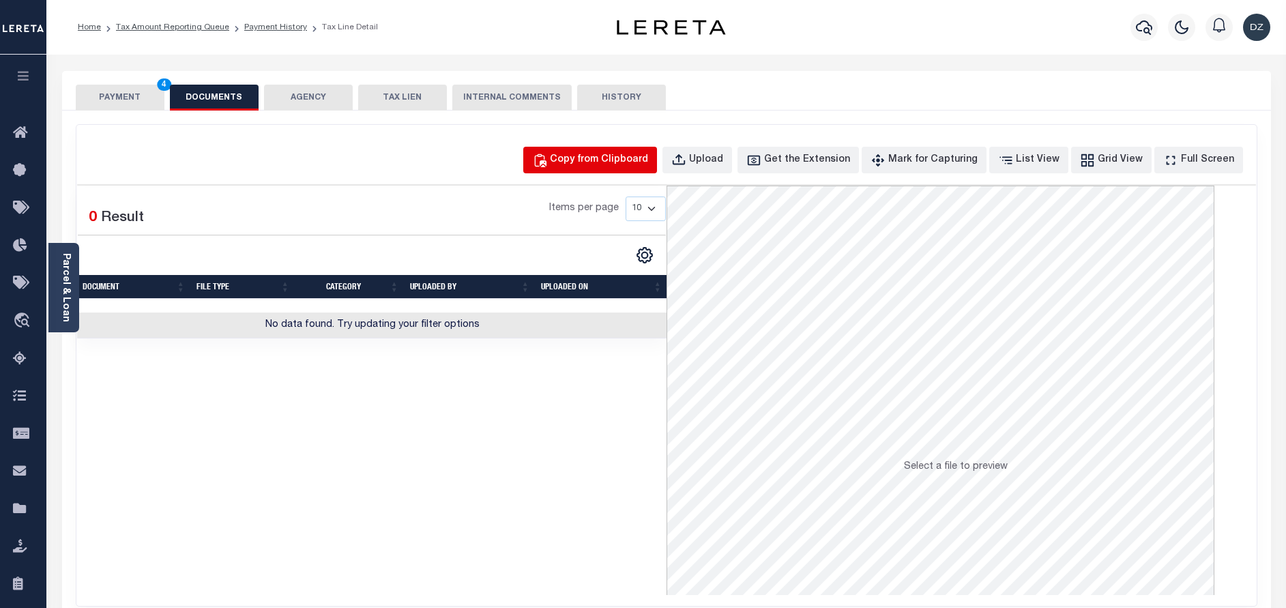
click at [629, 173] on button "Copy from Clipboard" at bounding box center [590, 160] width 134 height 27
select select "POP"
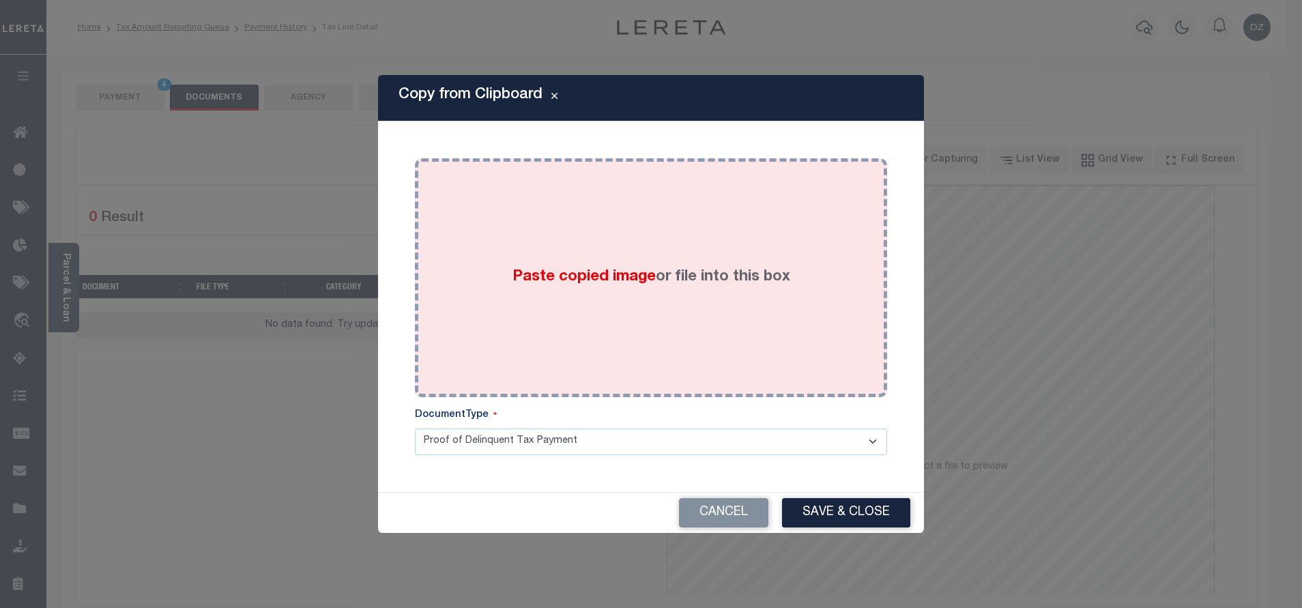
click at [686, 265] on div "Paste copied image or file into this box" at bounding box center [651, 277] width 452 height 218
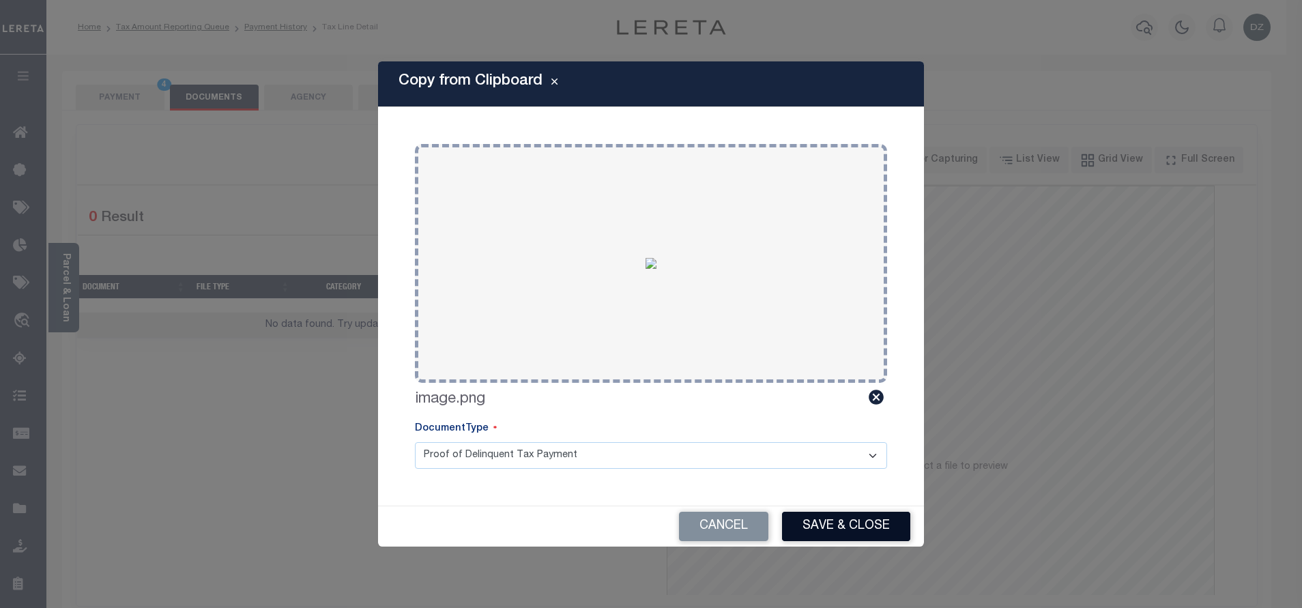
click at [849, 518] on button "Save & Close" at bounding box center [846, 526] width 128 height 29
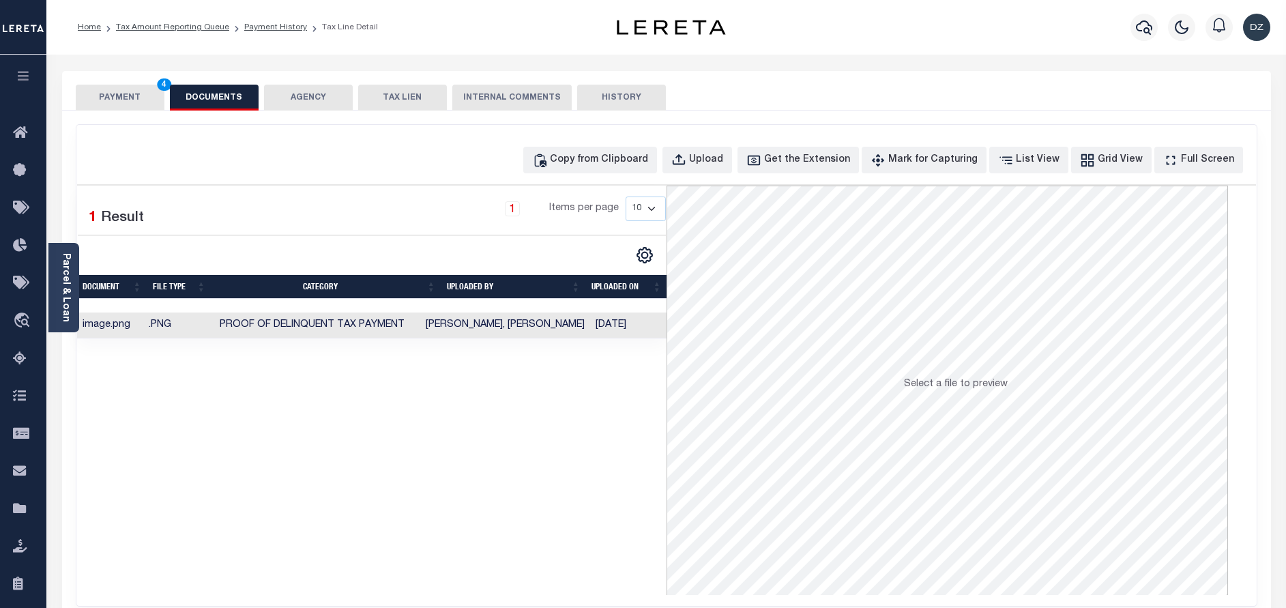
click at [136, 99] on button "PAYMENT 4" at bounding box center [120, 98] width 89 height 26
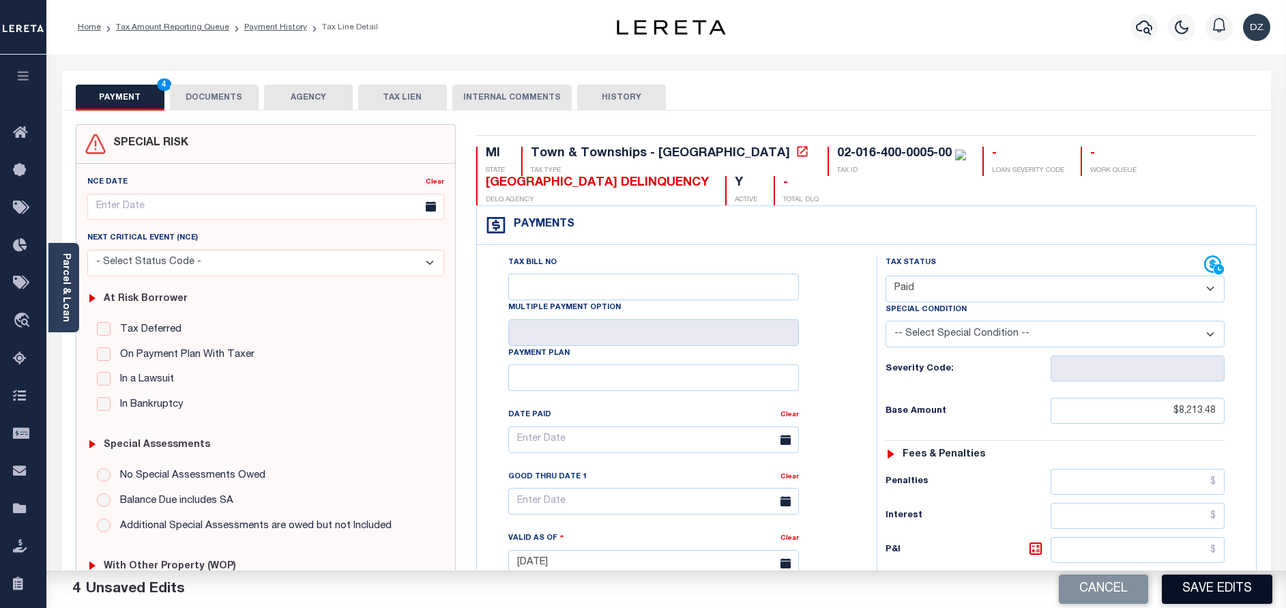
click at [1231, 588] on button "Save Edits" at bounding box center [1217, 588] width 111 height 29
